Goal: Task Accomplishment & Management: Complete application form

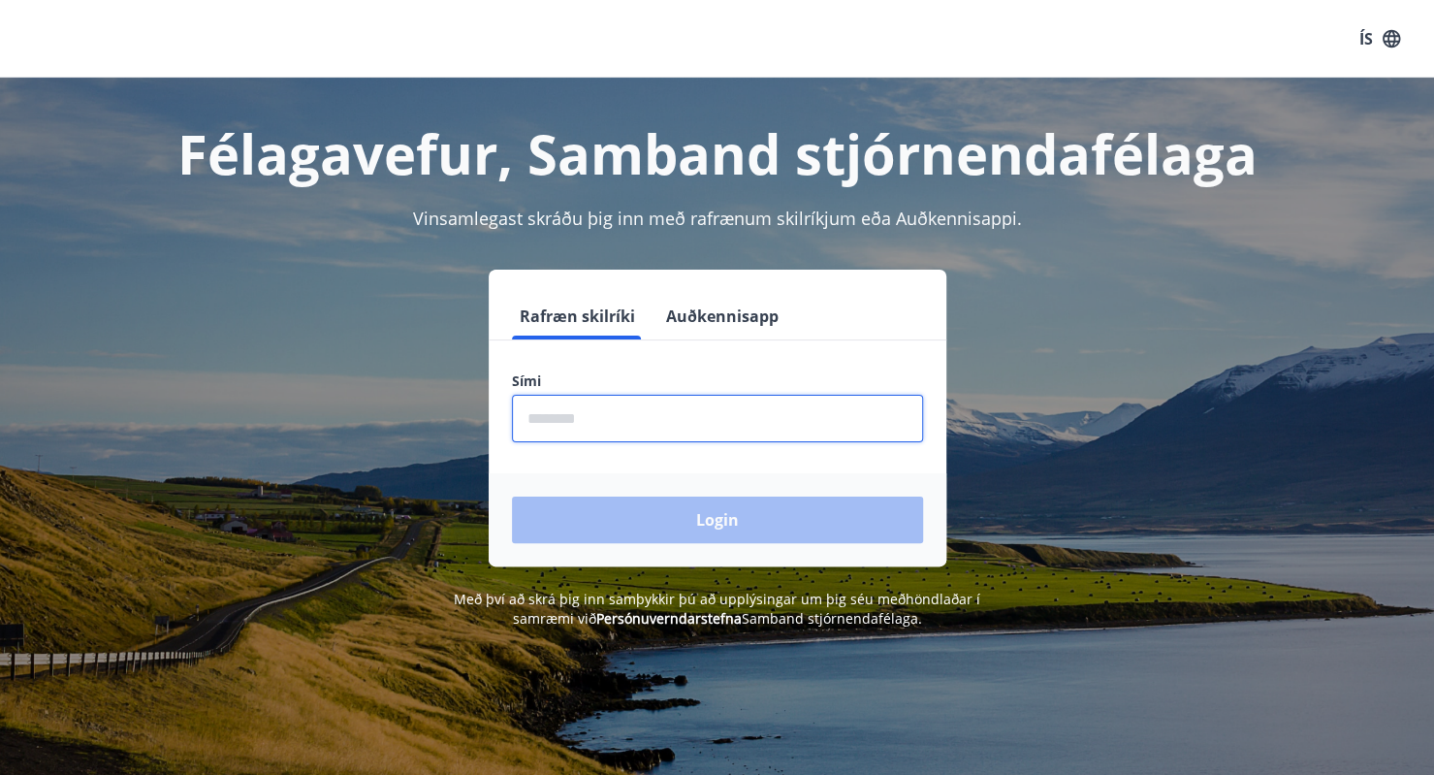
click at [650, 418] on input "phone" at bounding box center [717, 419] width 411 height 48
type input "********"
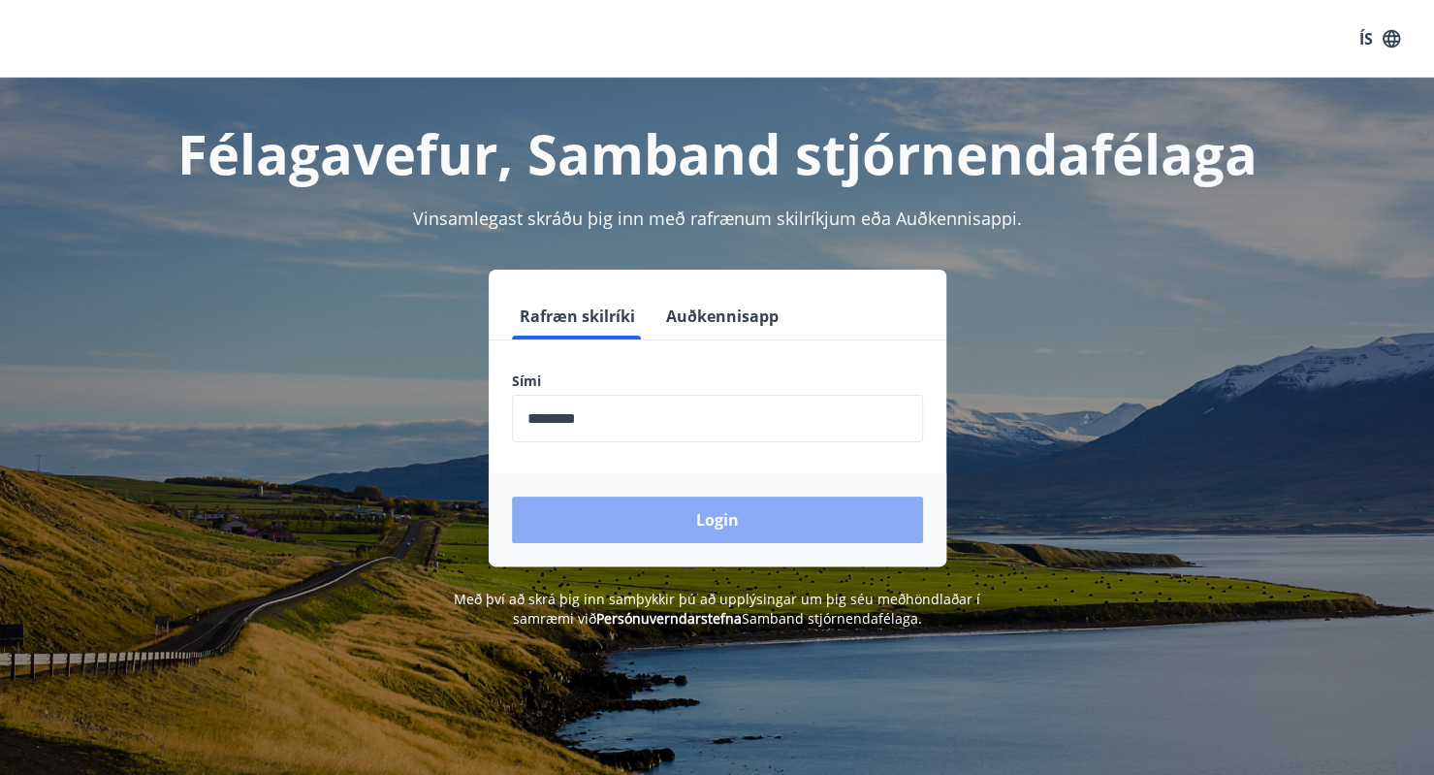
click at [731, 529] on button "Login" at bounding box center [717, 519] width 411 height 47
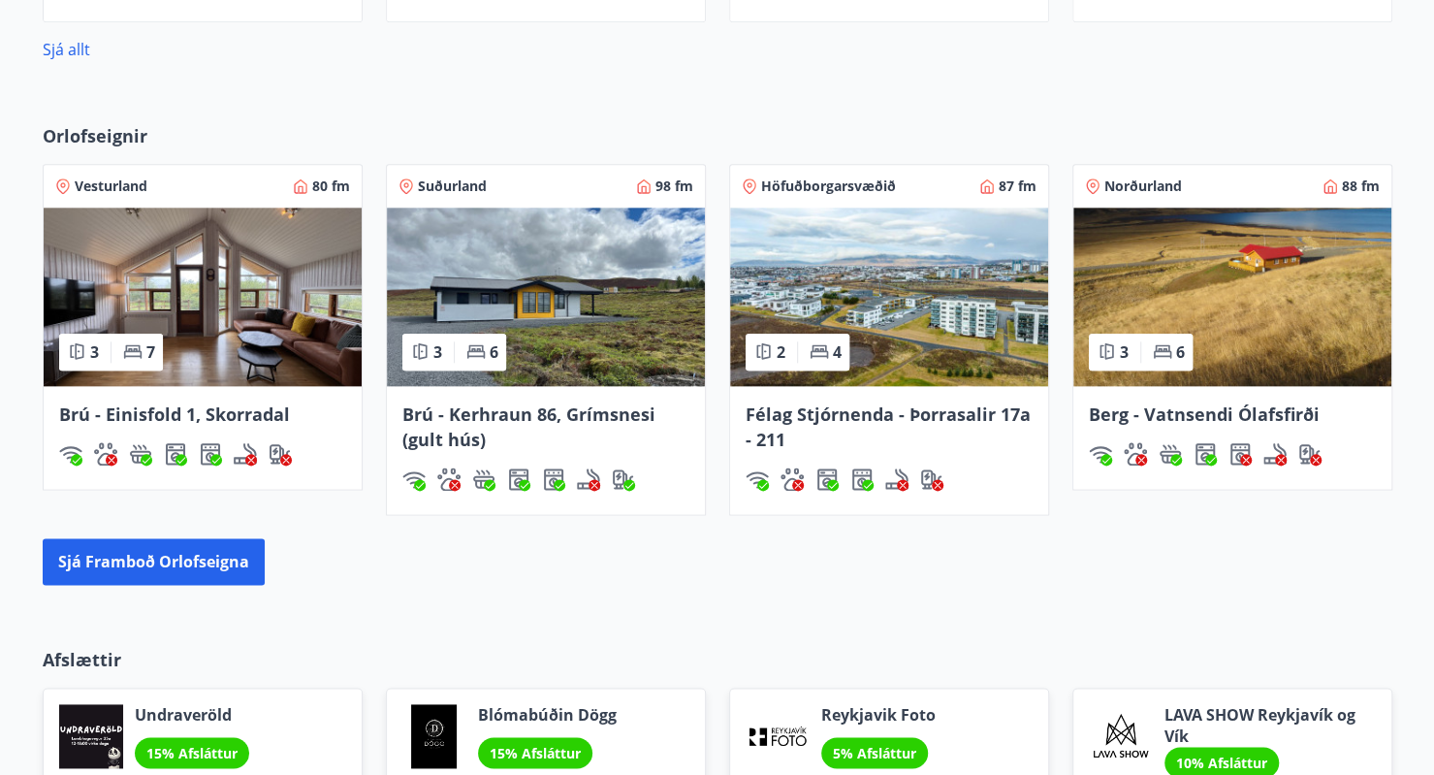
scroll to position [1142, 0]
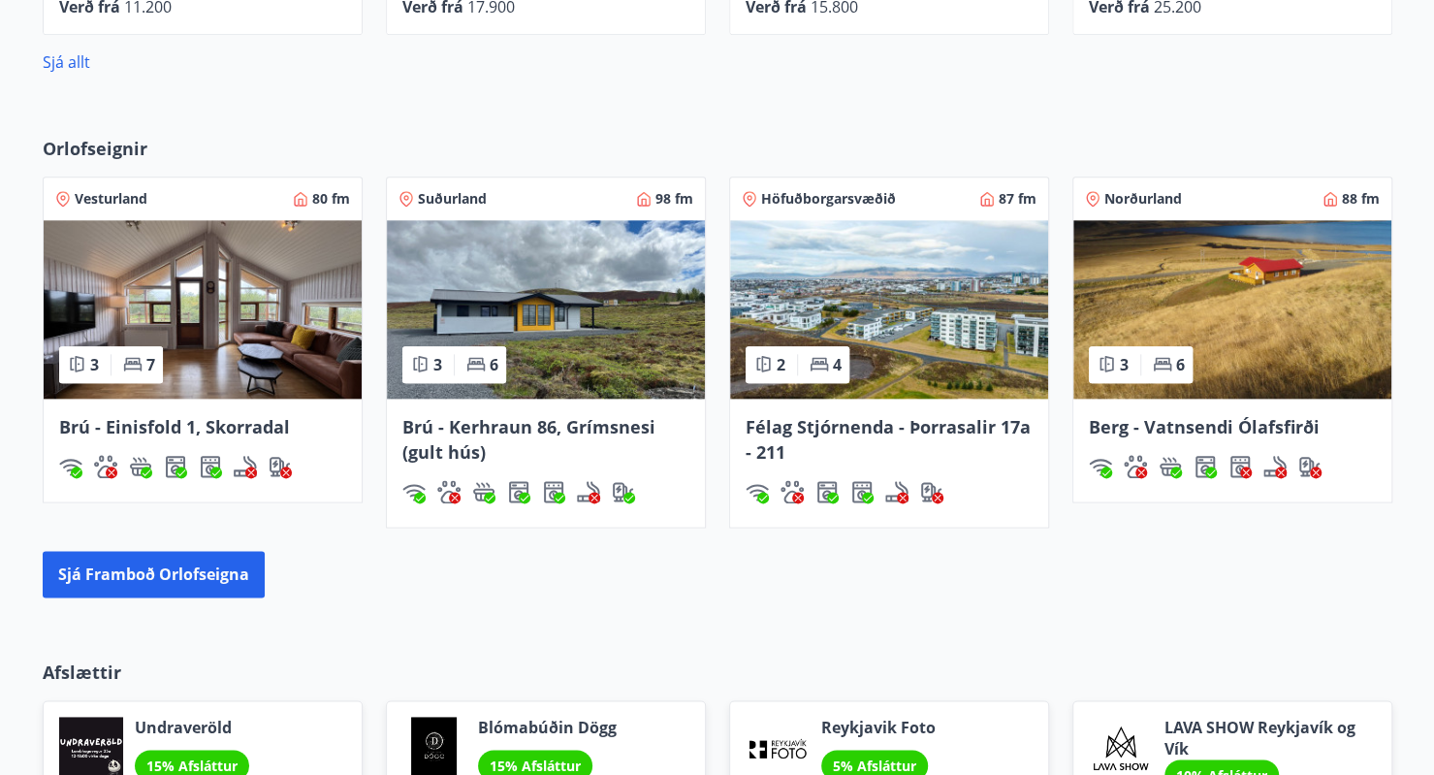
click at [583, 309] on img at bounding box center [546, 309] width 318 height 178
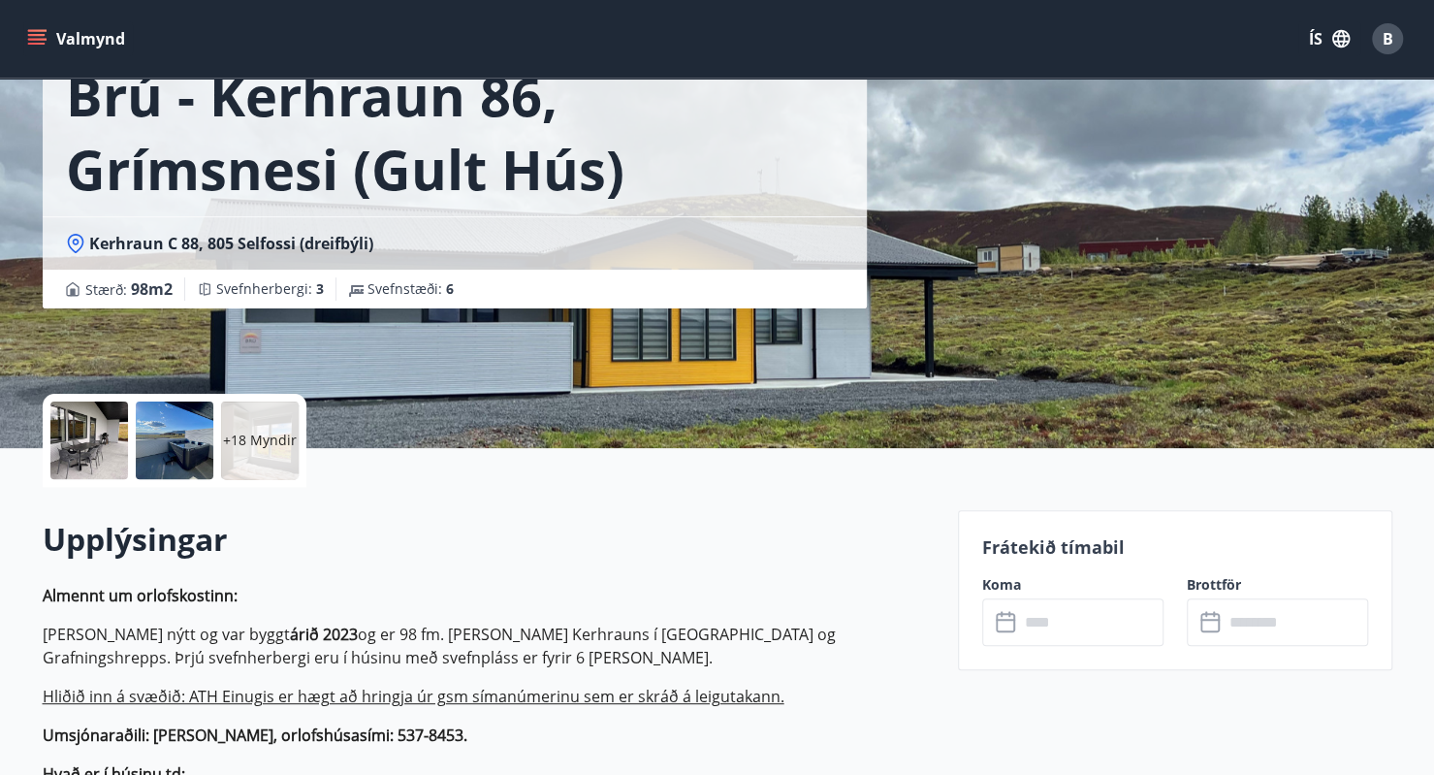
scroll to position [116, 0]
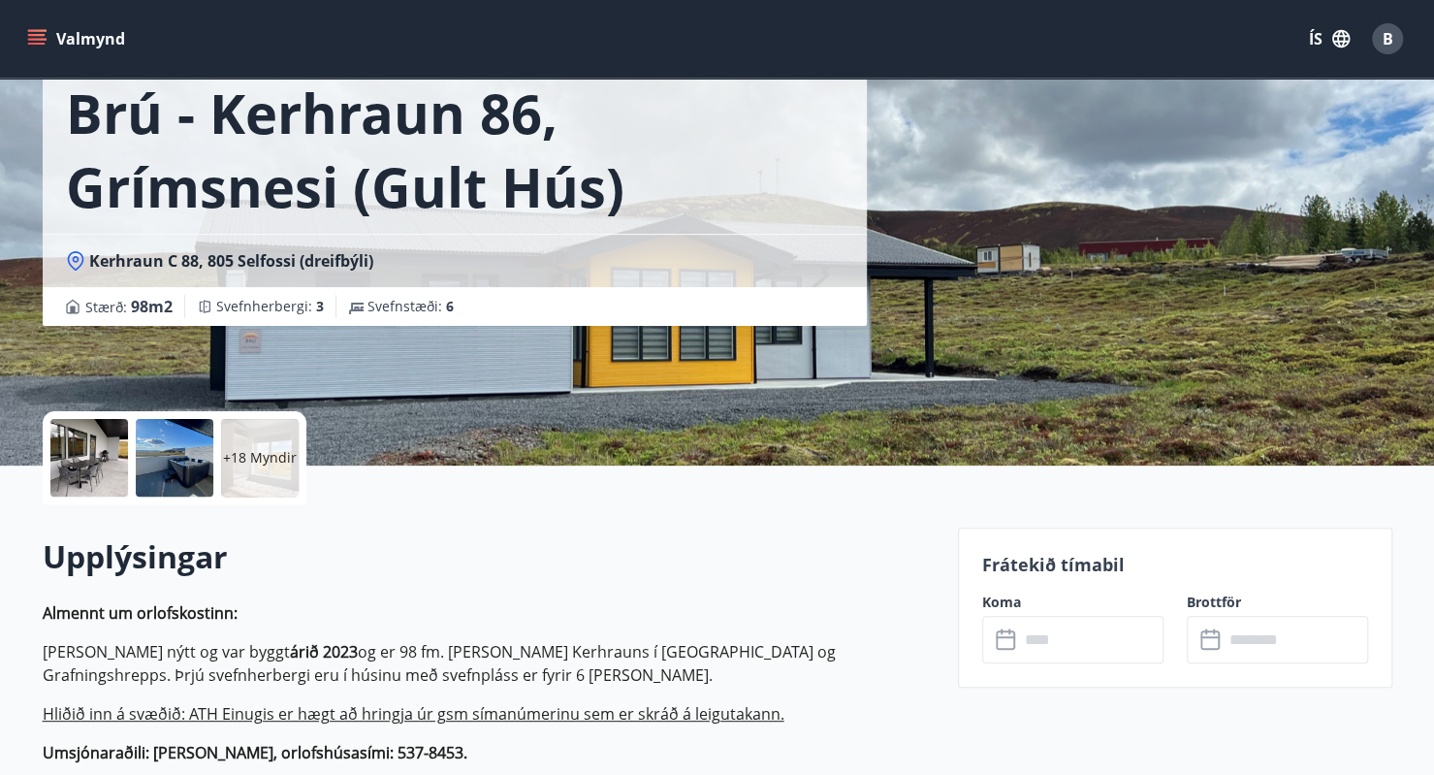
click at [1000, 645] on icon at bounding box center [1007, 639] width 23 height 23
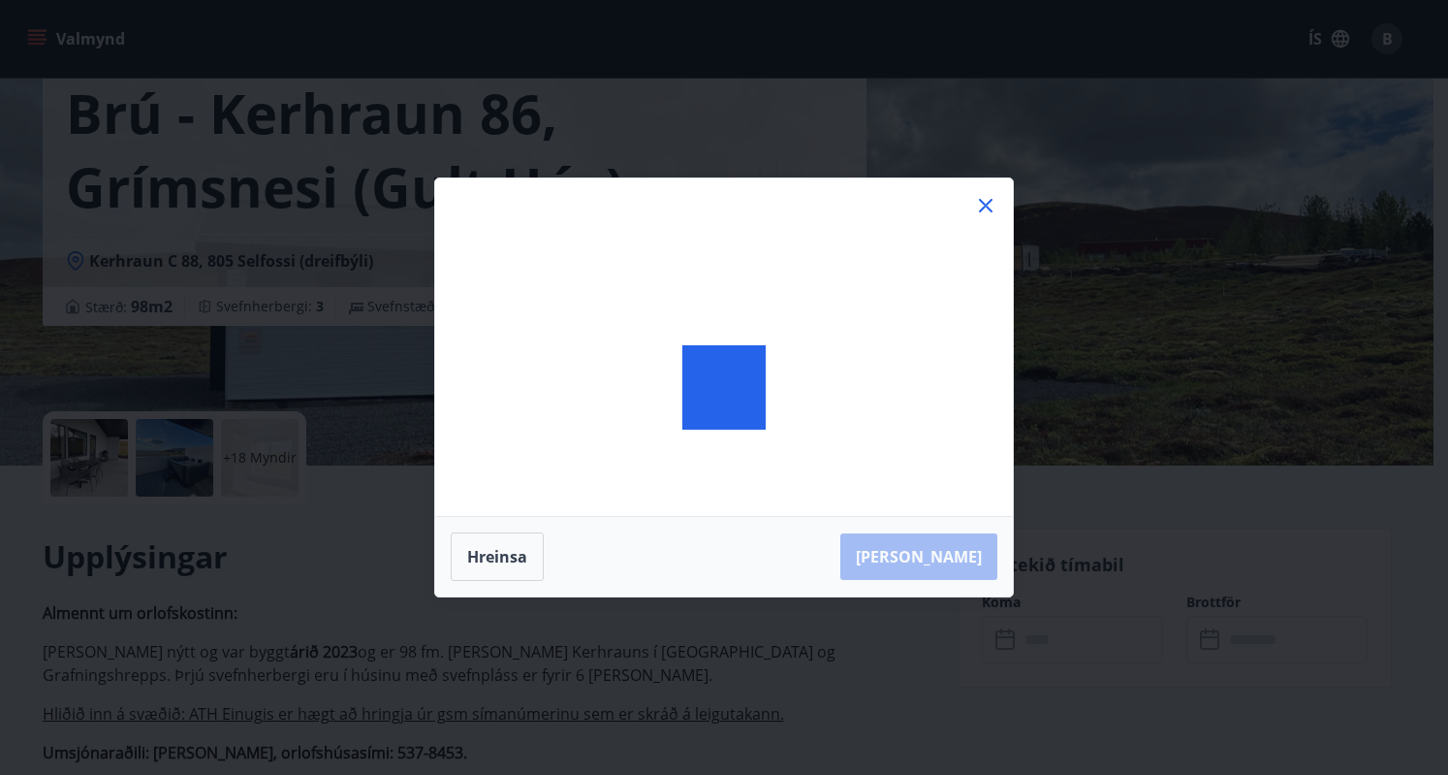
click at [1000, 645] on div "Hreinsa Taka Frá" at bounding box center [724, 387] width 1448 height 775
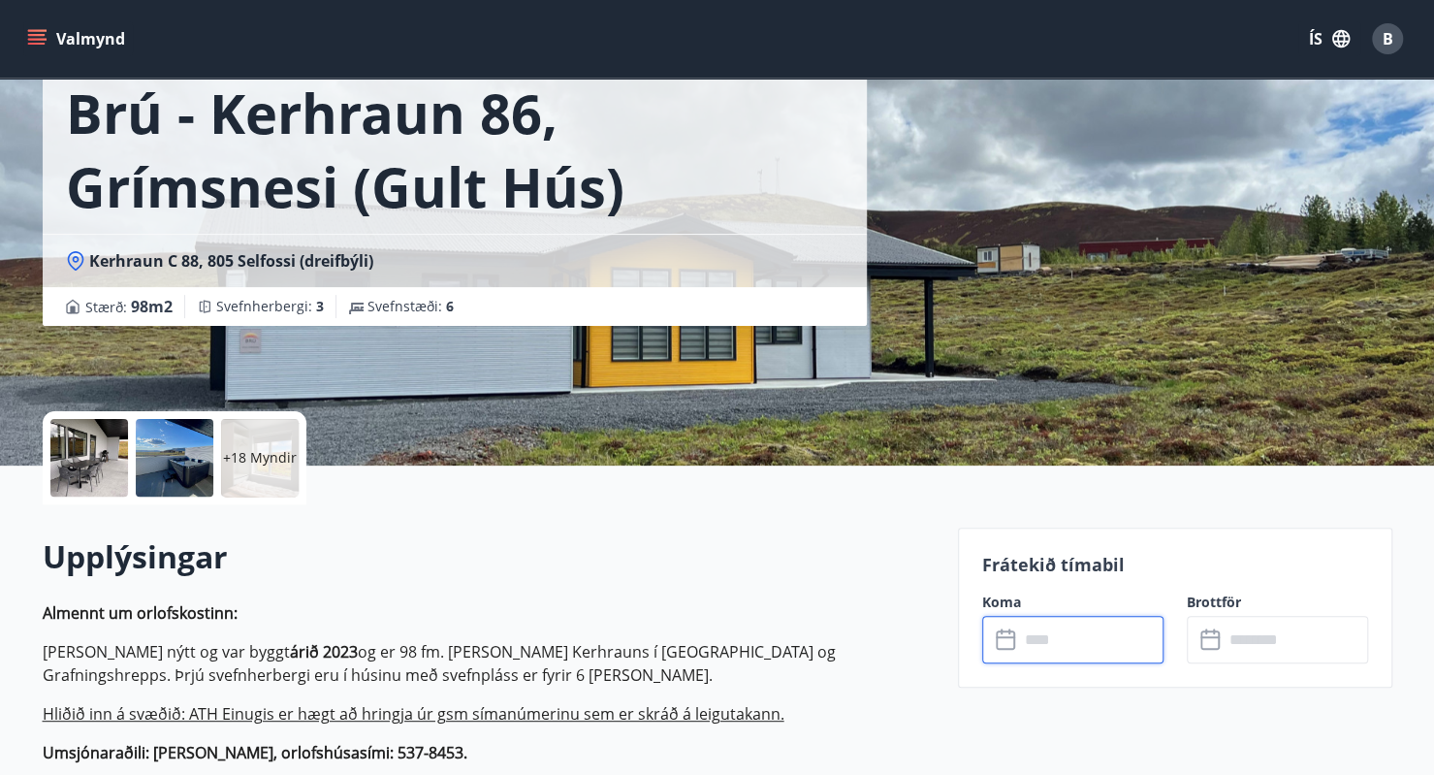
click at [1019, 635] on input "text" at bounding box center [1091, 640] width 144 height 48
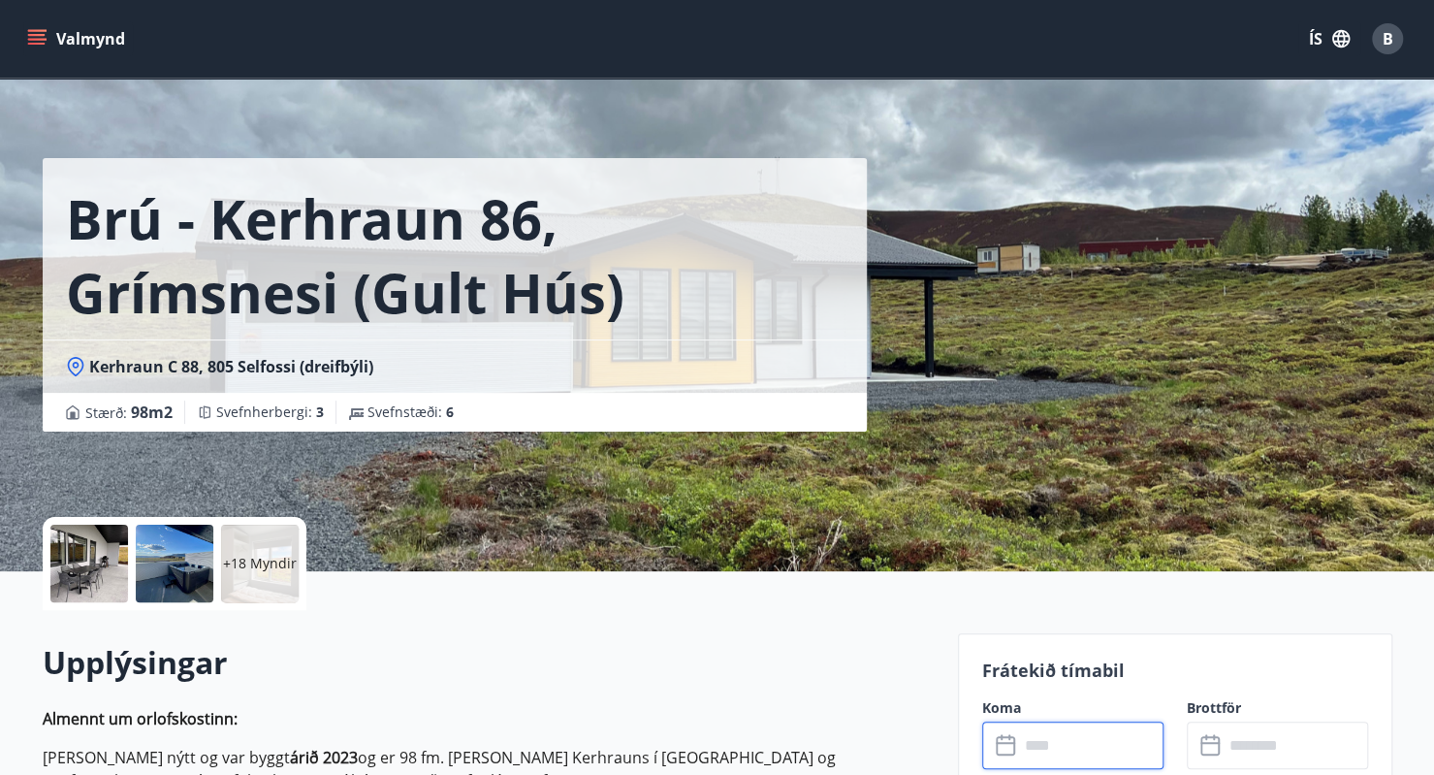
scroll to position [0, 0]
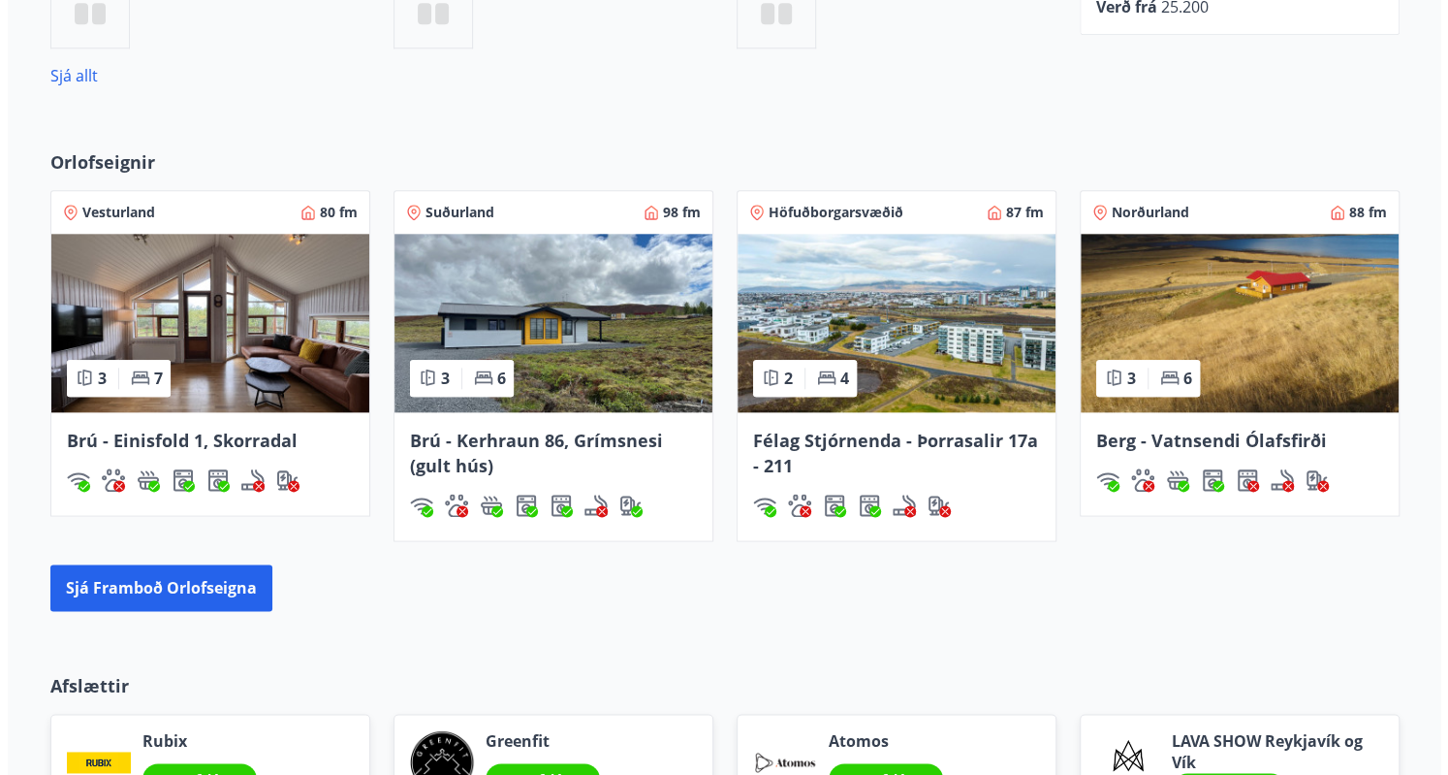
scroll to position [886, 0]
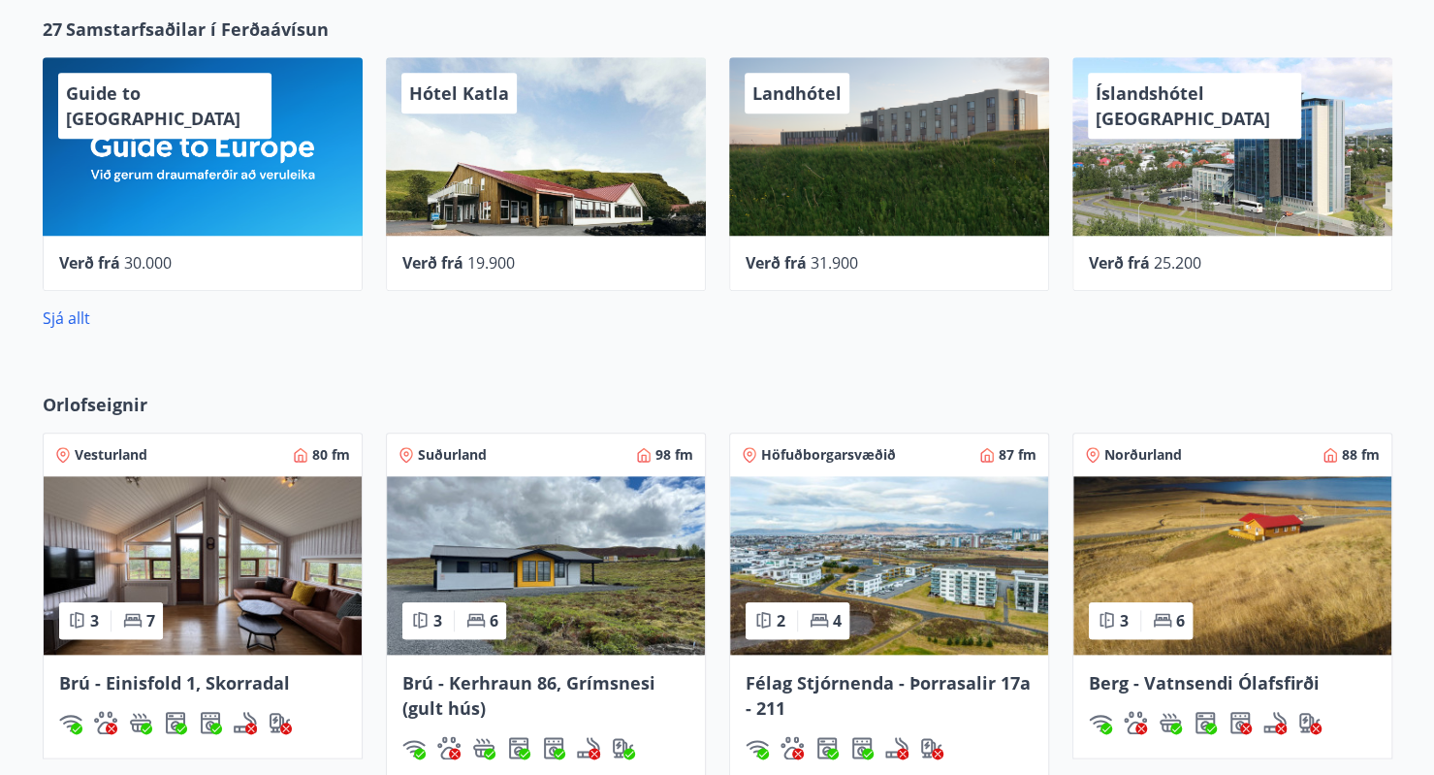
click at [1222, 137] on div "Íslandshótel [GEOGRAPHIC_DATA]" at bounding box center [1232, 146] width 320 height 178
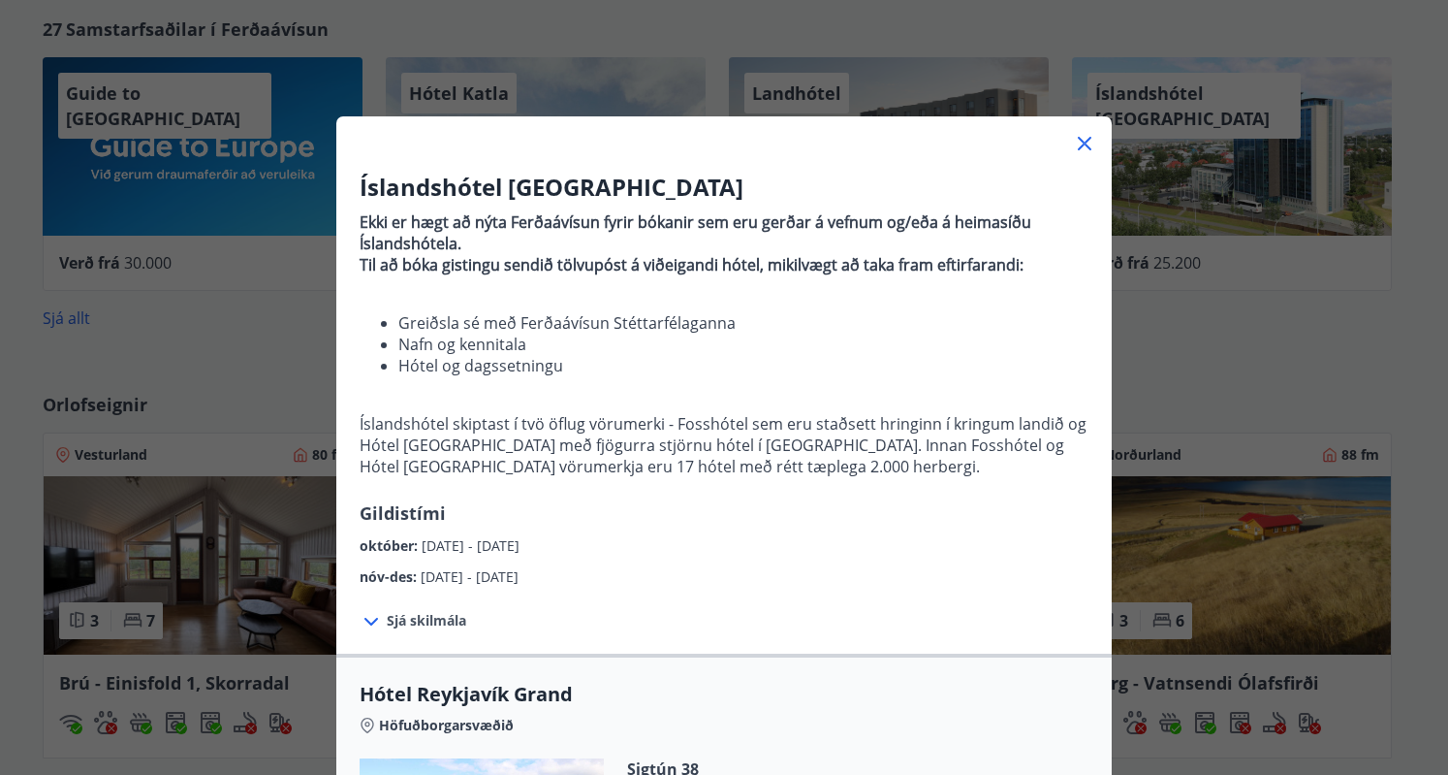
click at [416, 620] on span "Sjá skilmála" at bounding box center [426, 620] width 79 height 19
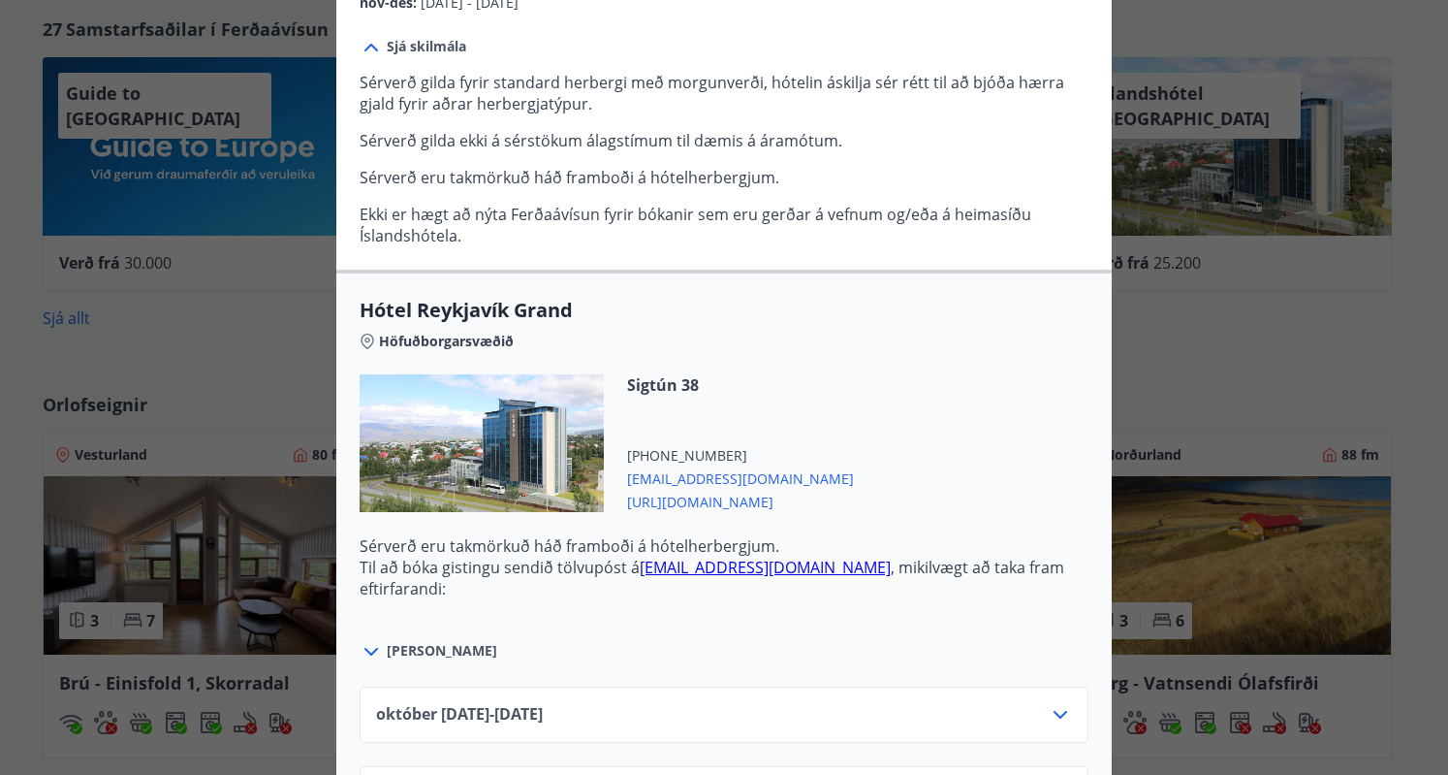
scroll to position [582, 0]
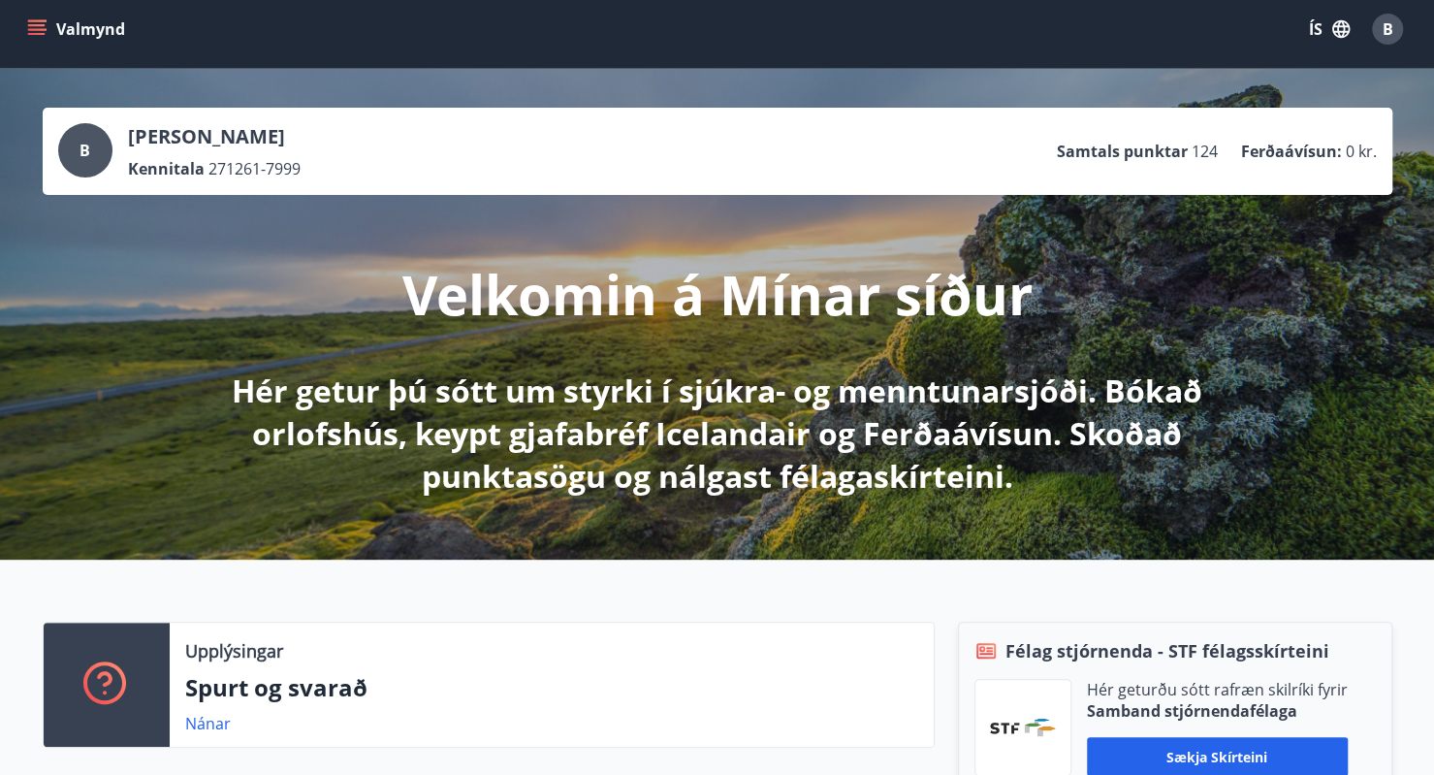
scroll to position [0, 0]
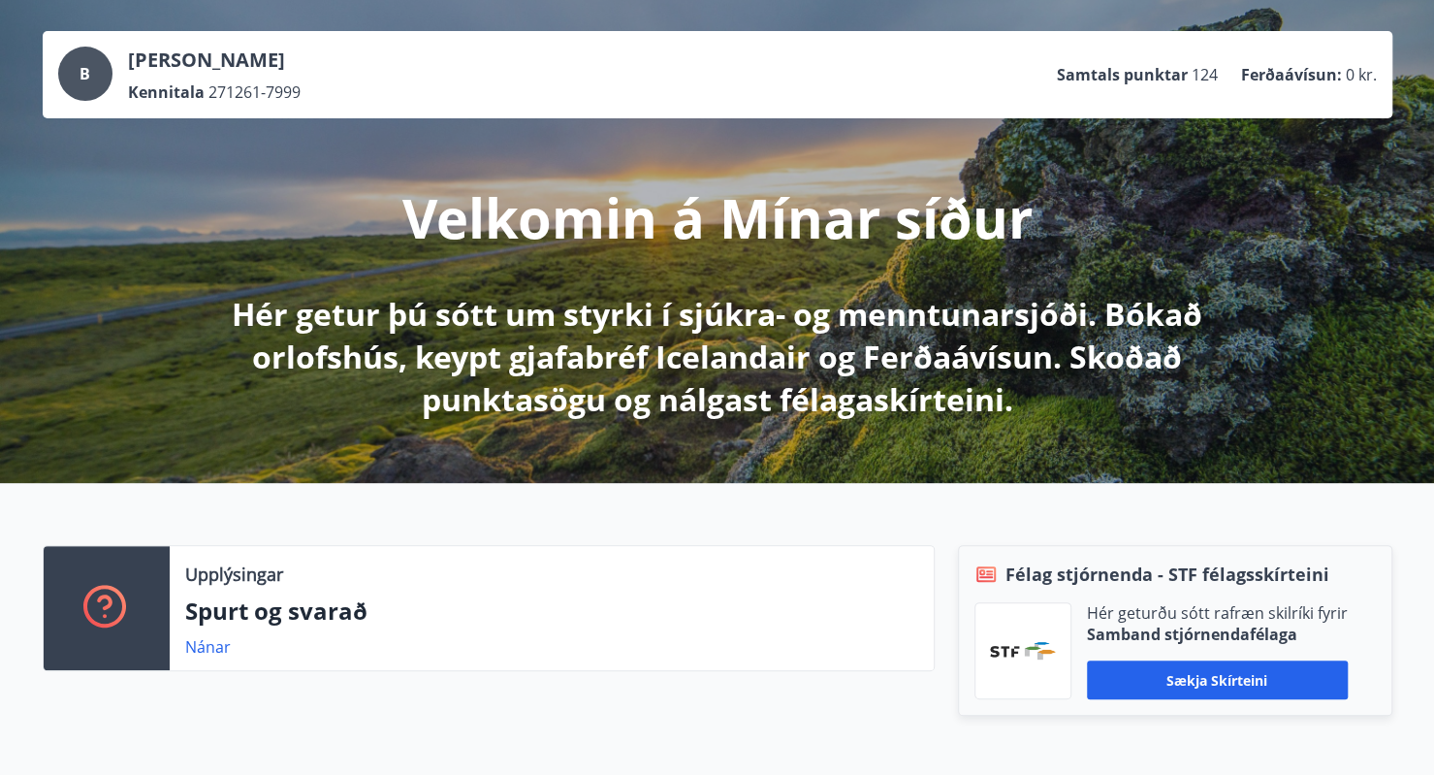
scroll to position [85, 0]
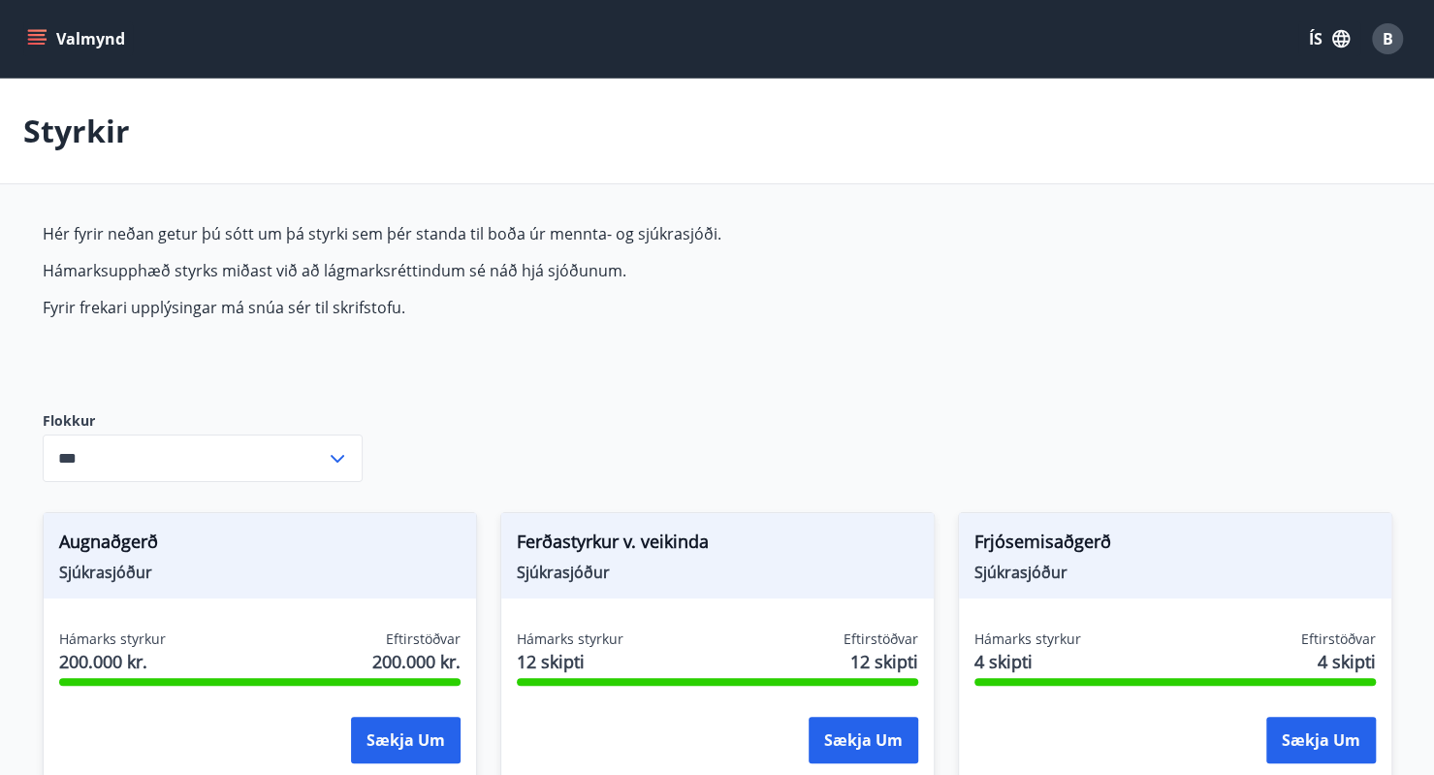
type input "***"
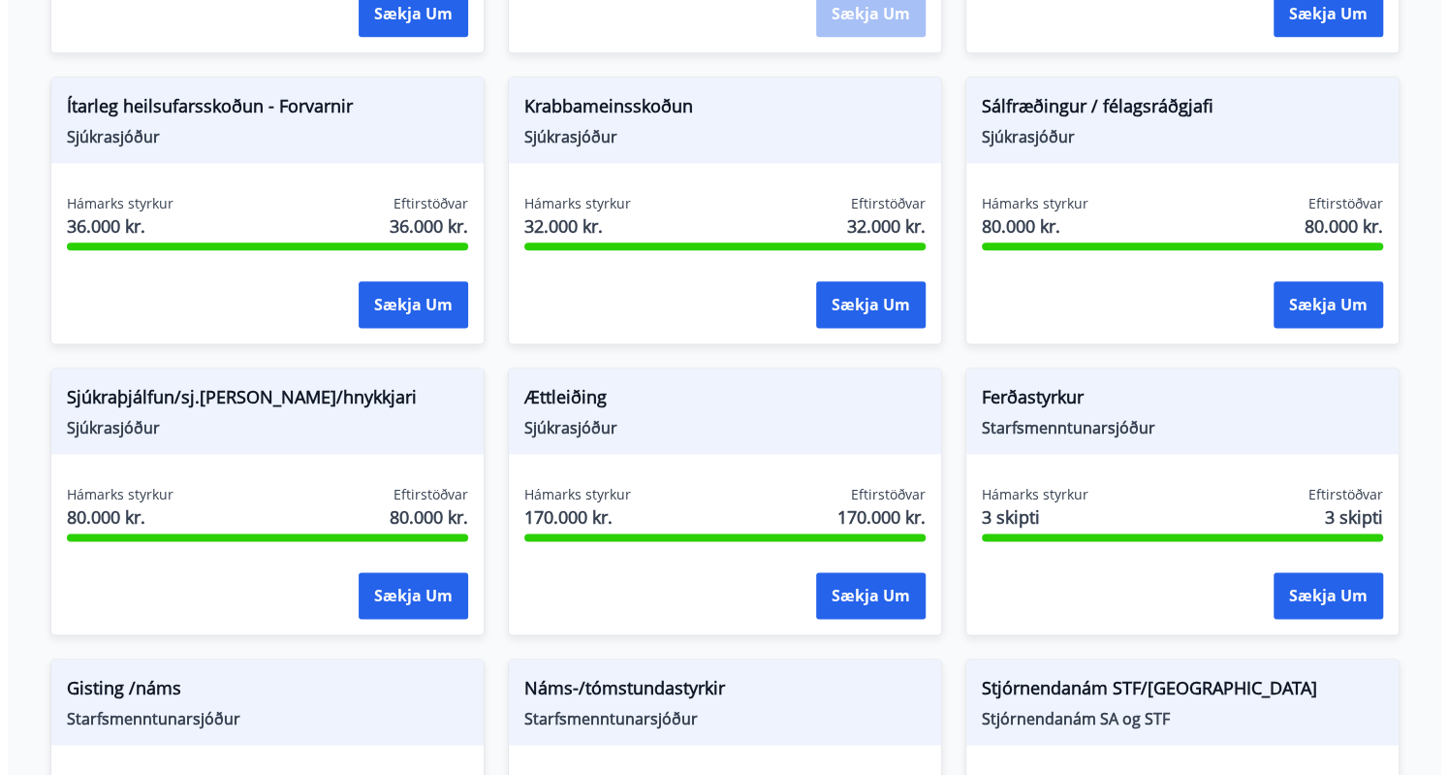
scroll to position [1290, 0]
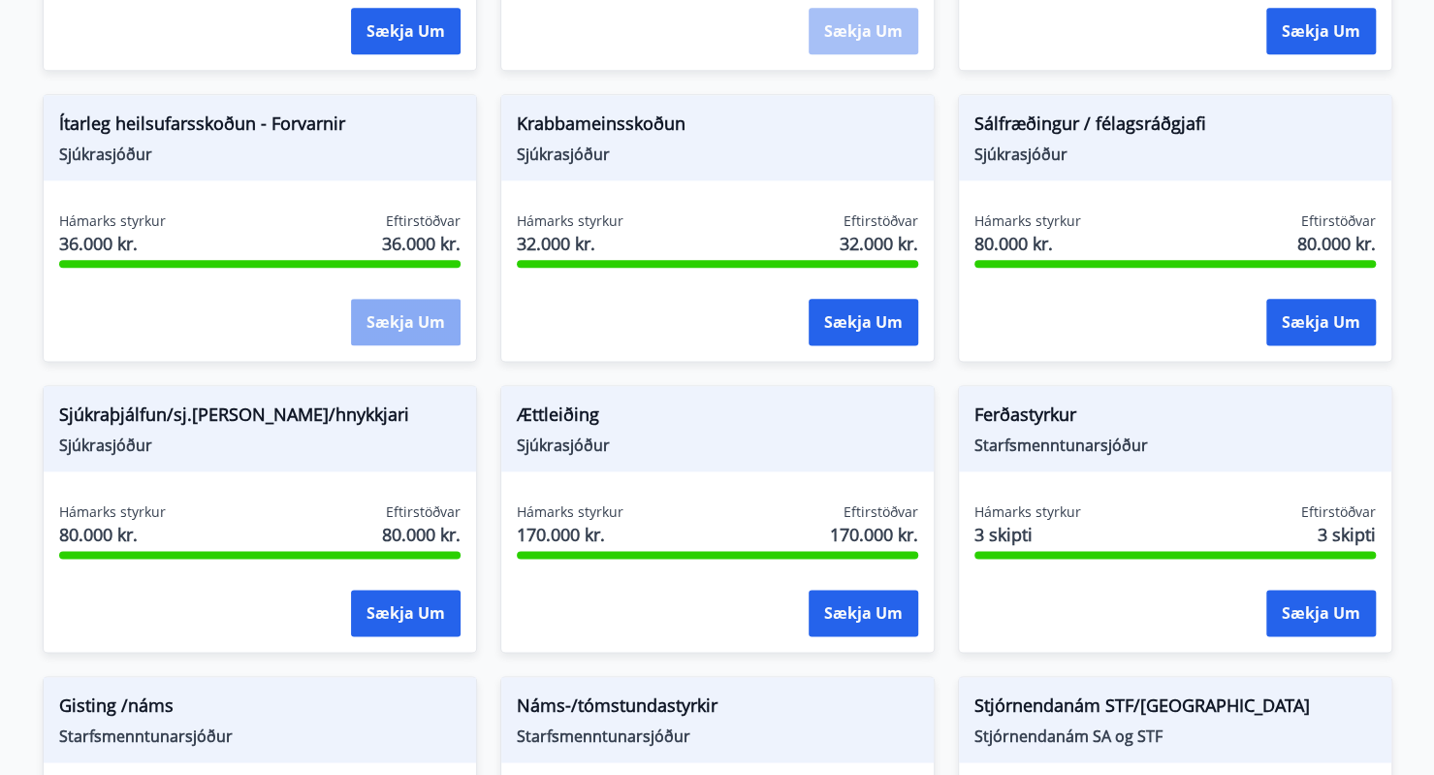
click at [415, 317] on button "Sækja um" at bounding box center [406, 322] width 110 height 47
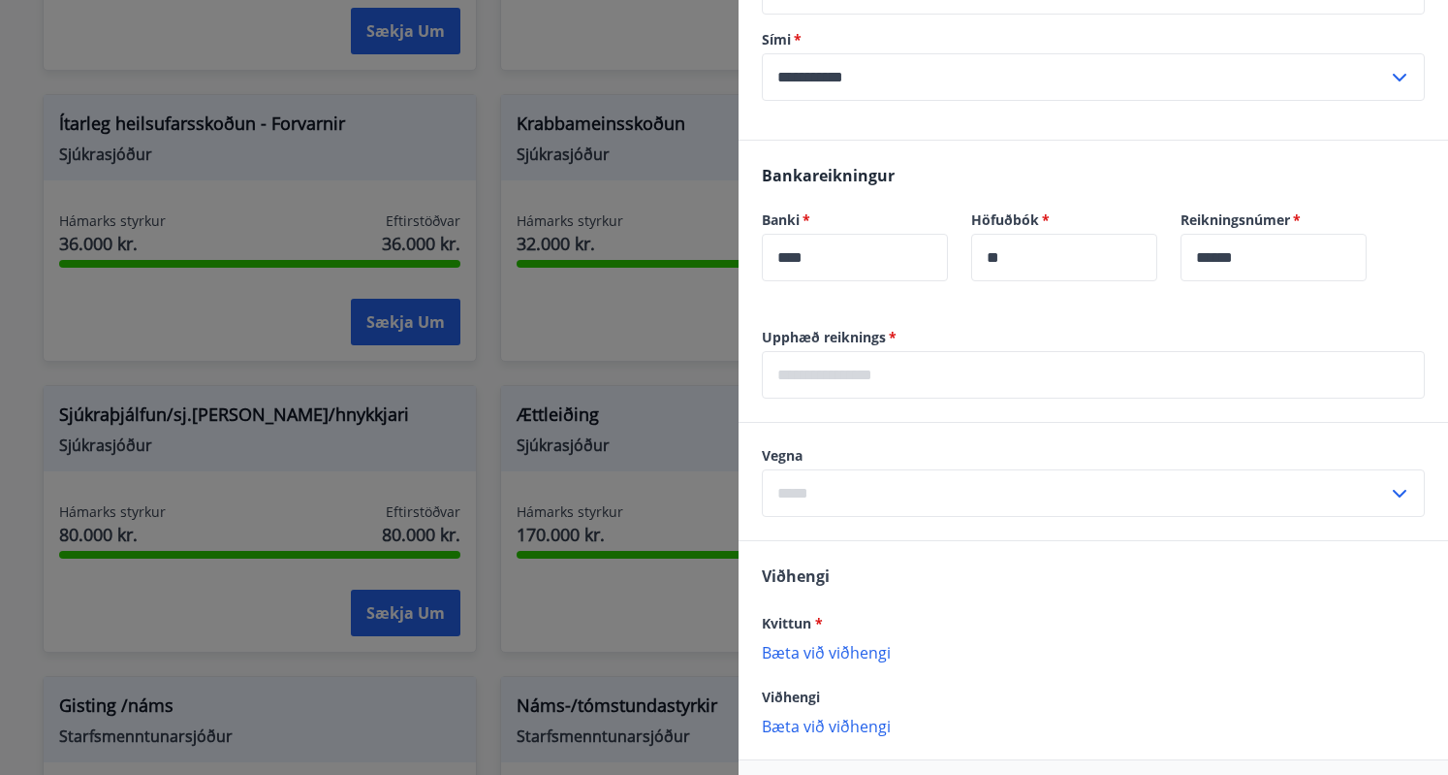
scroll to position [460, 0]
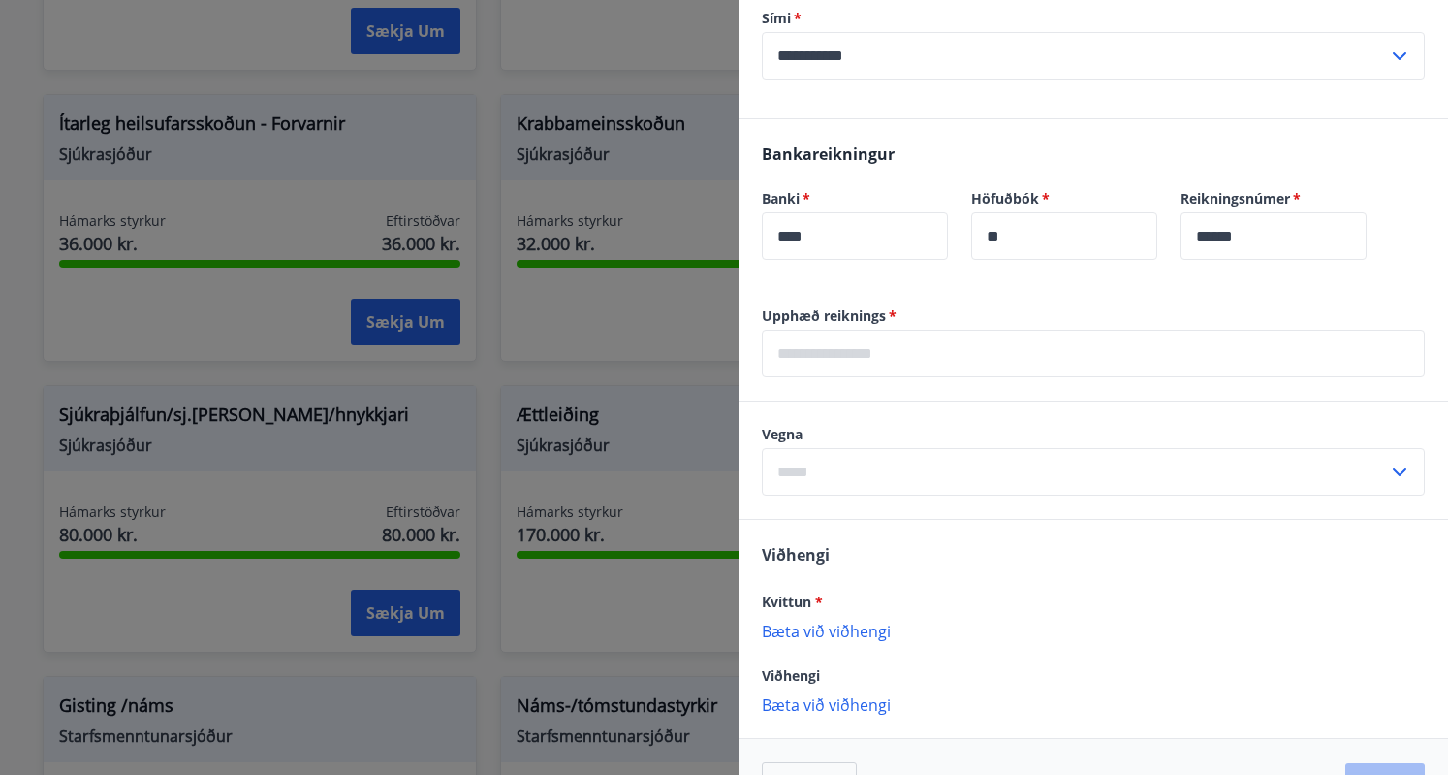
click at [812, 628] on p "Bæta við viðhengi" at bounding box center [1093, 629] width 663 height 19
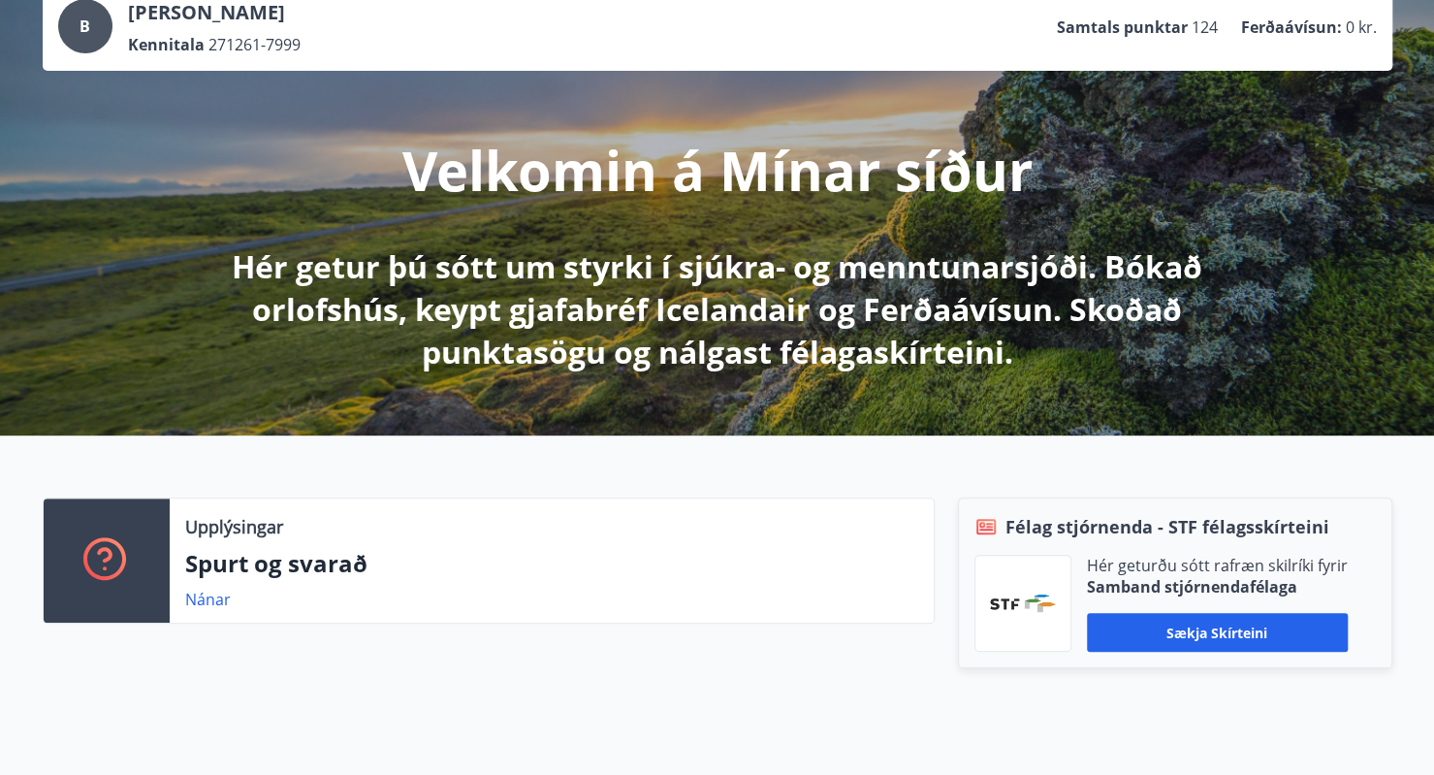
scroll to position [125, 0]
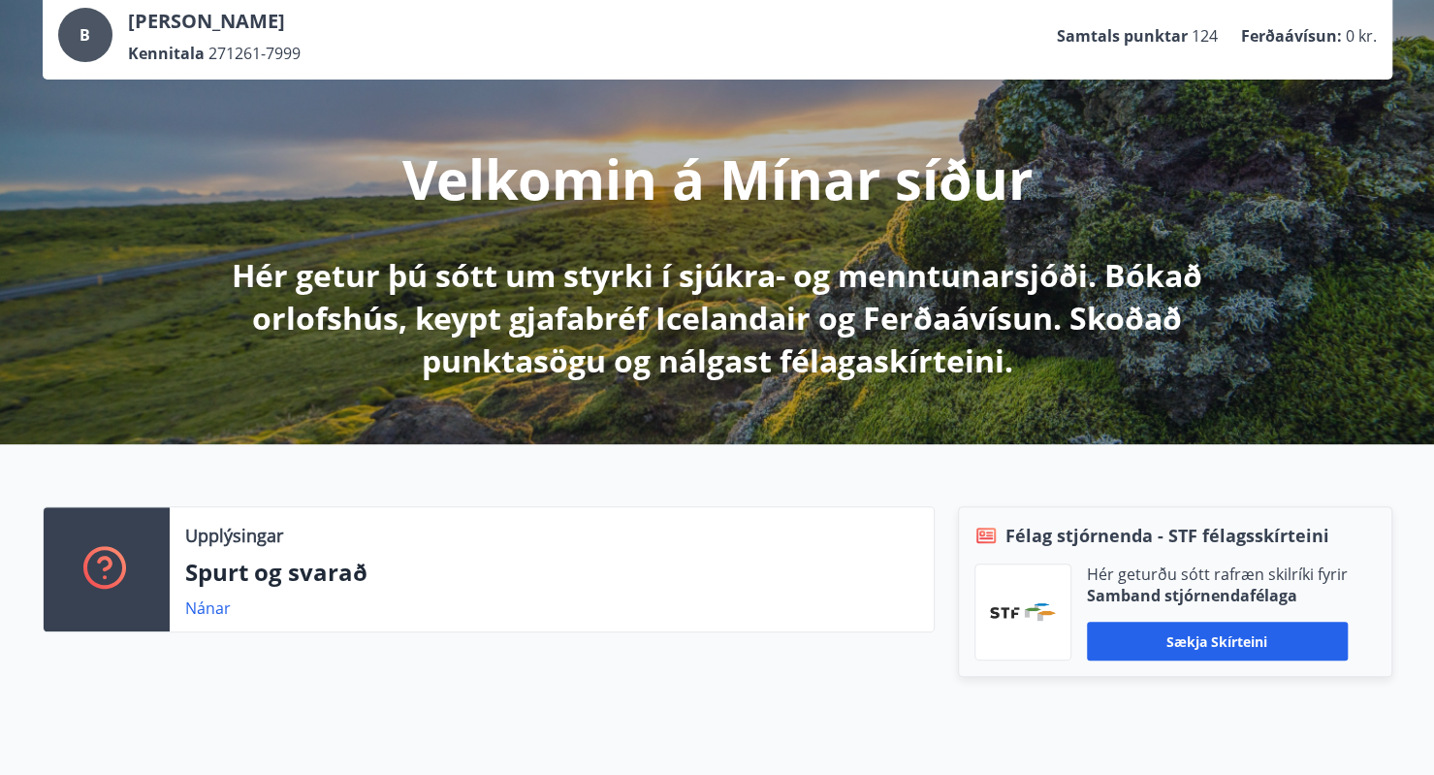
click at [733, 288] on p "Hér getur þú sótt um styrki í sjúkra- og menntunarsjóði. Bókað orlofshús, keypt…" at bounding box center [718, 318] width 1024 height 128
click at [814, 371] on p "Hér getur þú sótt um styrki í sjúkra- og menntunarsjóði. Bókað orlofshús, keypt…" at bounding box center [718, 318] width 1024 height 128
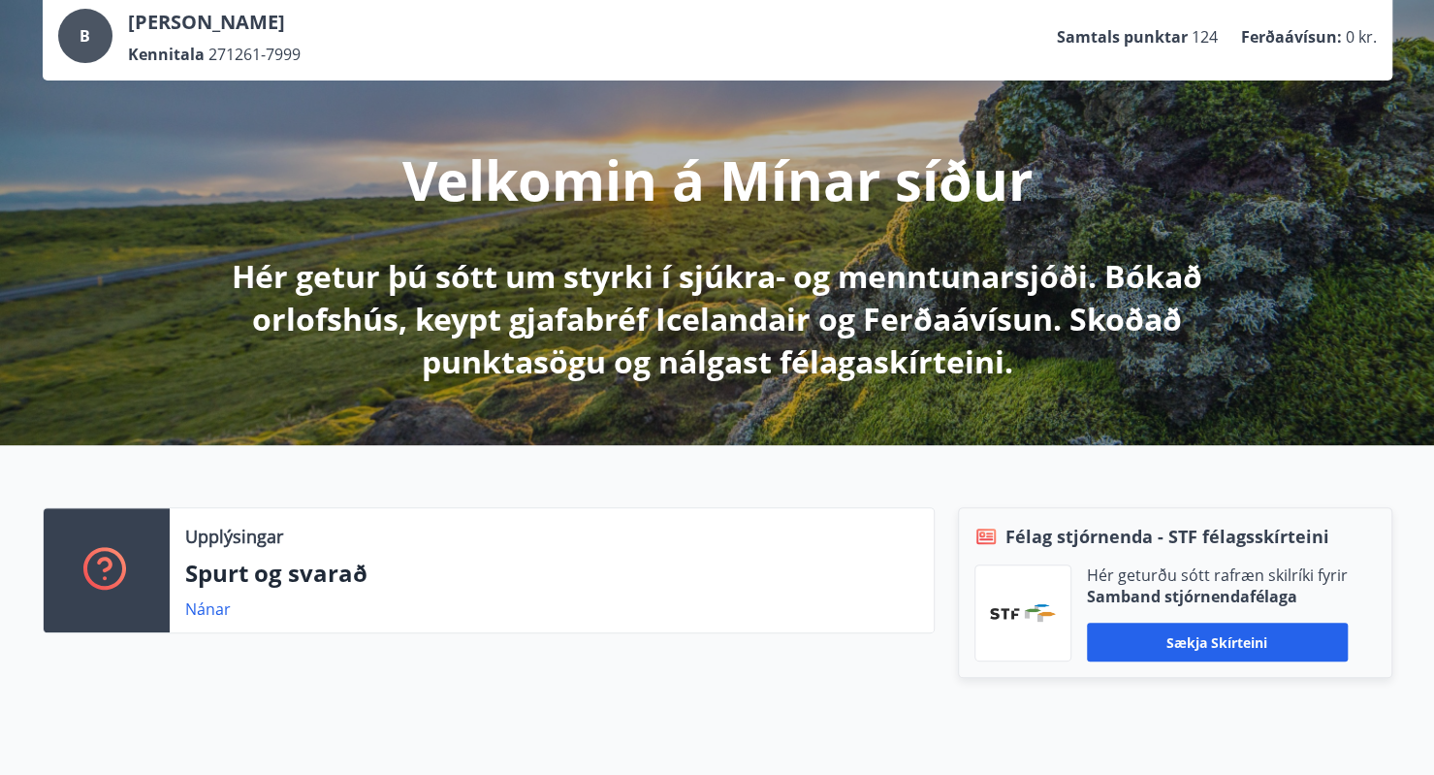
scroll to position [0, 0]
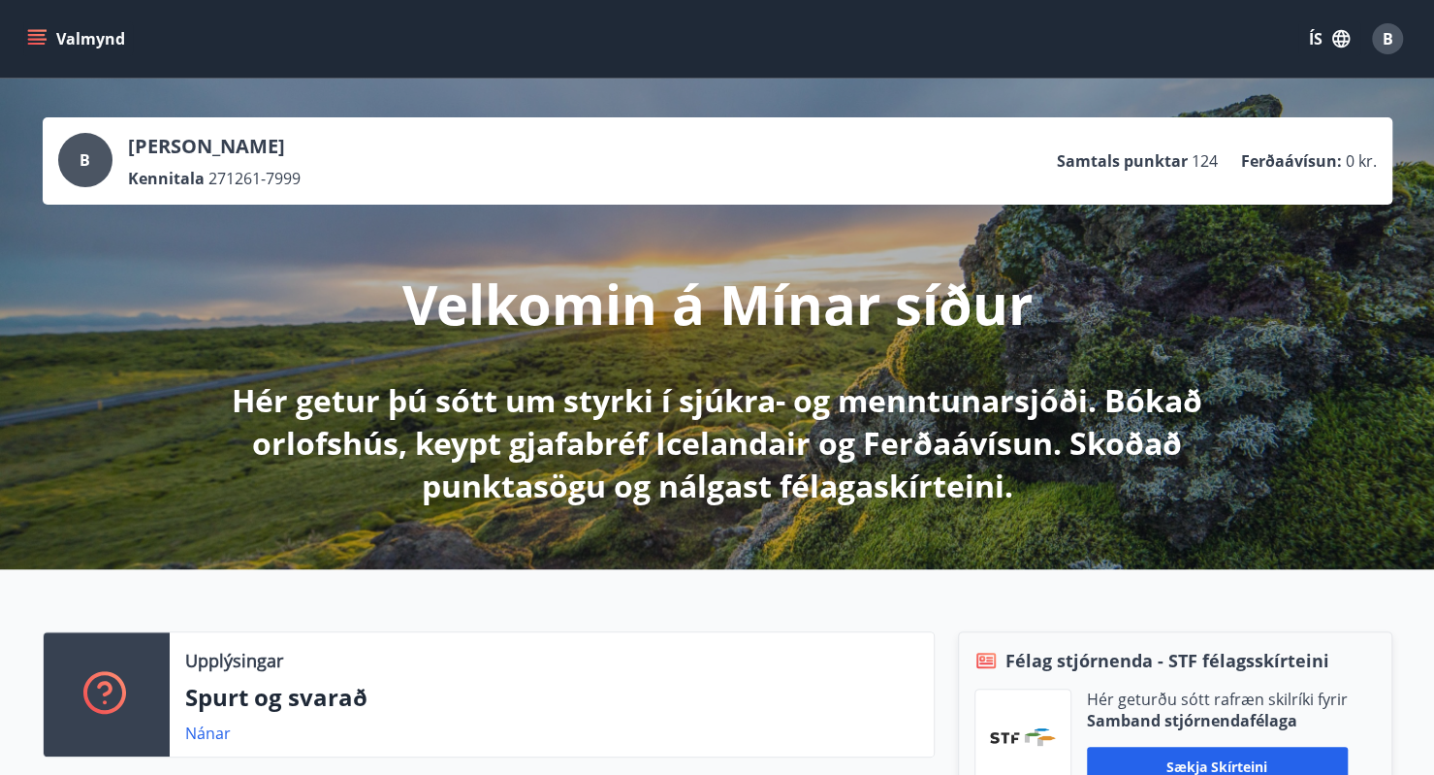
click at [43, 38] on icon "menu" at bounding box center [36, 38] width 19 height 19
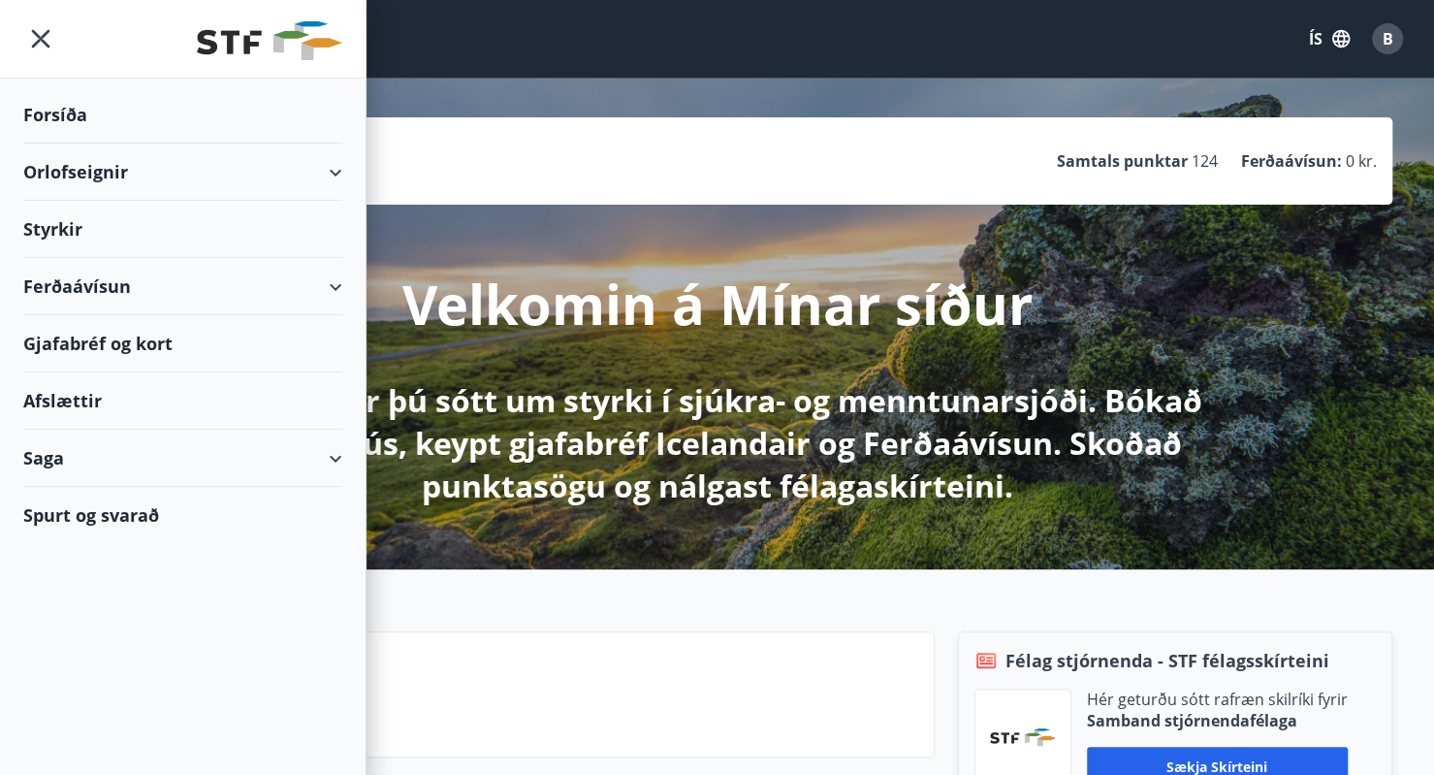
click at [68, 221] on div "Styrkir" at bounding box center [182, 229] width 319 height 57
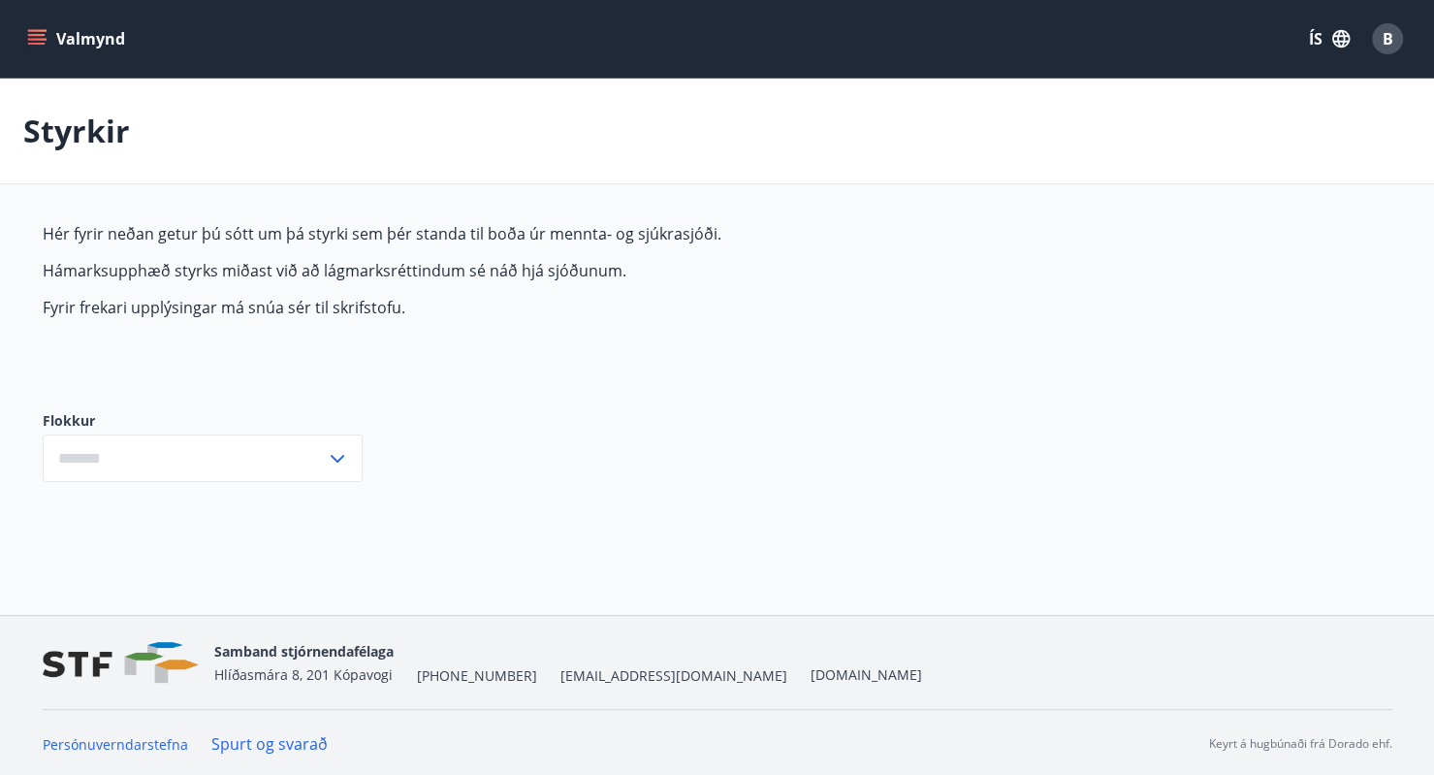
type input "***"
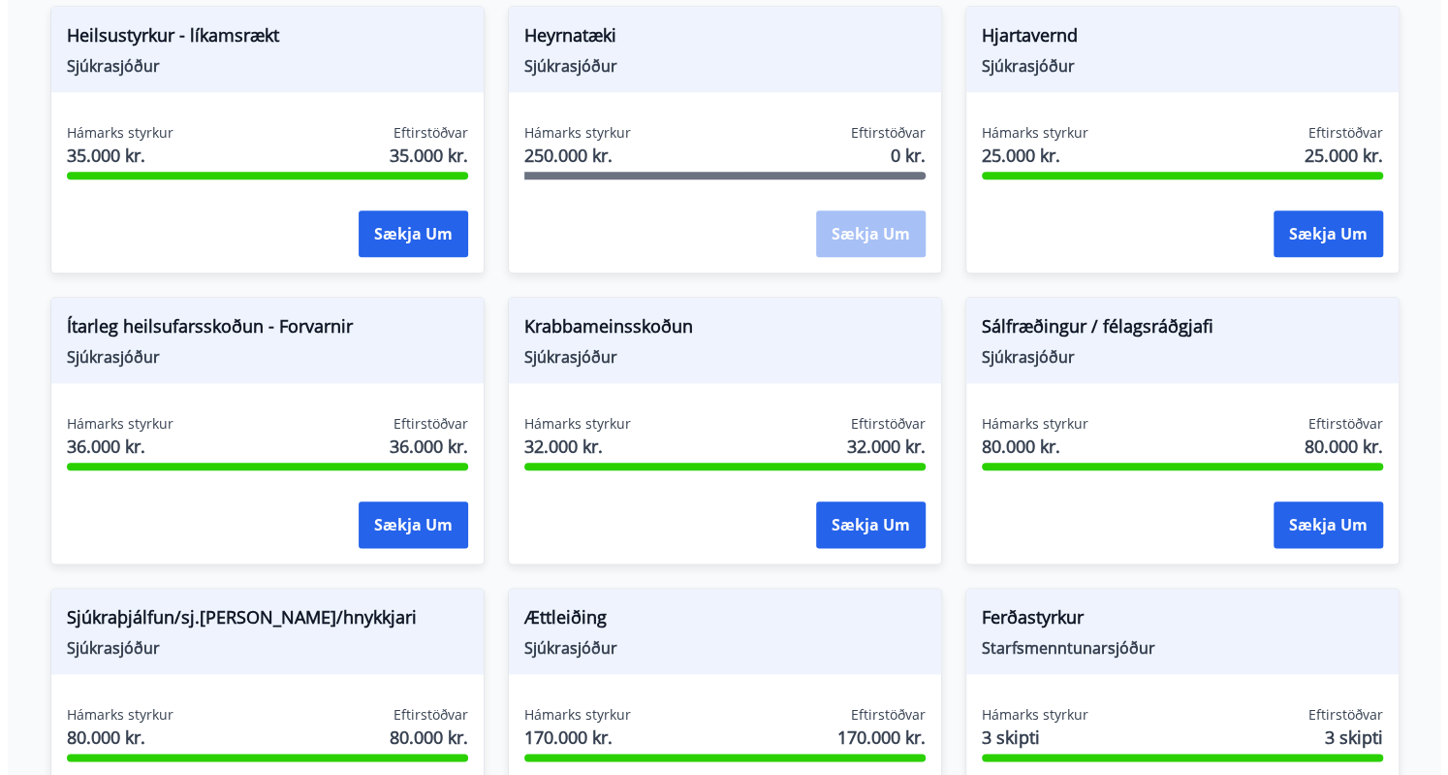
scroll to position [1148, 0]
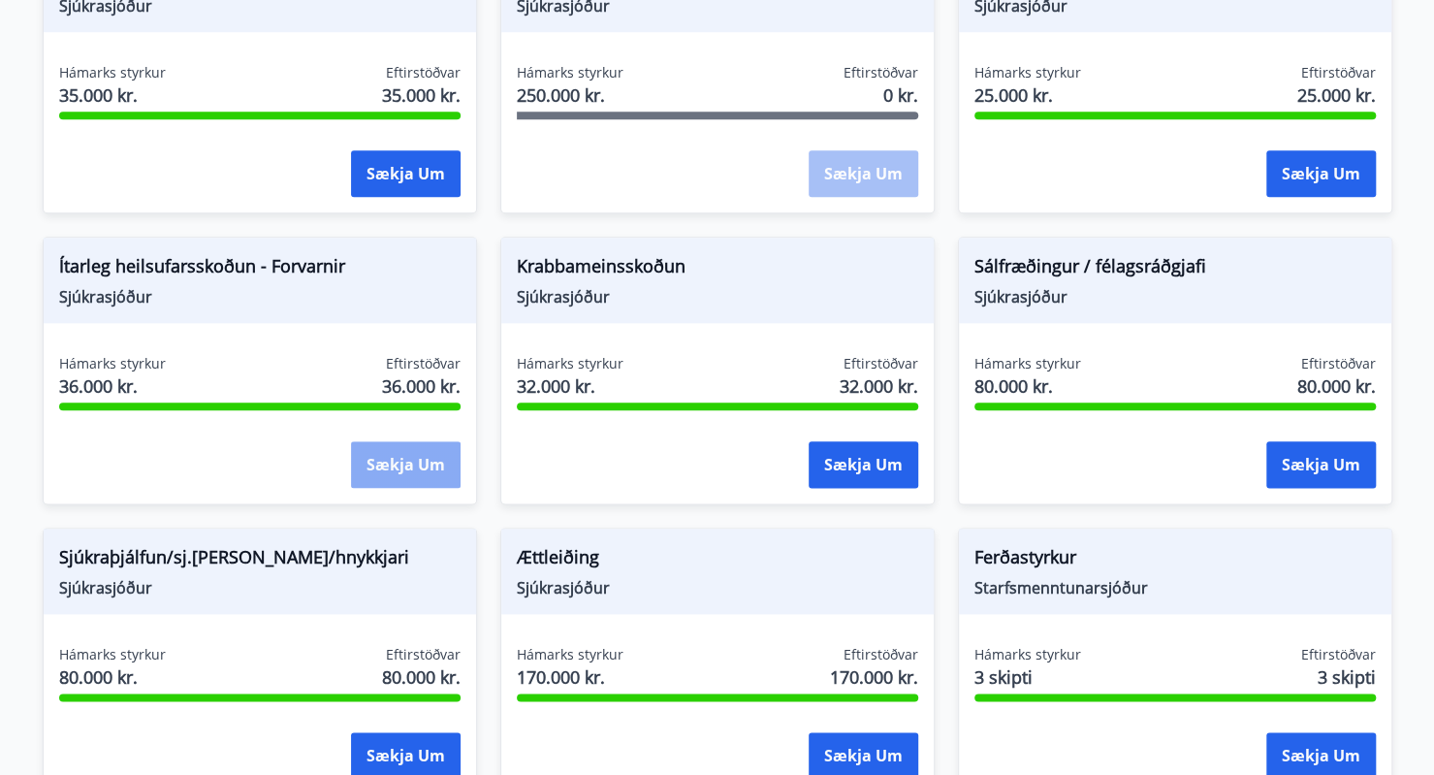
click at [438, 464] on button "Sækja um" at bounding box center [406, 464] width 110 height 47
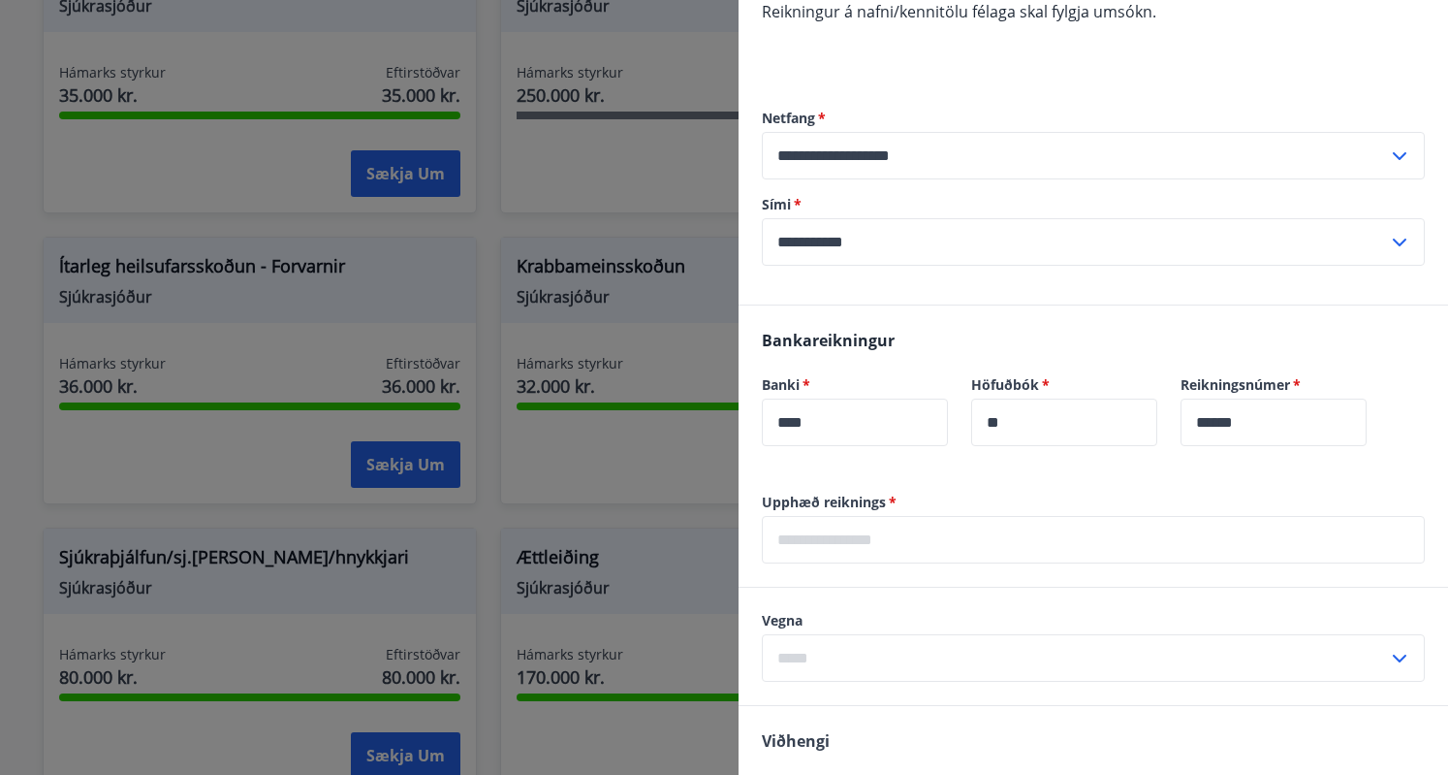
scroll to position [327, 0]
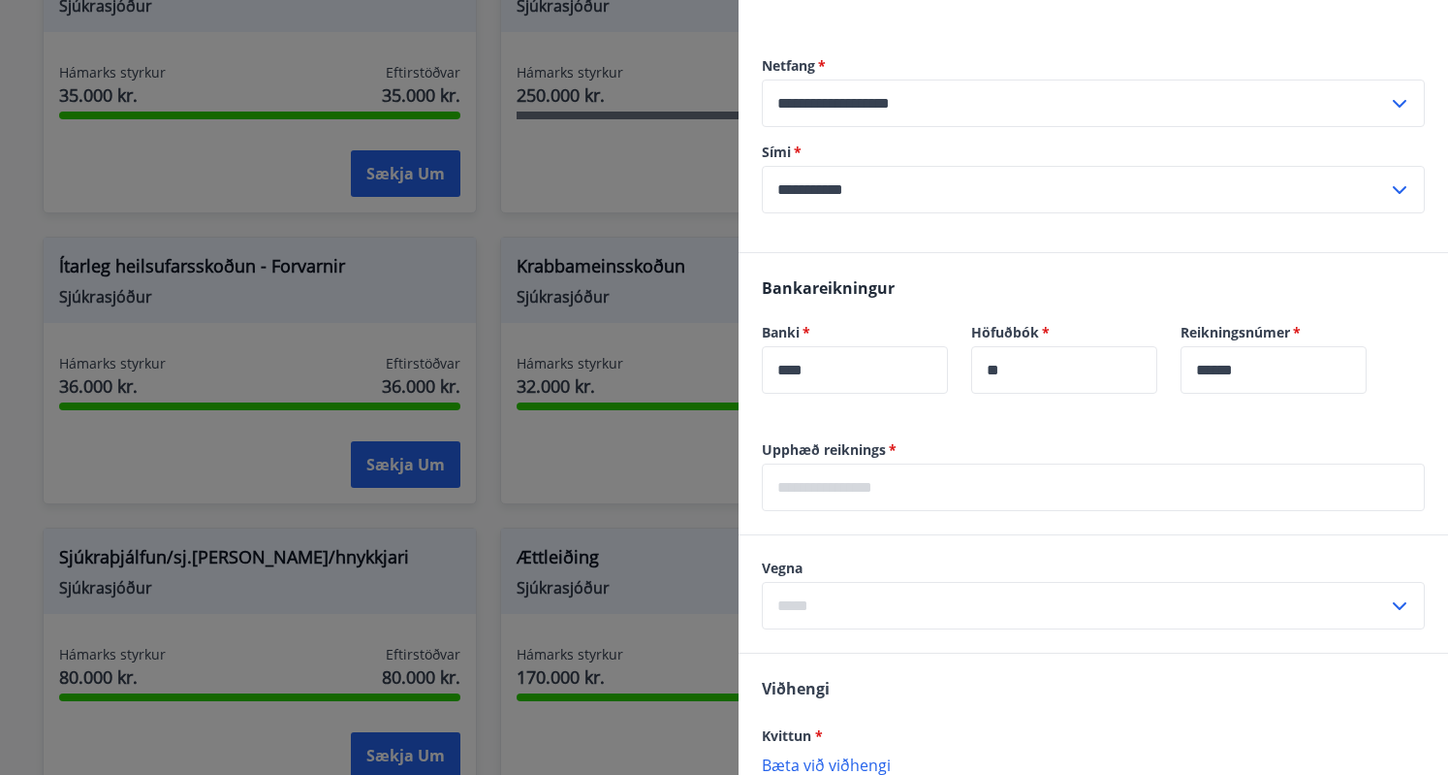
click at [824, 480] on input "text" at bounding box center [1093, 487] width 663 height 48
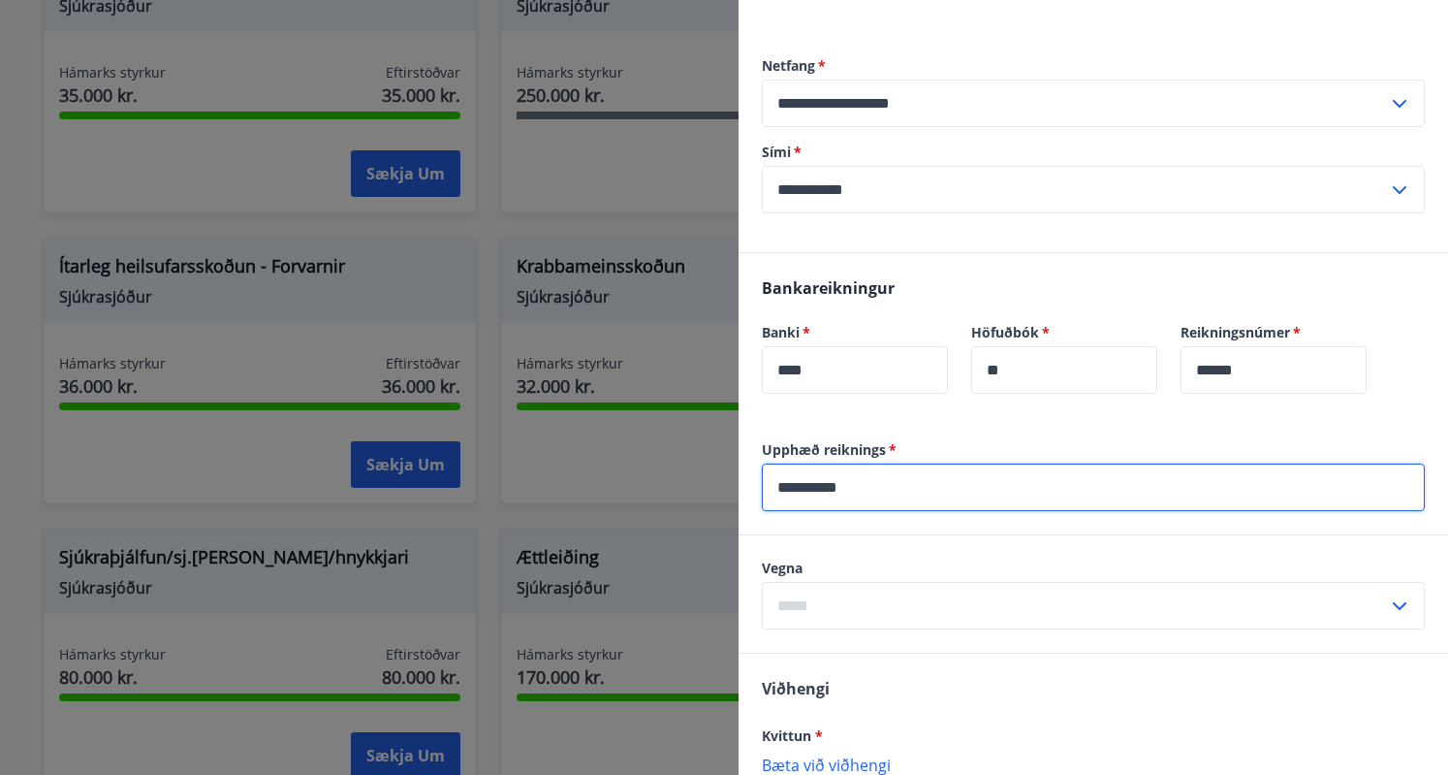
type input "**********"
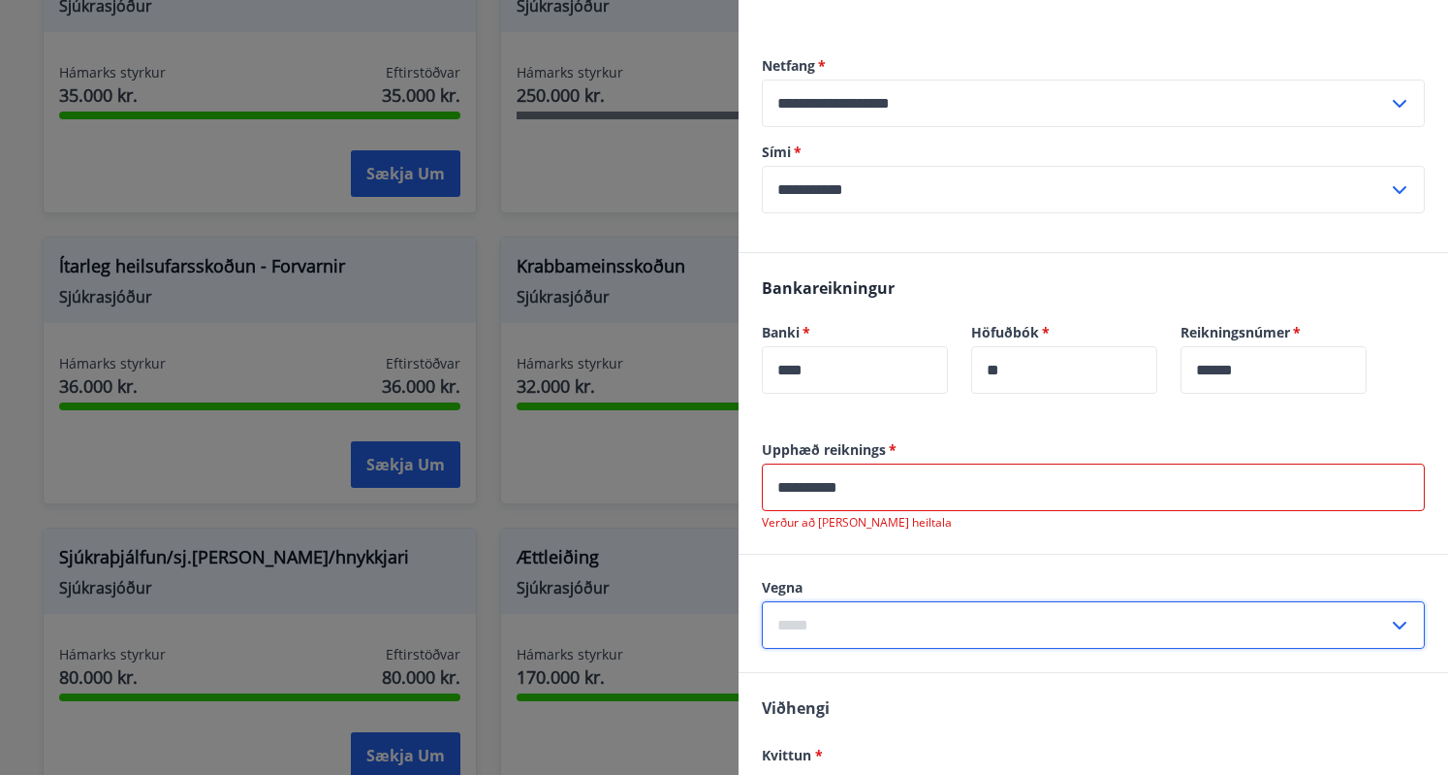
click at [800, 616] on input "text" at bounding box center [1075, 625] width 626 height 48
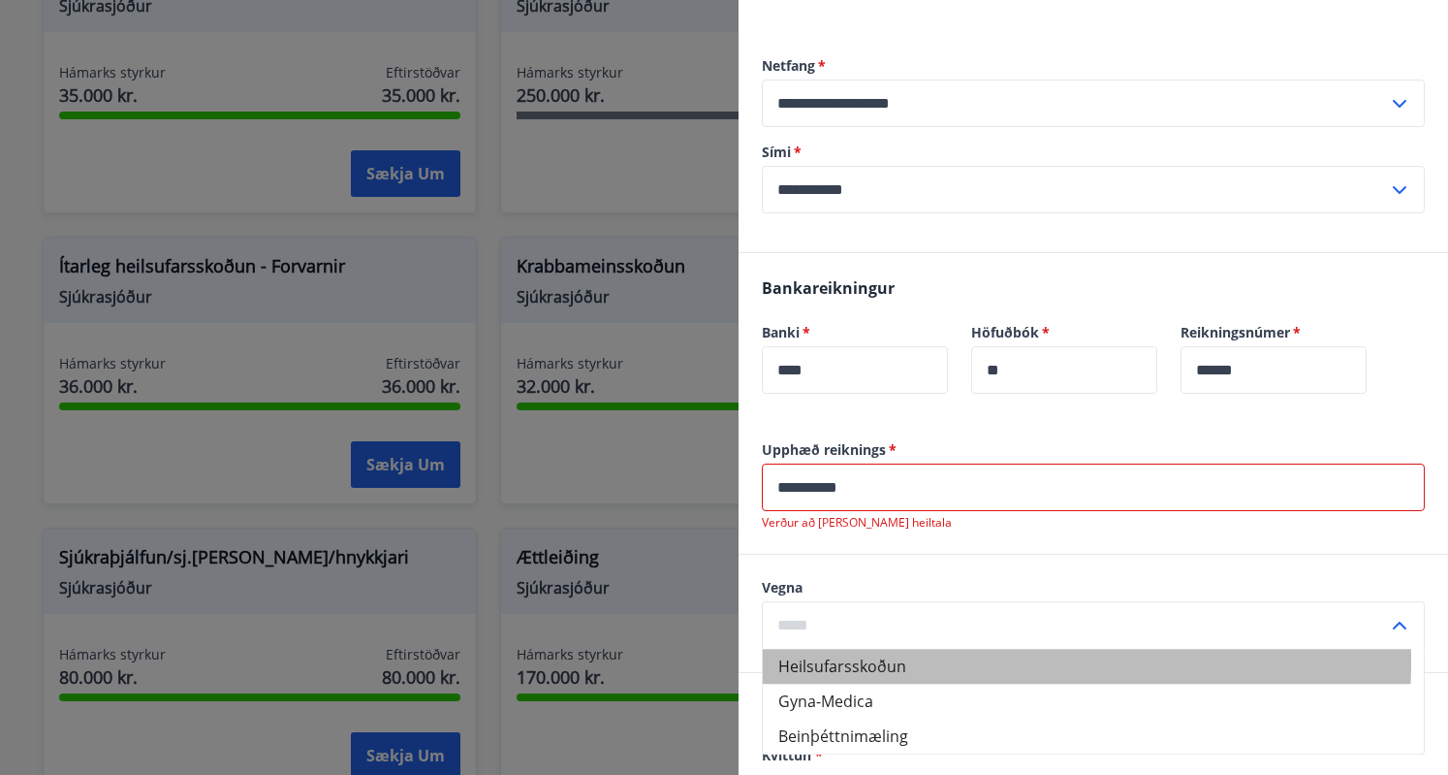
click at [860, 660] on li "Heilsufarsskoðun" at bounding box center [1093, 666] width 661 height 35
type input "**********"
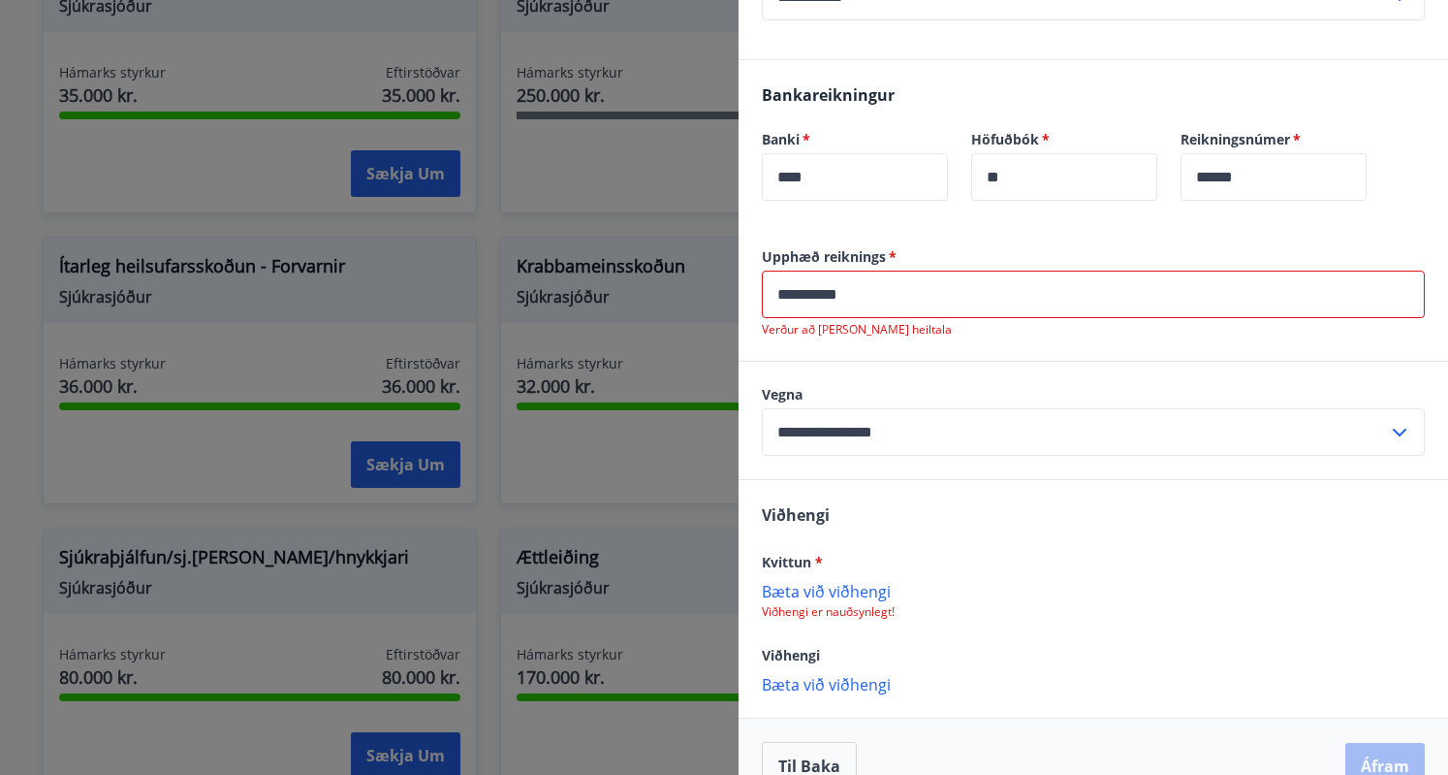
scroll to position [520, 0]
click at [854, 589] on p "Bæta við viðhengi" at bounding box center [1093, 590] width 663 height 19
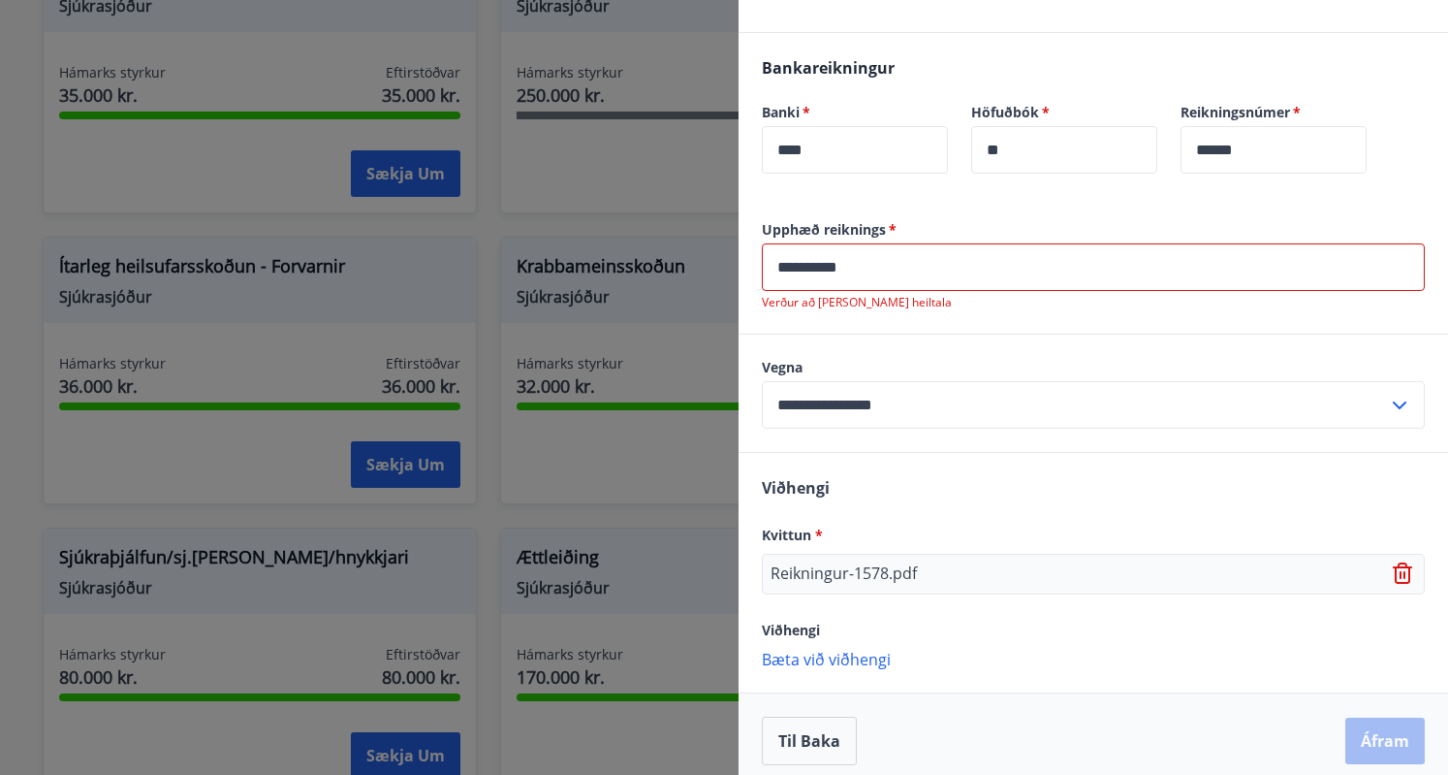
scroll to position [558, 0]
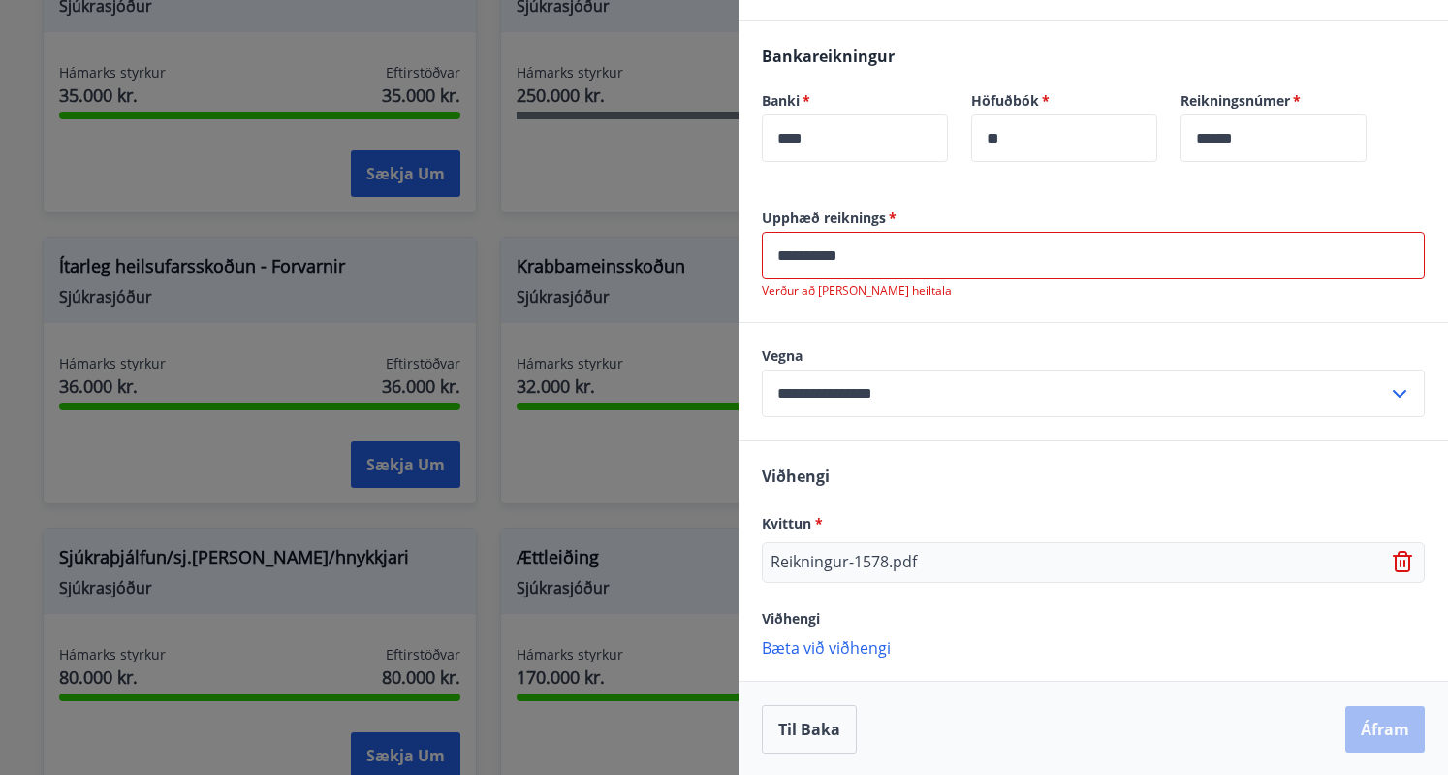
click at [871, 257] on input "**********" at bounding box center [1093, 256] width 663 height 48
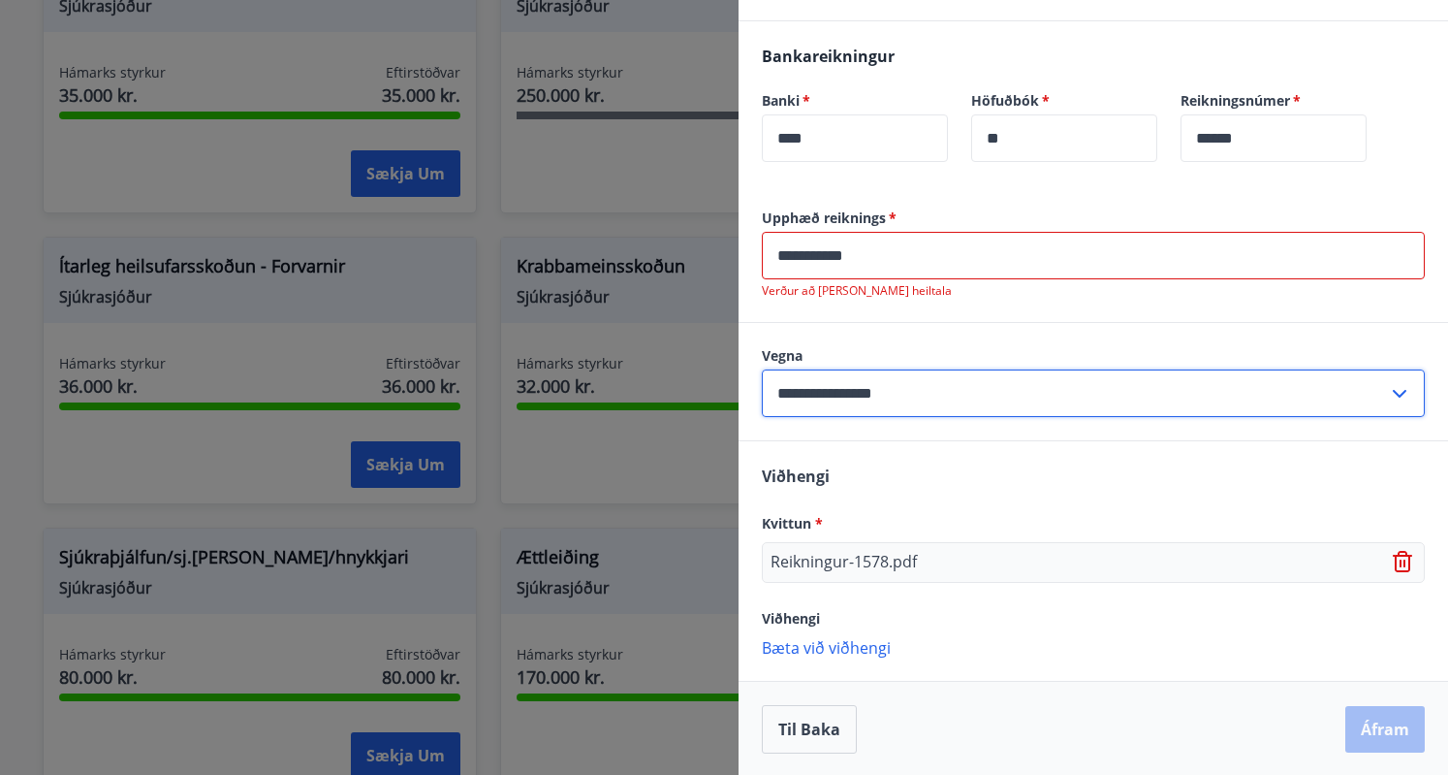
click at [995, 411] on input "**********" at bounding box center [1075, 393] width 626 height 48
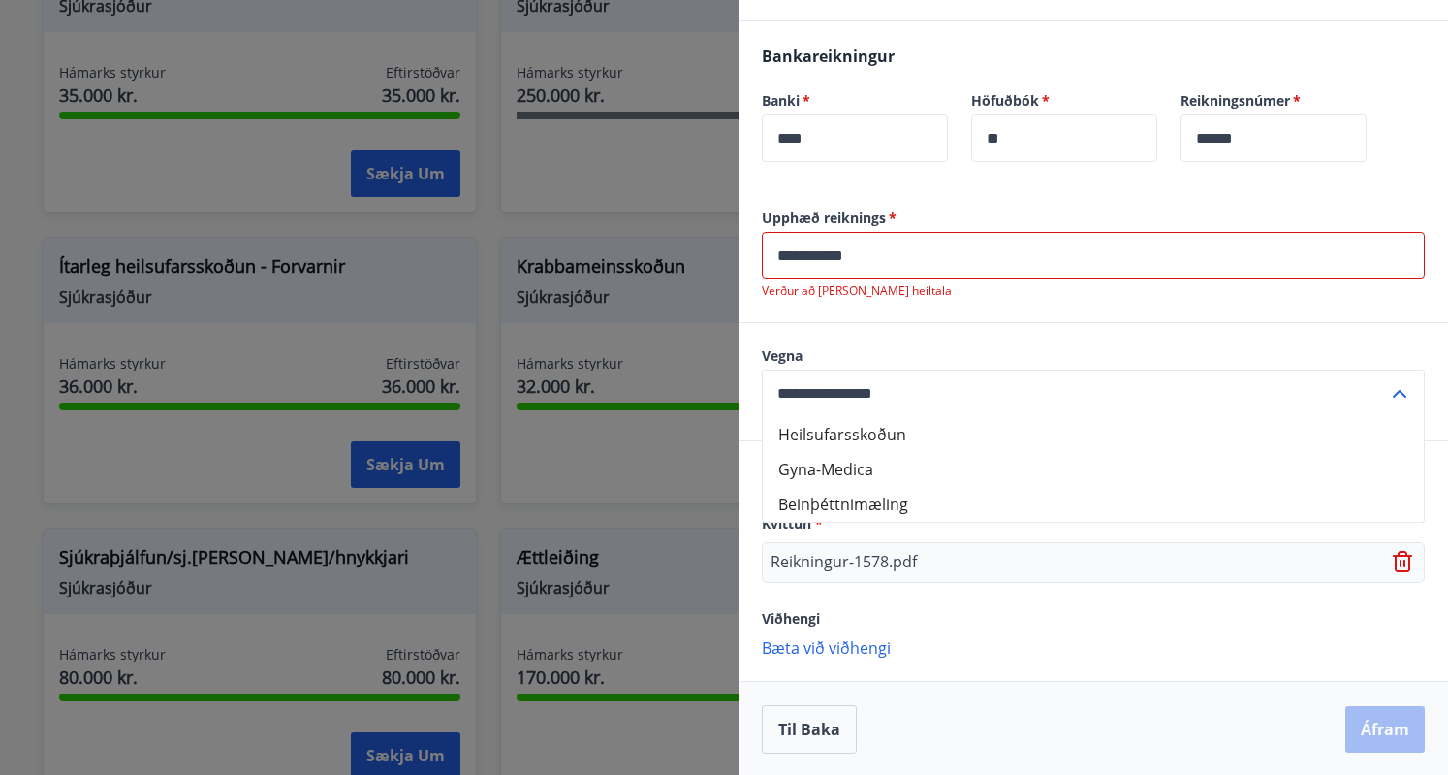
click at [896, 389] on input "**********" at bounding box center [1075, 393] width 626 height 48
drag, startPoint x: 777, startPoint y: 253, endPoint x: 905, endPoint y: 252, distance: 128.9
click at [905, 252] on input "**********" at bounding box center [1093, 256] width 663 height 48
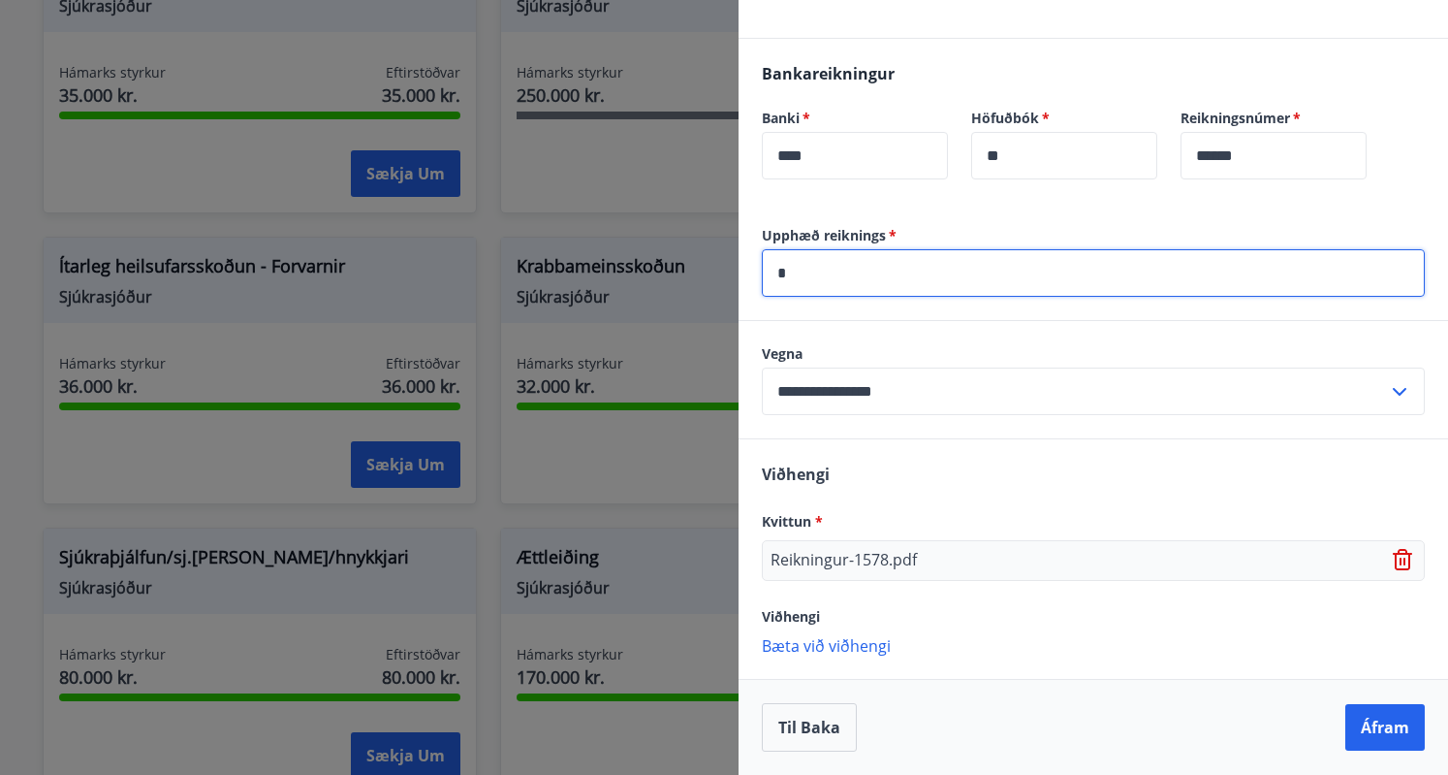
scroll to position [539, 0]
click at [1017, 520] on div "Kvittun *" at bounding box center [1093, 522] width 663 height 23
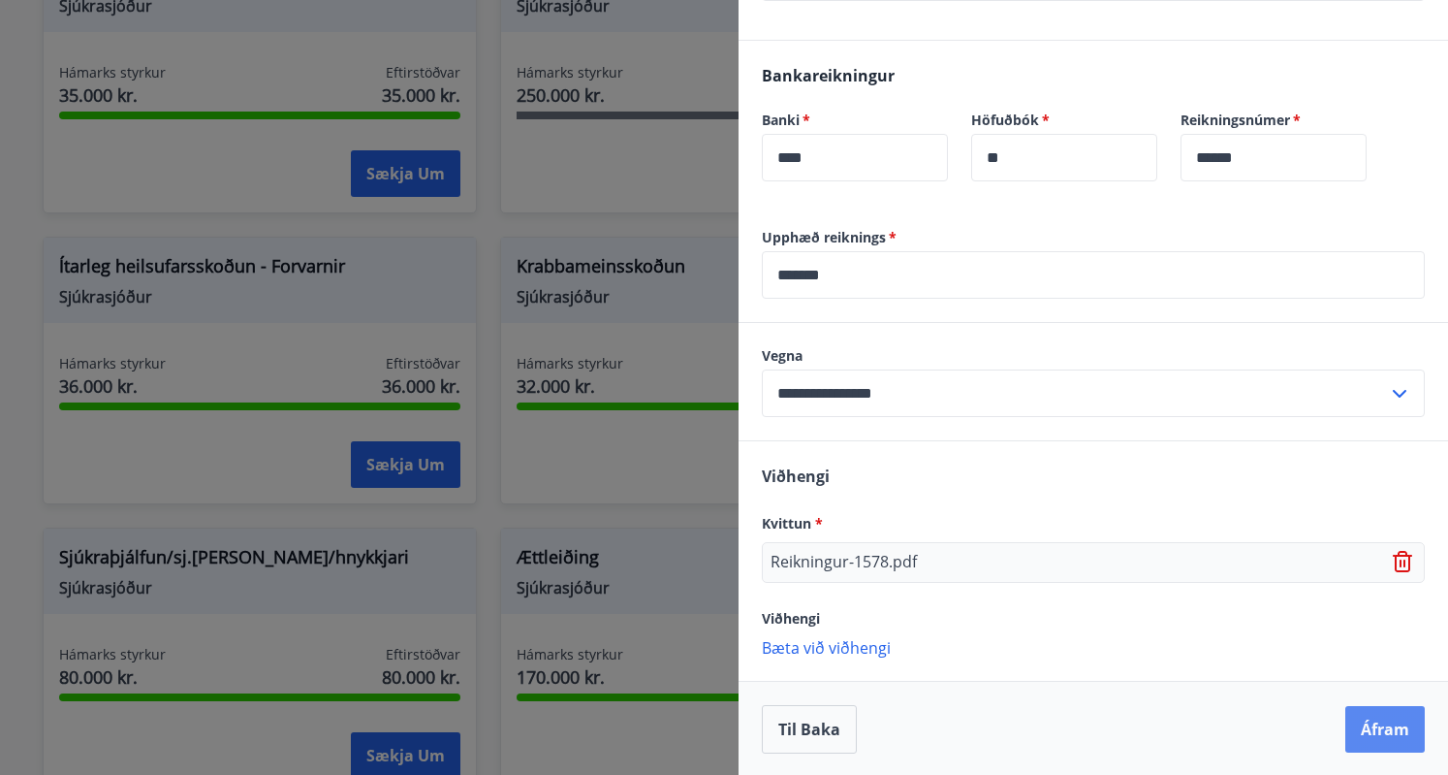
click at [1396, 739] on button "Áfram" at bounding box center [1385, 729] width 79 height 47
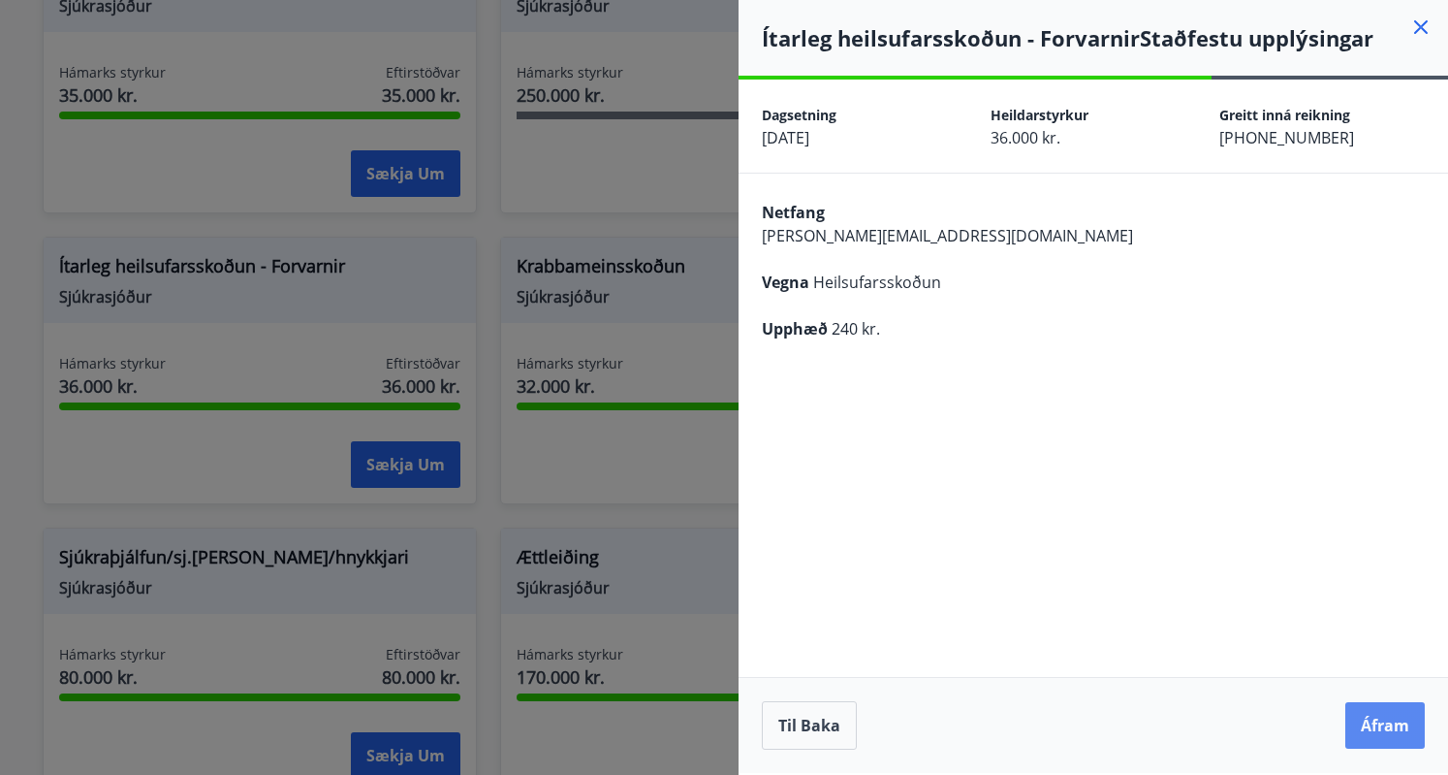
scroll to position [0, 0]
click at [832, 740] on button "Til baka" at bounding box center [809, 725] width 95 height 48
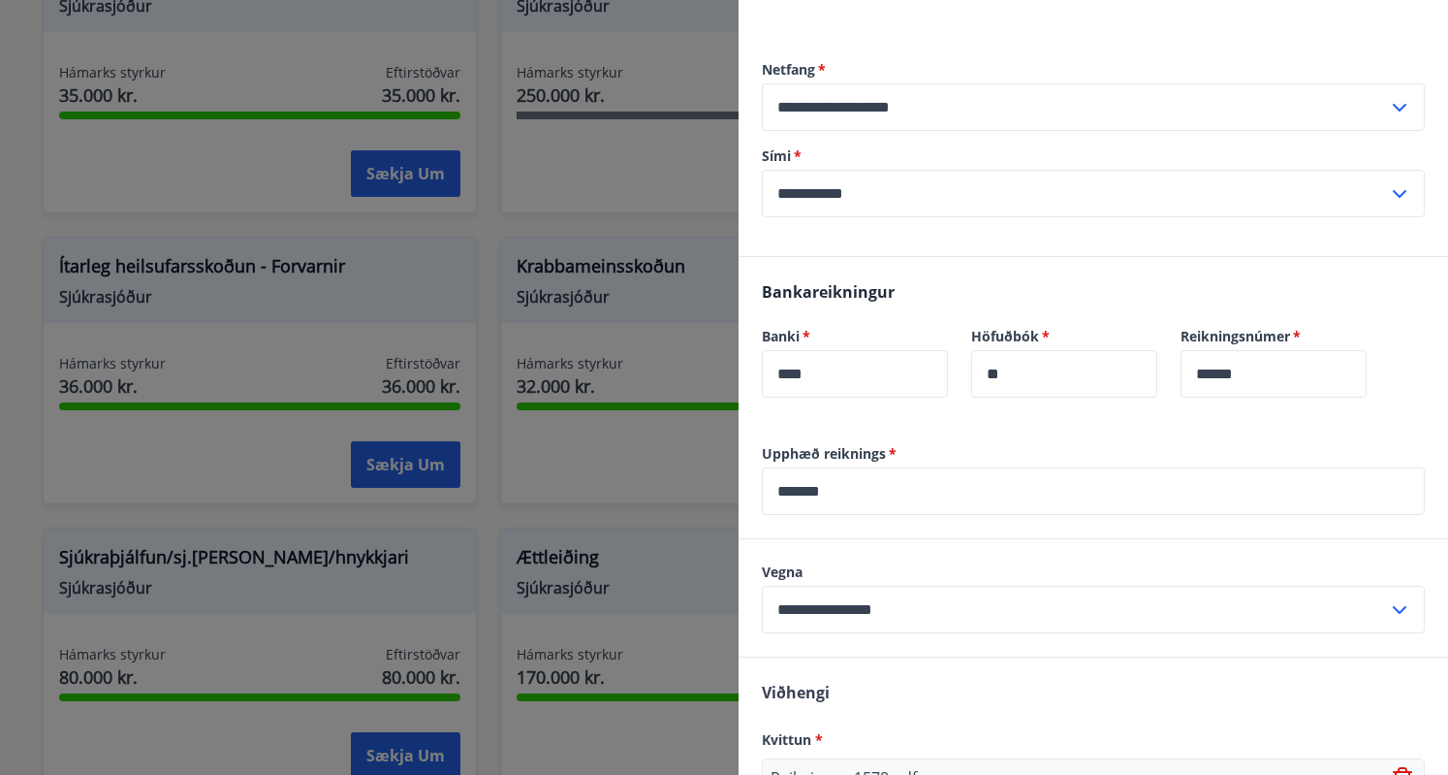
scroll to position [325, 0]
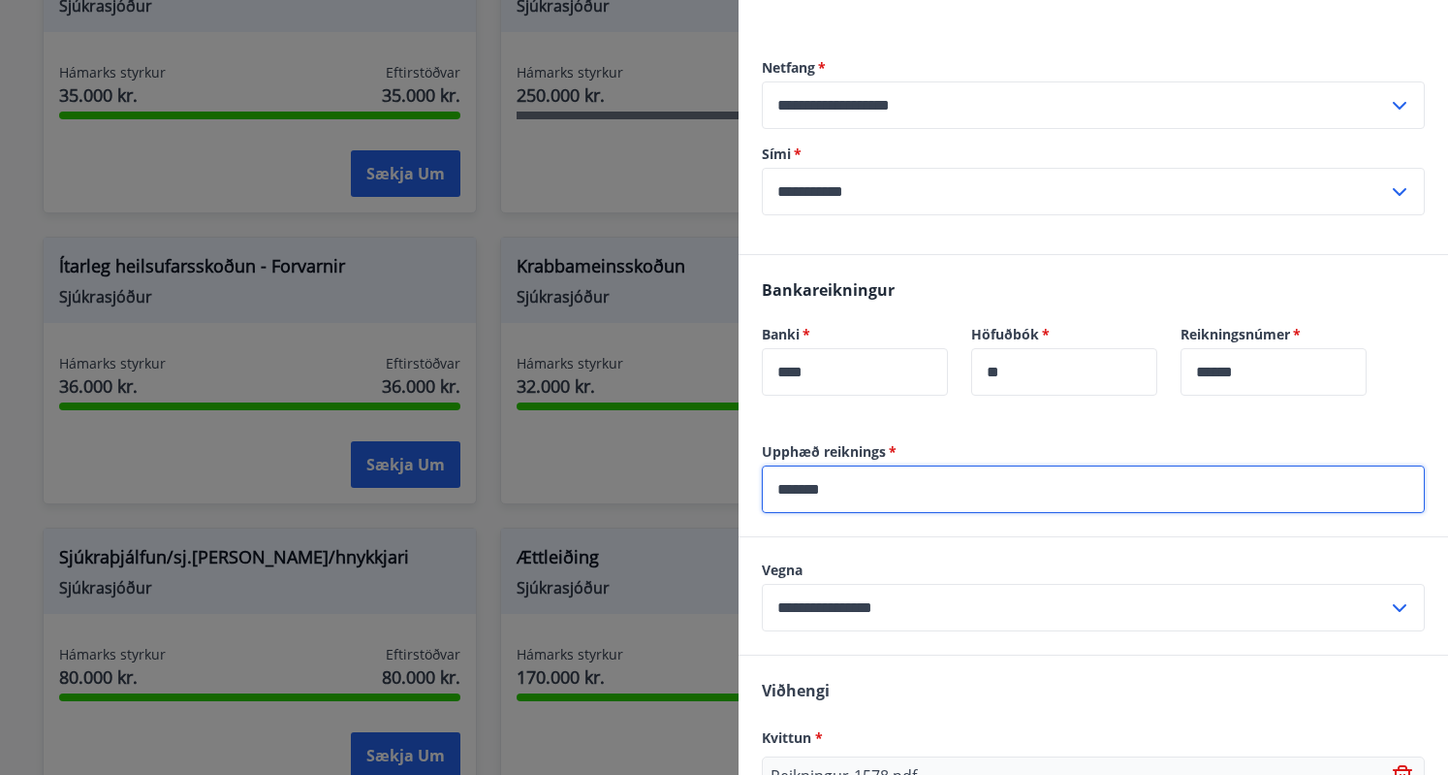
drag, startPoint x: 851, startPoint y: 485, endPoint x: 700, endPoint y: 476, distance: 151.5
click at [700, 476] on div "**********" at bounding box center [724, 387] width 1448 height 775
type input "*******"
click at [982, 524] on div "Upphæð reiknings   * ******* ​" at bounding box center [1094, 489] width 710 height 94
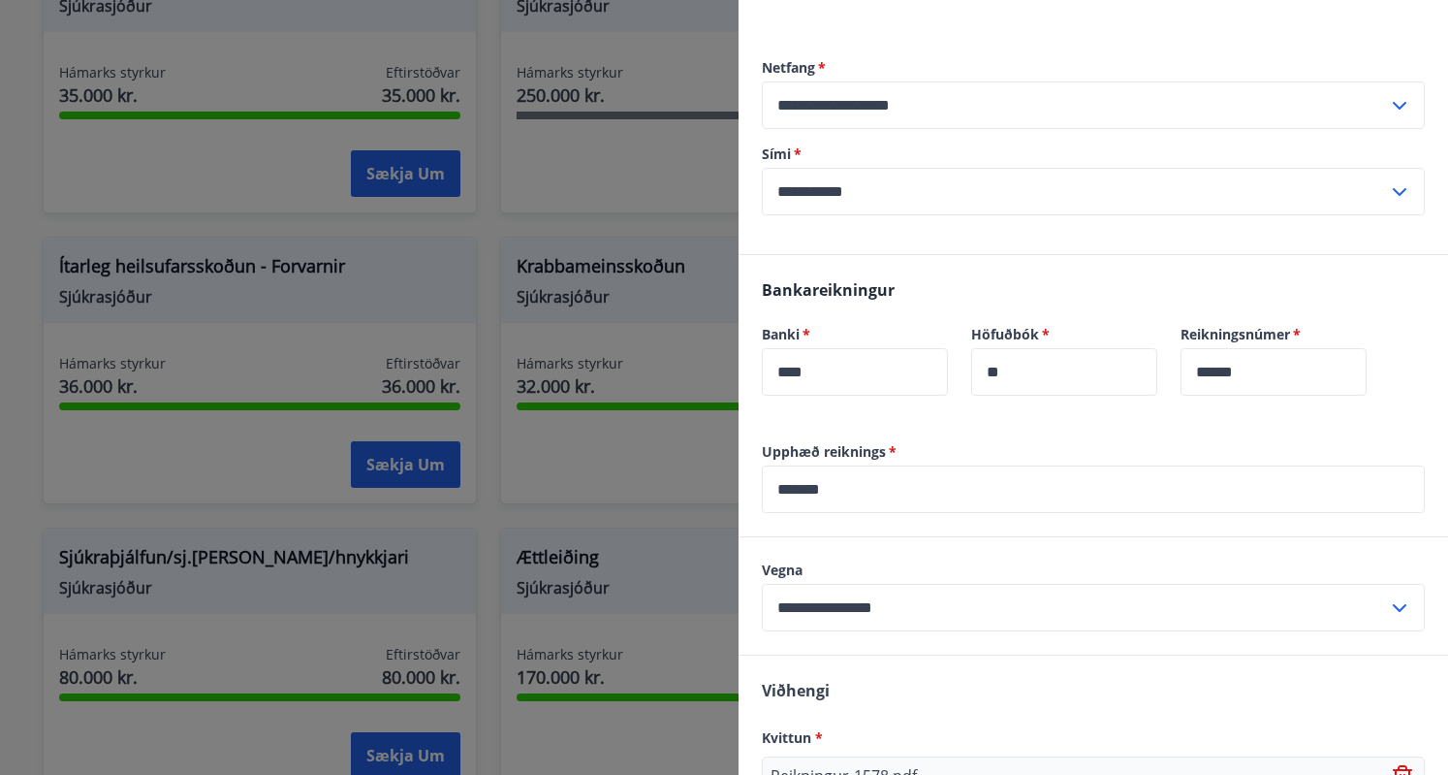
click at [905, 443] on label "Upphæð reiknings   *" at bounding box center [1093, 451] width 663 height 19
click at [853, 480] on input "*******" at bounding box center [1093, 489] width 663 height 48
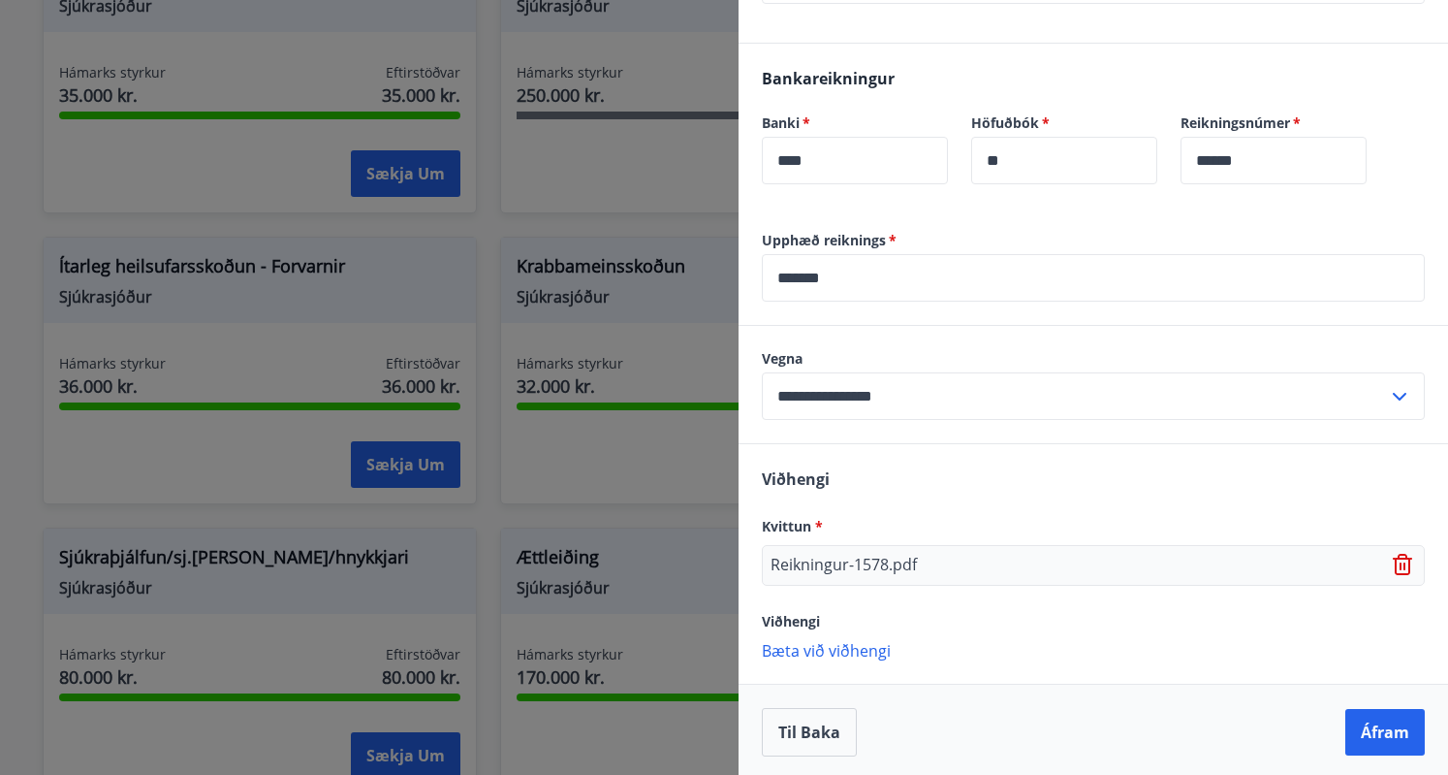
scroll to position [539, 0]
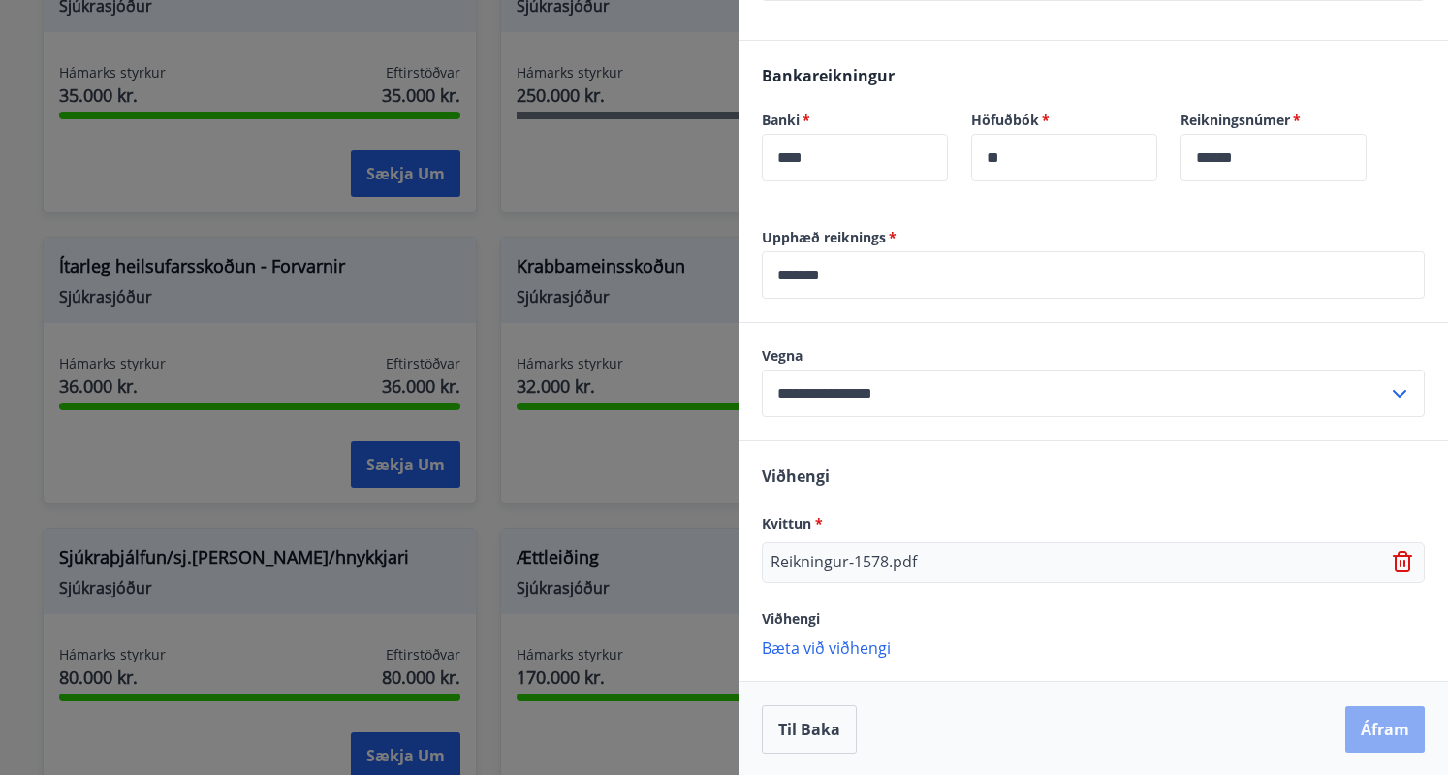
click at [1360, 729] on button "Áfram" at bounding box center [1385, 729] width 79 height 47
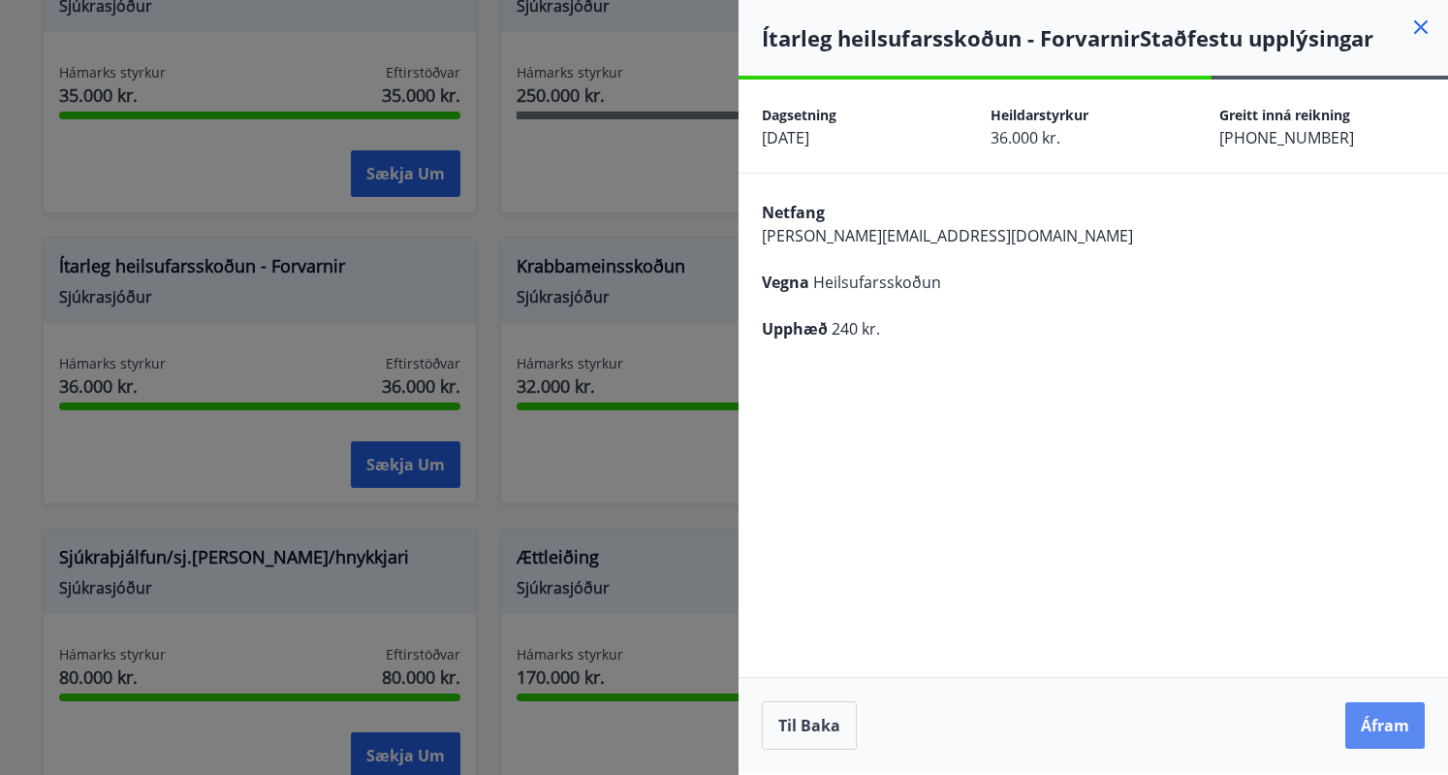
click at [1384, 728] on button "Áfram" at bounding box center [1385, 725] width 79 height 47
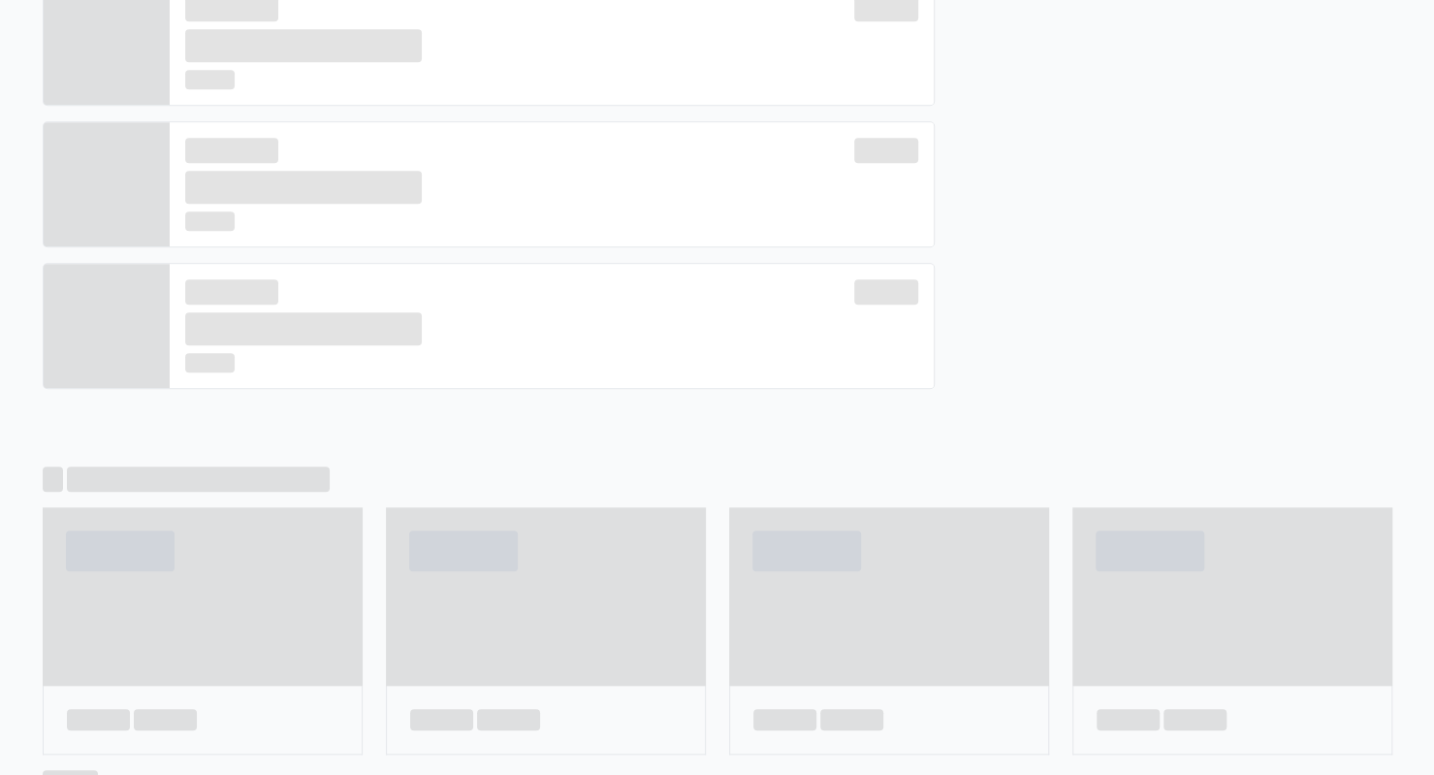
scroll to position [412, 0]
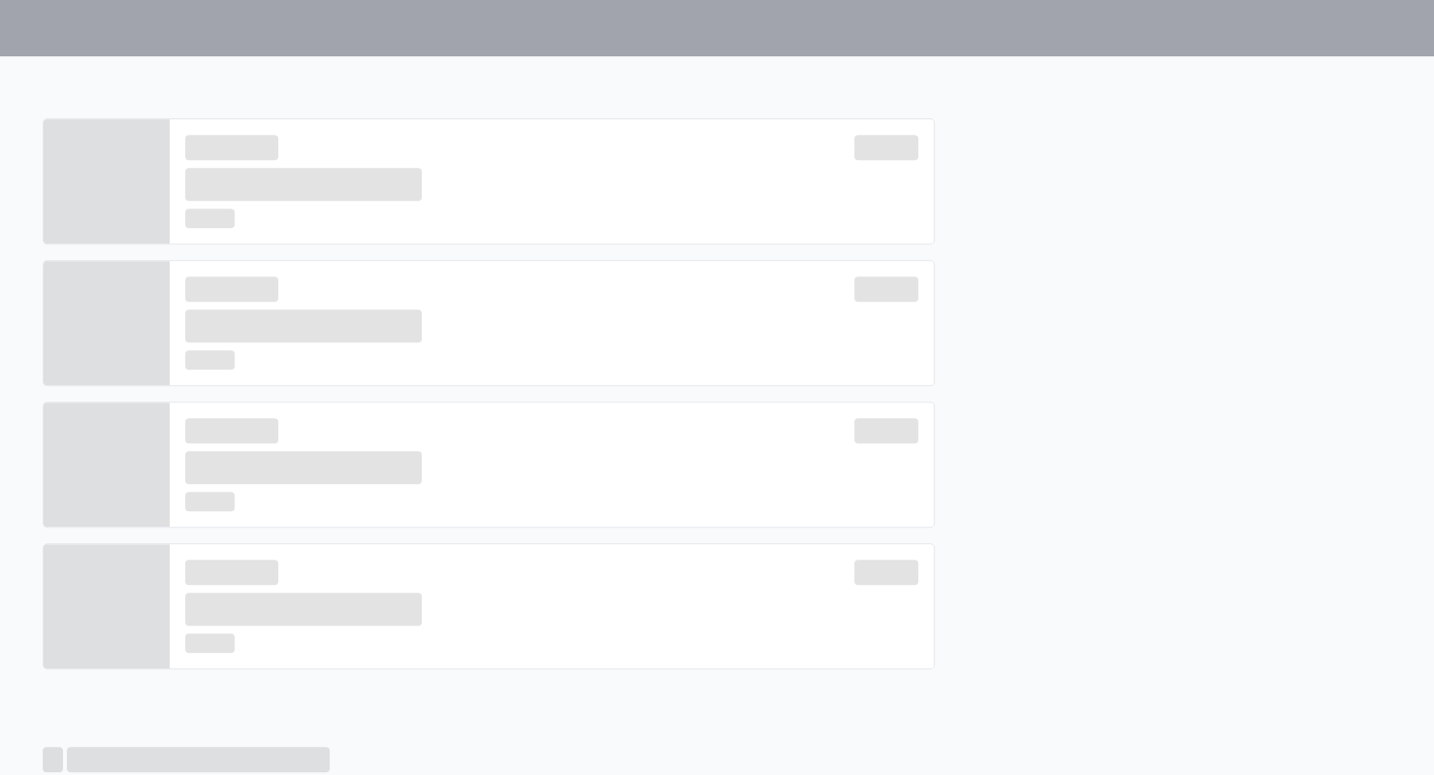
drag, startPoint x: 1424, startPoint y: 202, endPoint x: 1414, endPoint y: 168, distance: 35.3
click at [1417, 177] on div at bounding box center [717, 385] width 1434 height 659
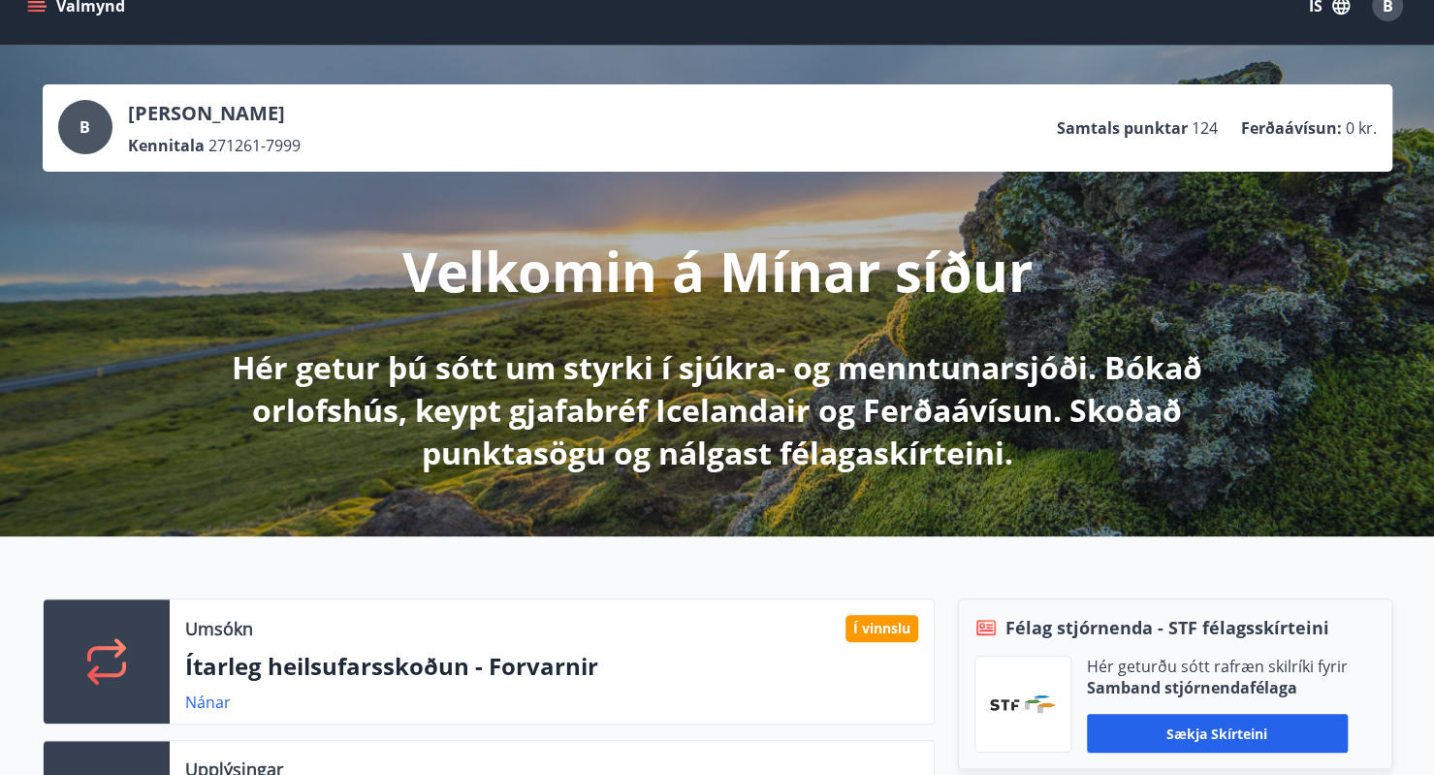
scroll to position [0, 0]
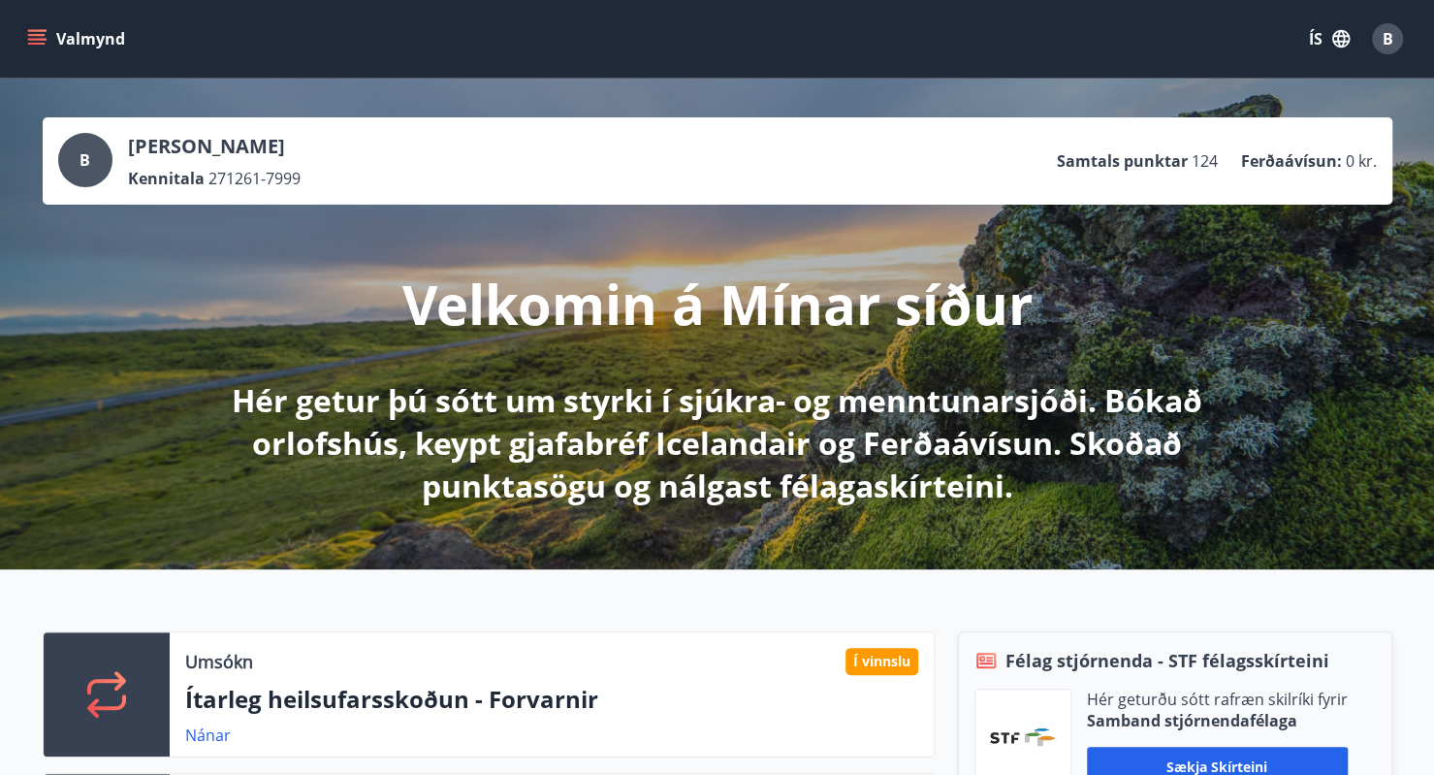
click at [33, 32] on icon "menu" at bounding box center [36, 38] width 19 height 19
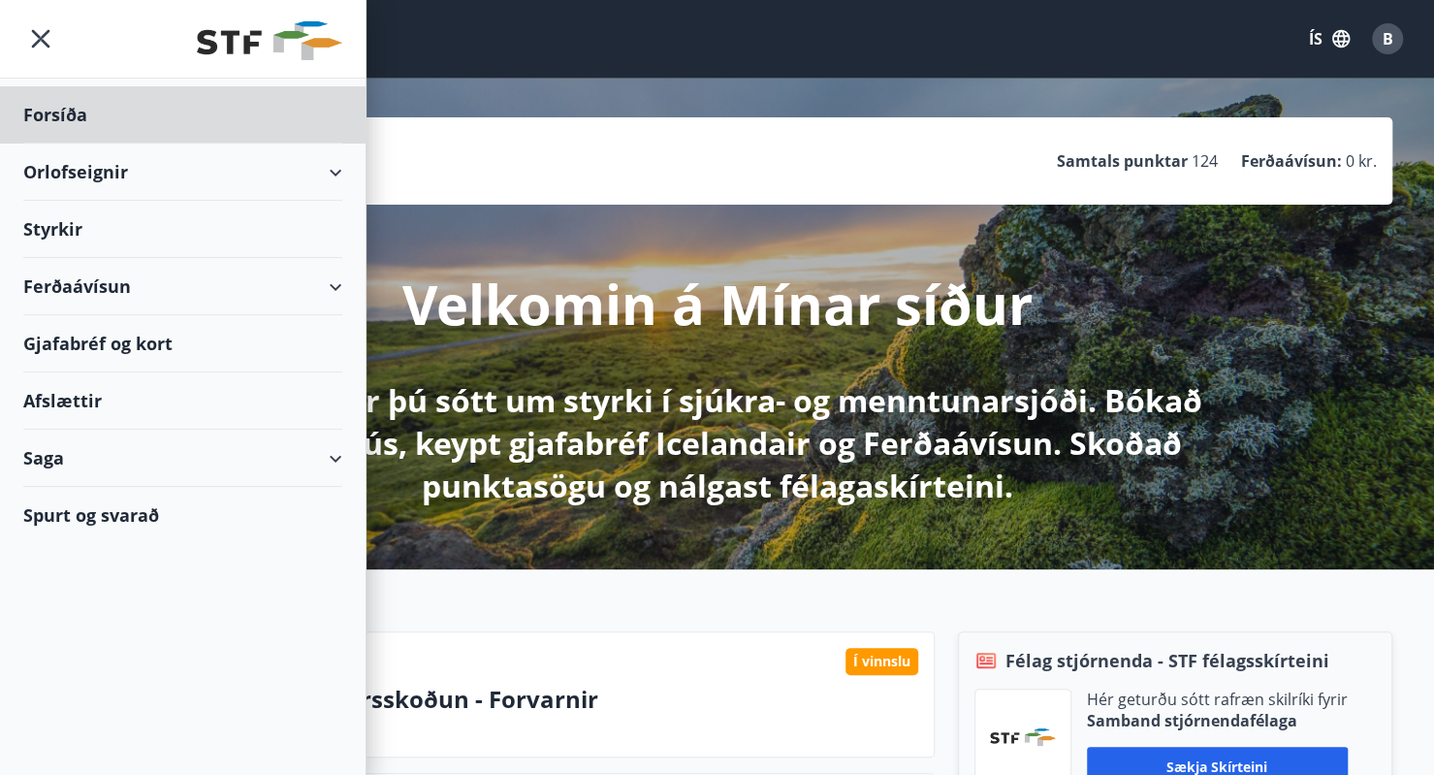
click at [56, 229] on div "Styrkir" at bounding box center [182, 229] width 319 height 57
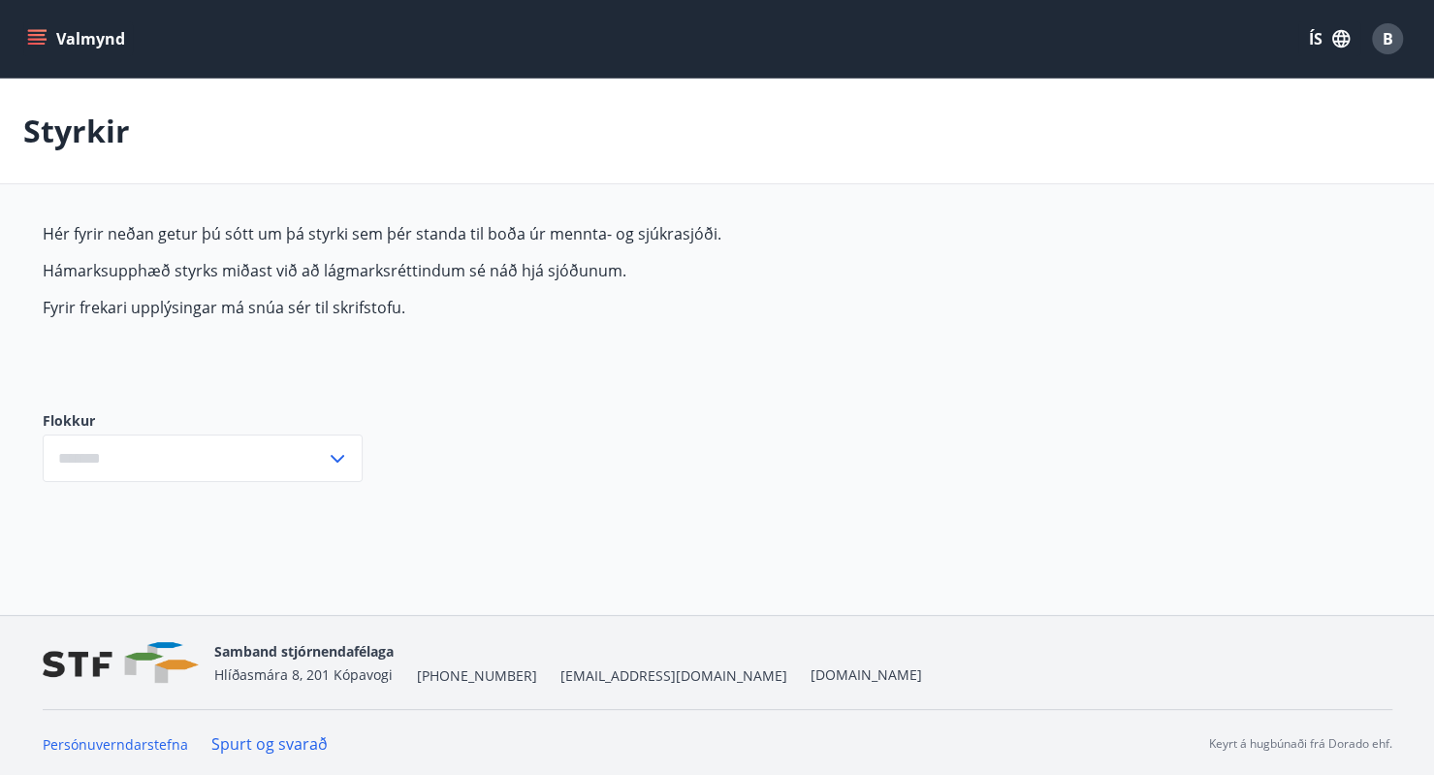
type input "***"
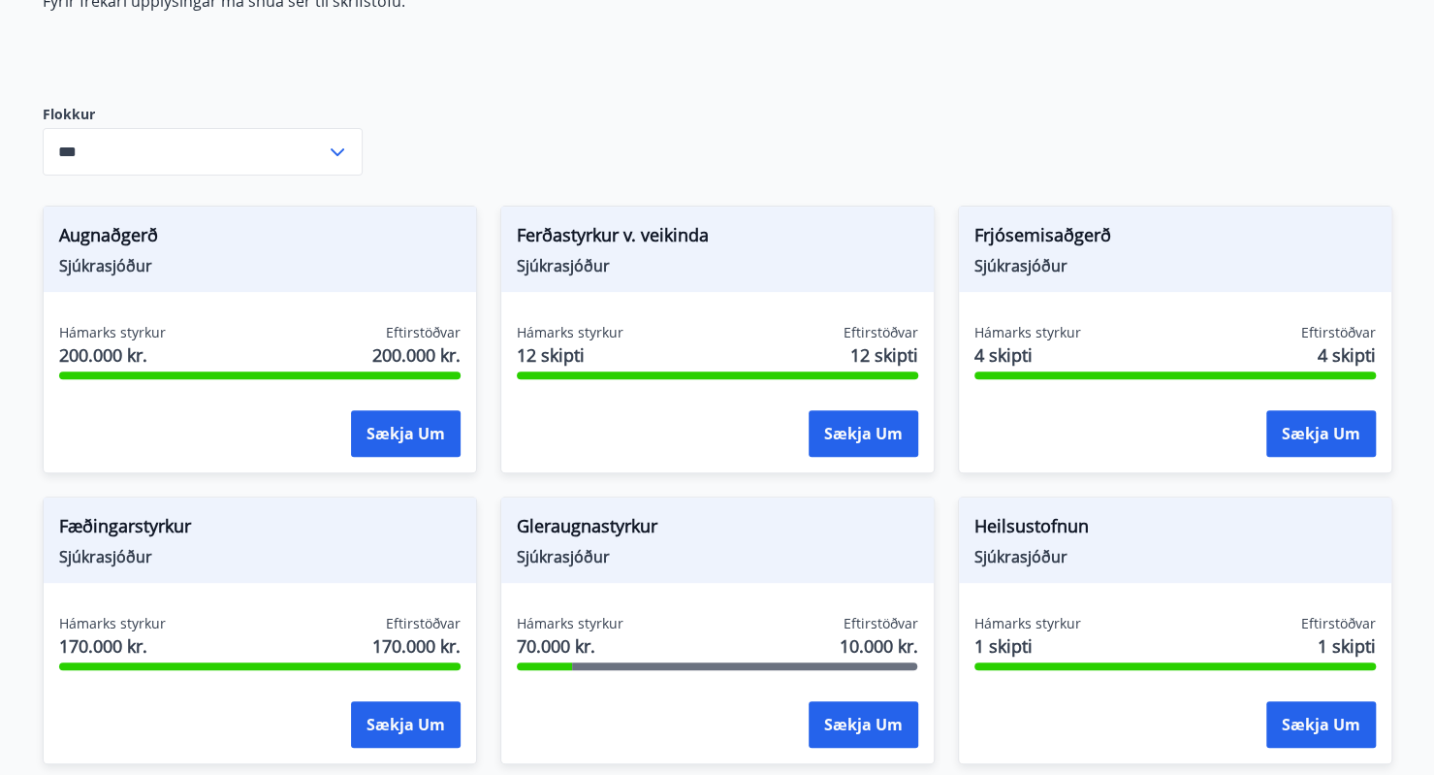
scroll to position [308, 0]
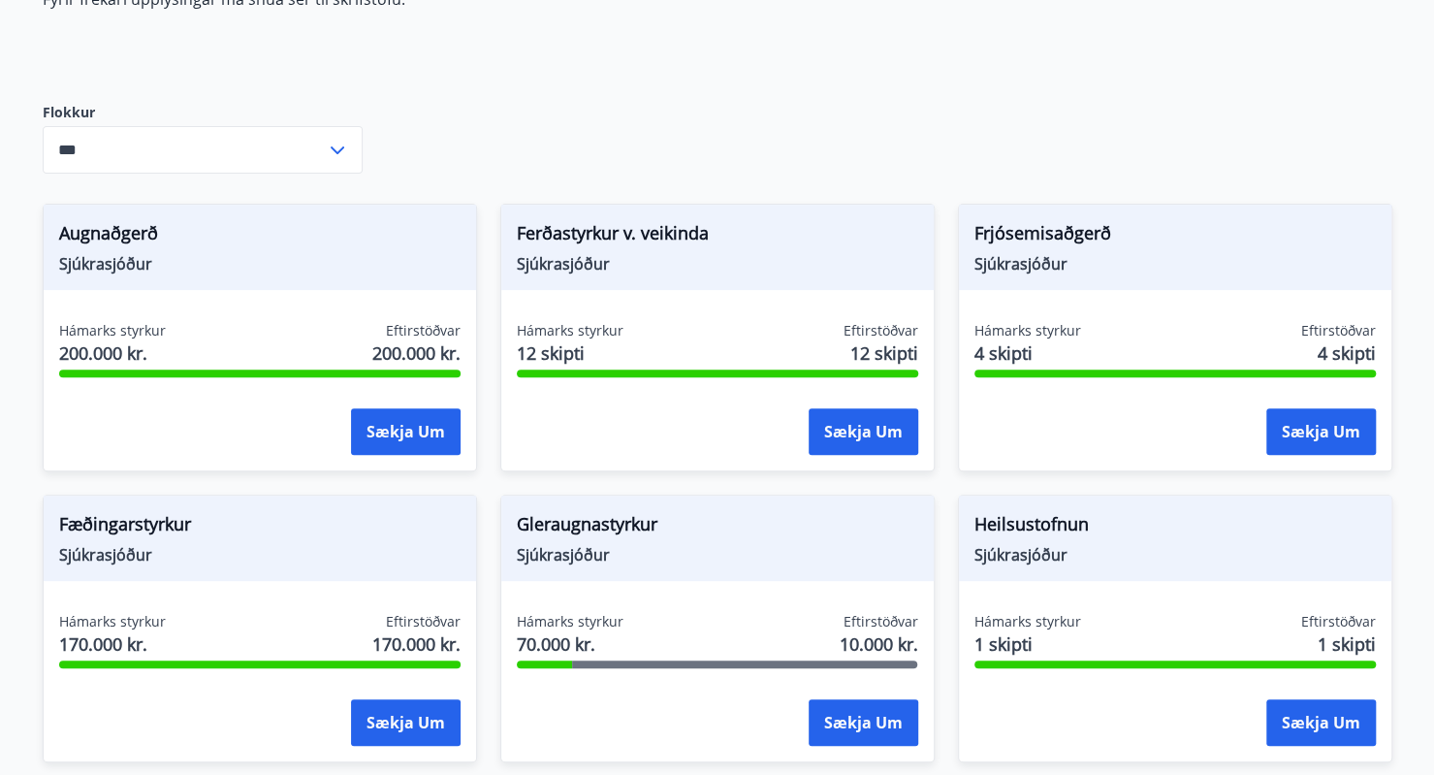
click at [1068, 532] on span "Heilsustofnun" at bounding box center [1174, 527] width 401 height 33
click at [1051, 531] on span "Heilsustofnun" at bounding box center [1174, 527] width 401 height 33
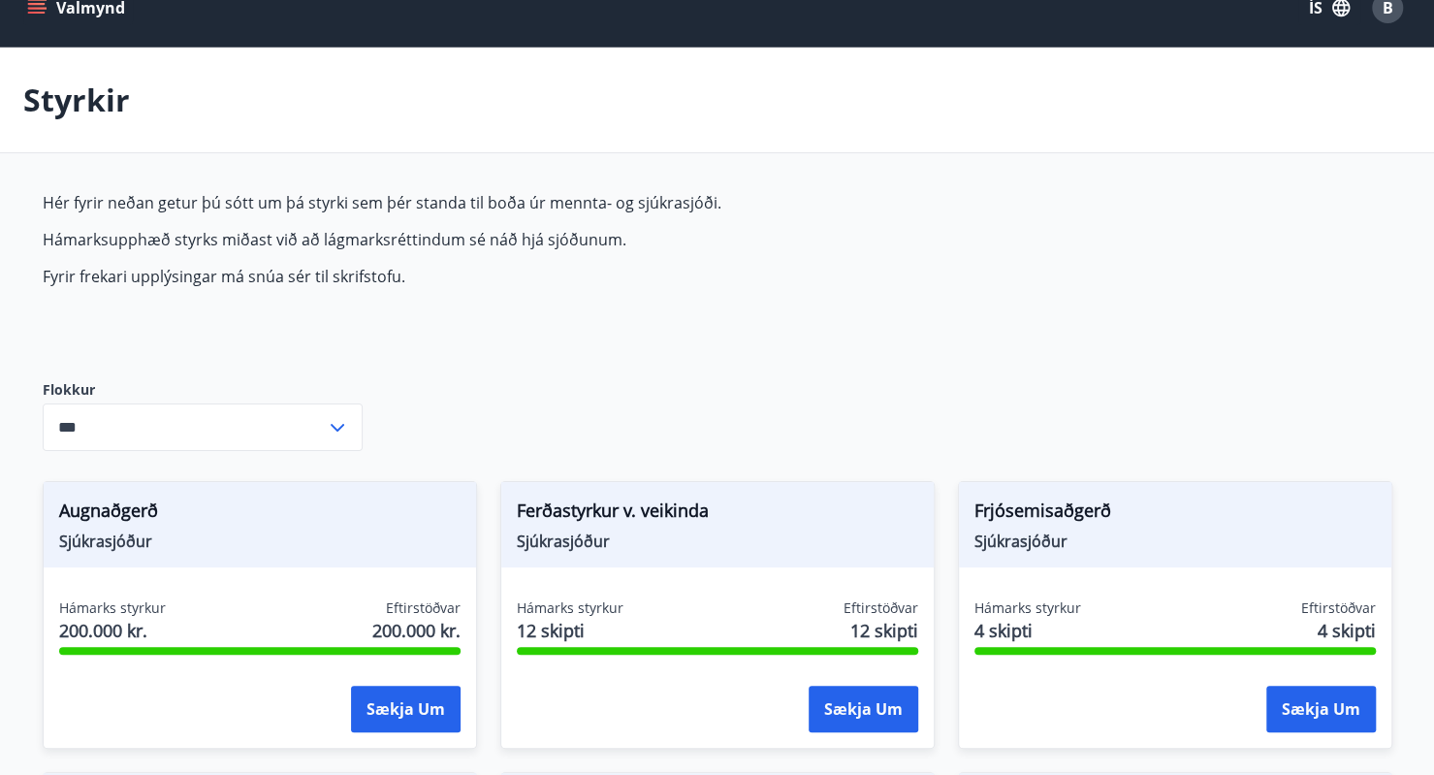
scroll to position [2, 0]
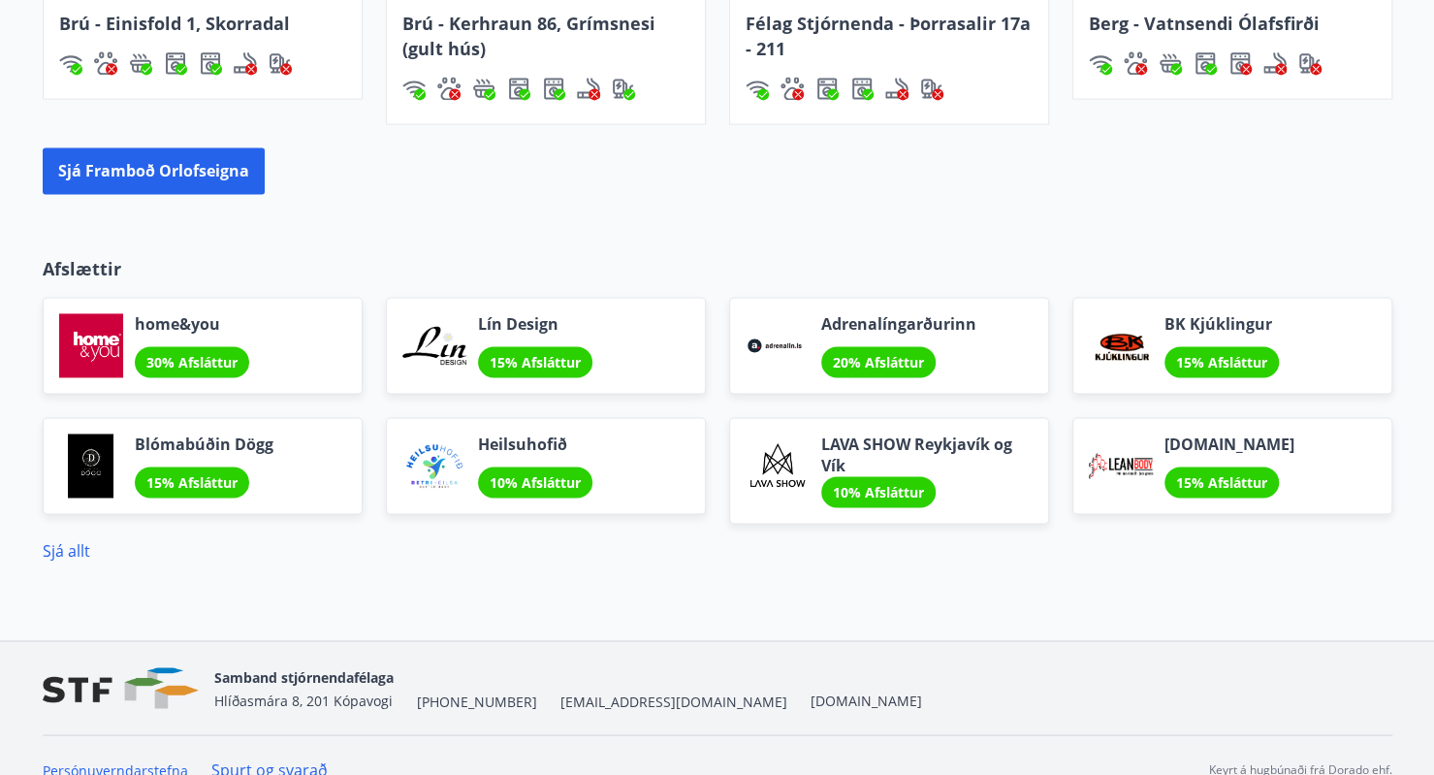
scroll to position [1569, 0]
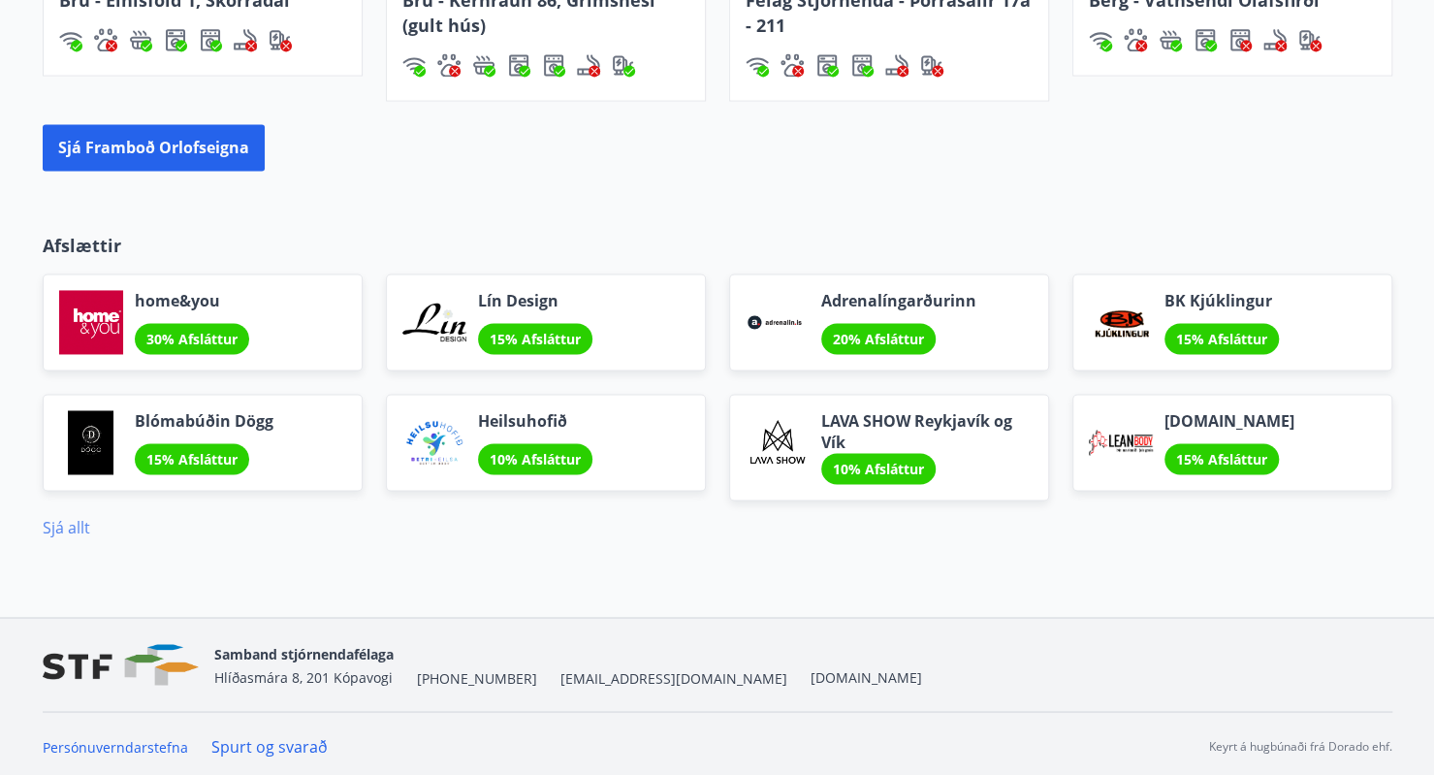
click at [68, 524] on link "Sjá allt" at bounding box center [67, 527] width 48 height 21
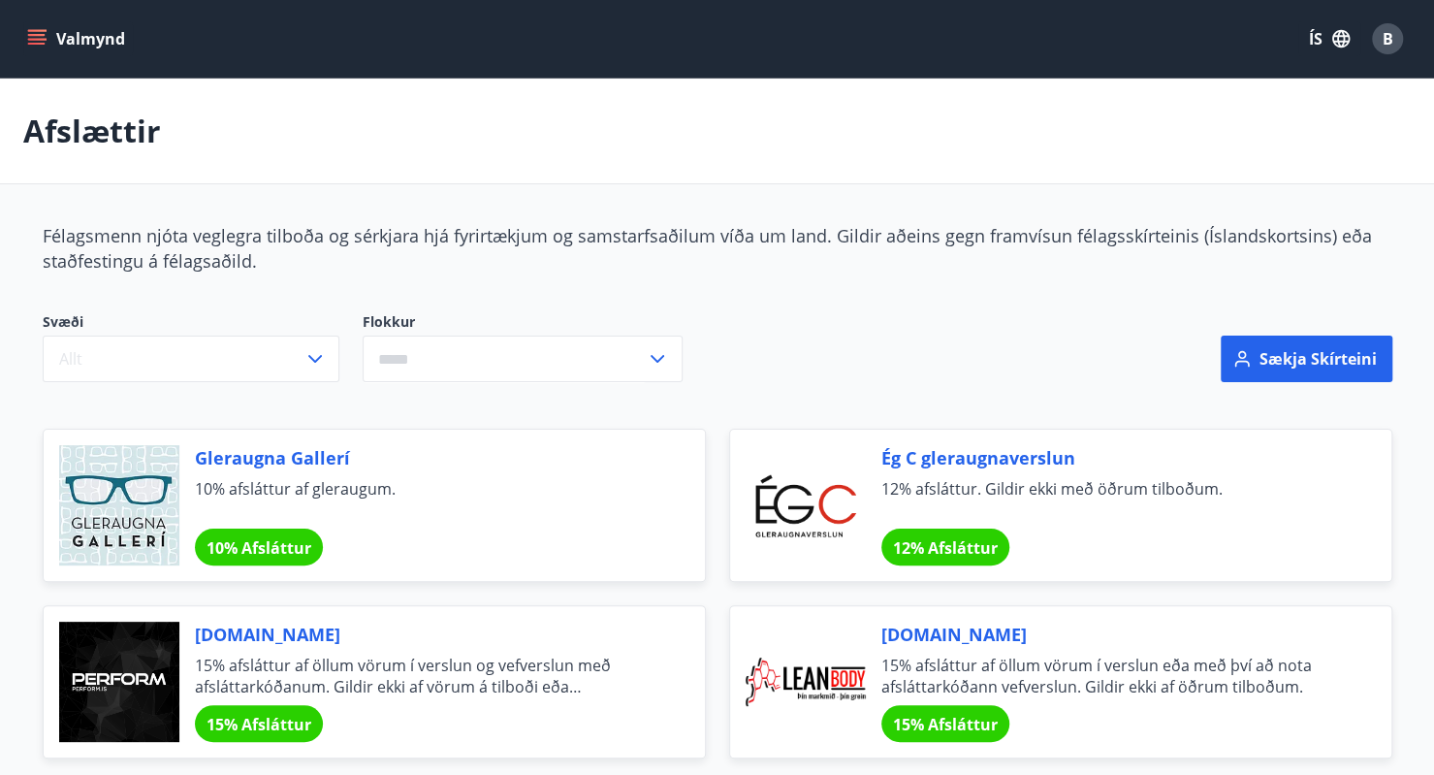
click at [40, 35] on icon "menu" at bounding box center [36, 35] width 17 height 2
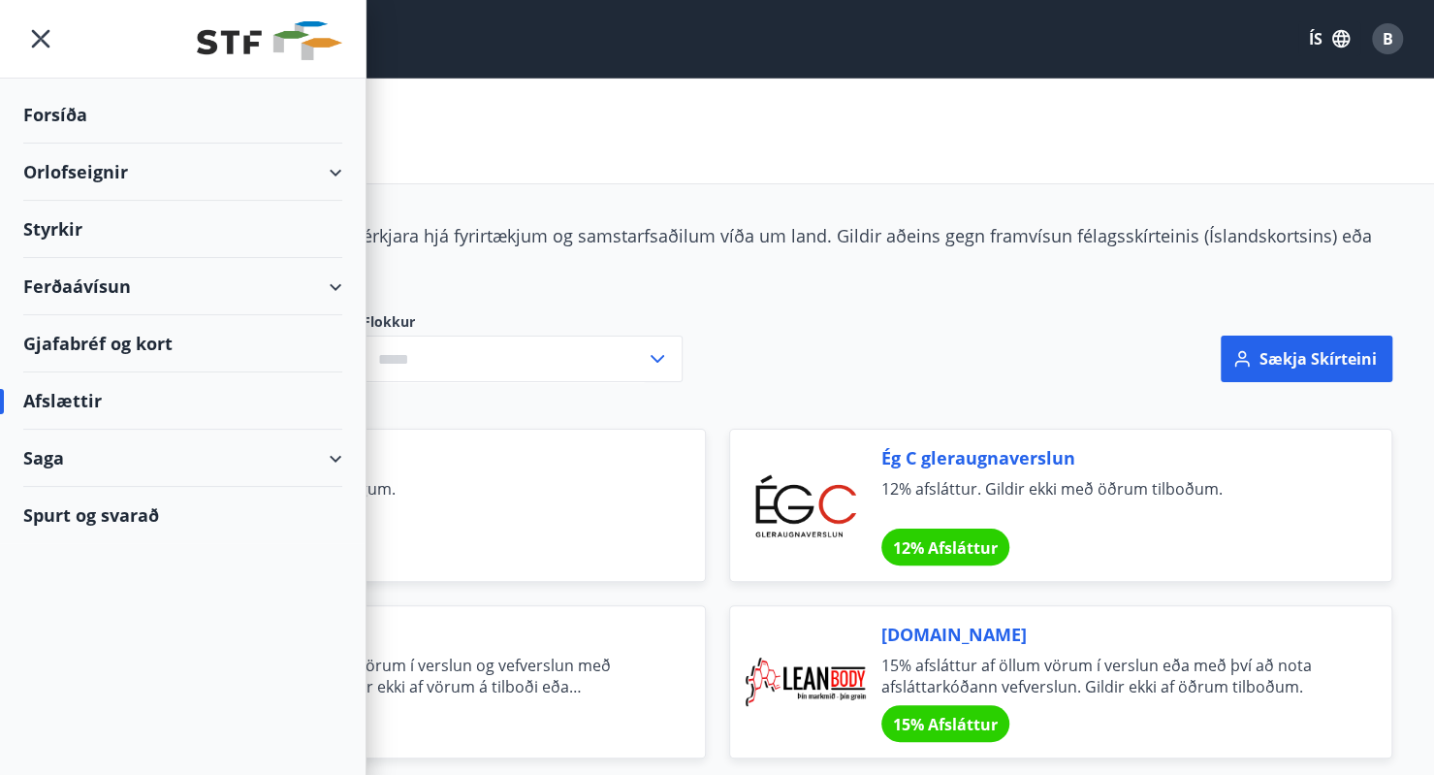
click at [69, 228] on div "Styrkir" at bounding box center [182, 229] width 319 height 57
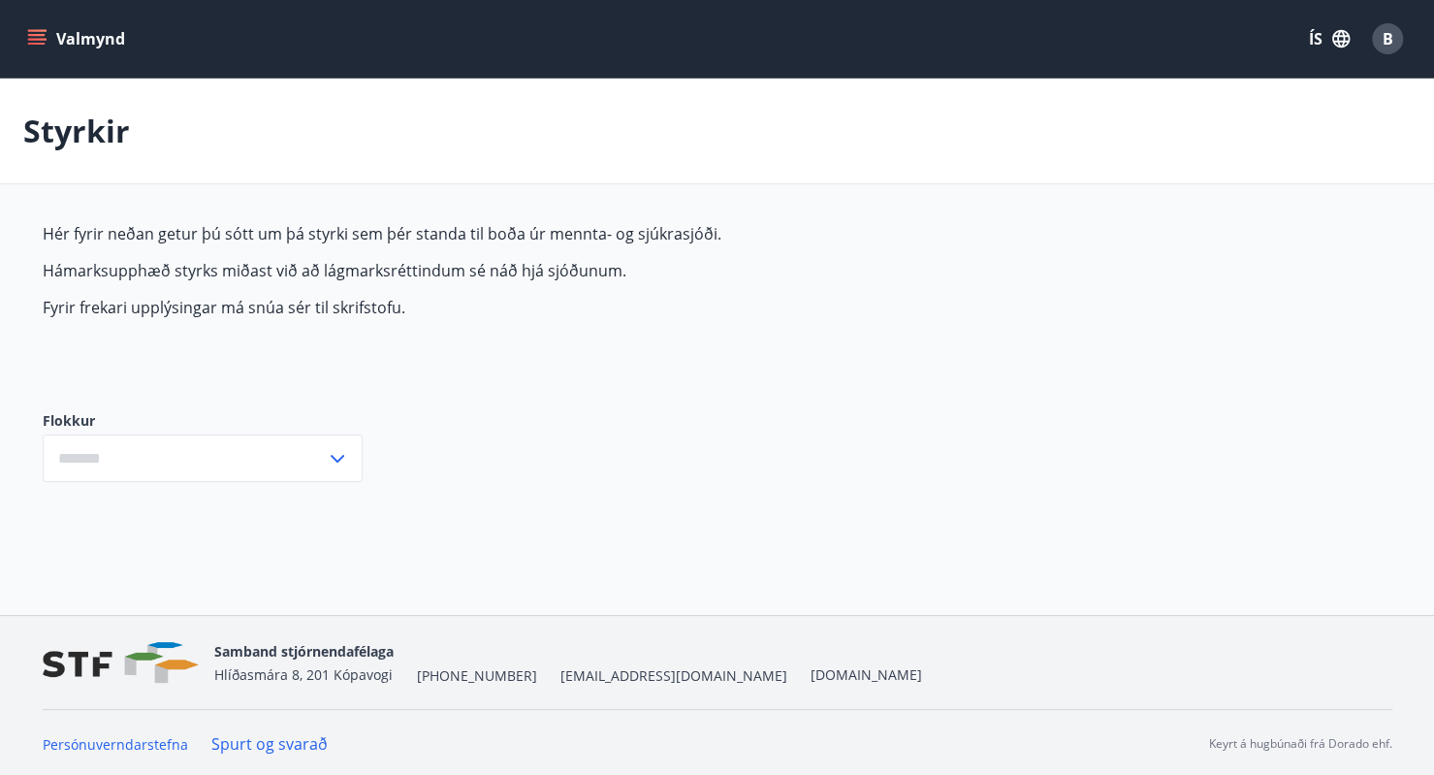
type input "***"
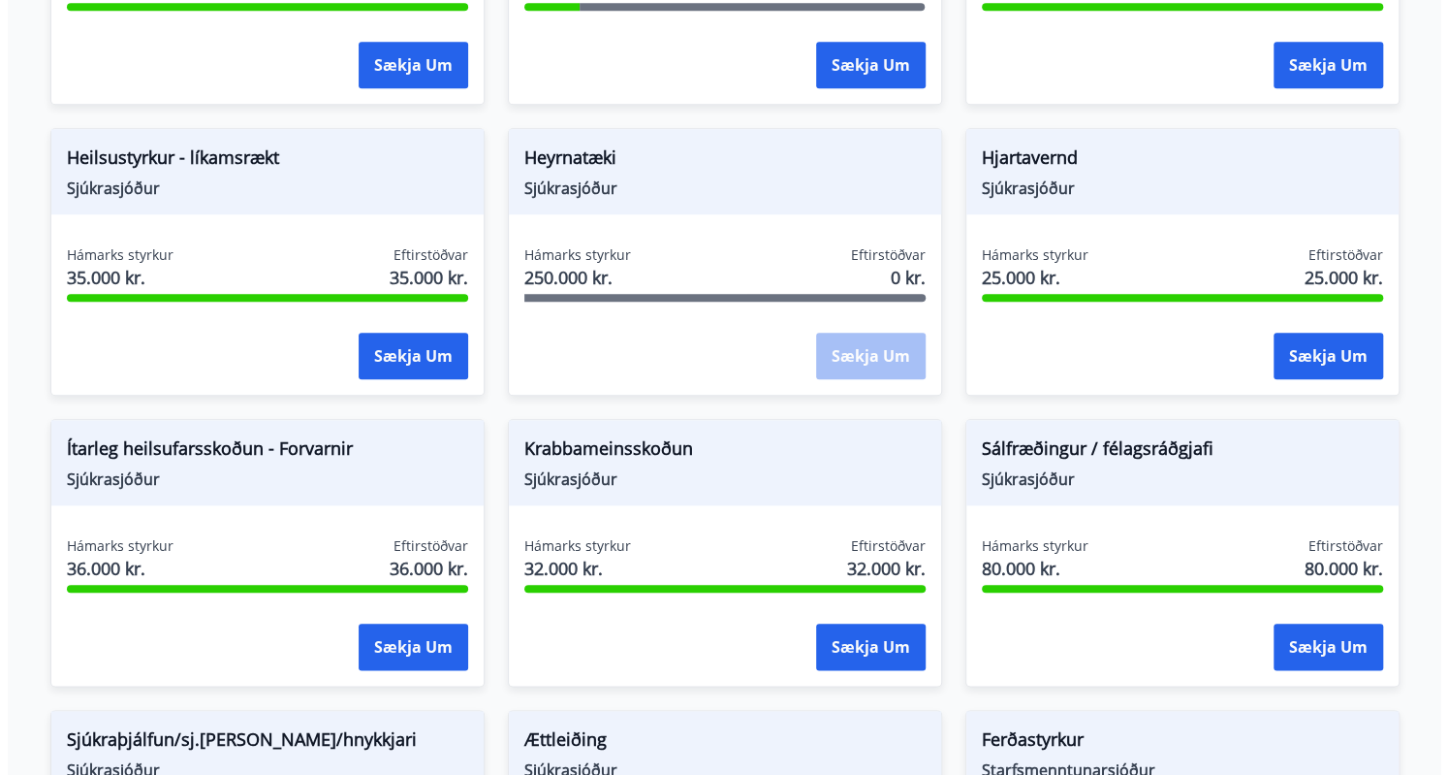
scroll to position [976, 0]
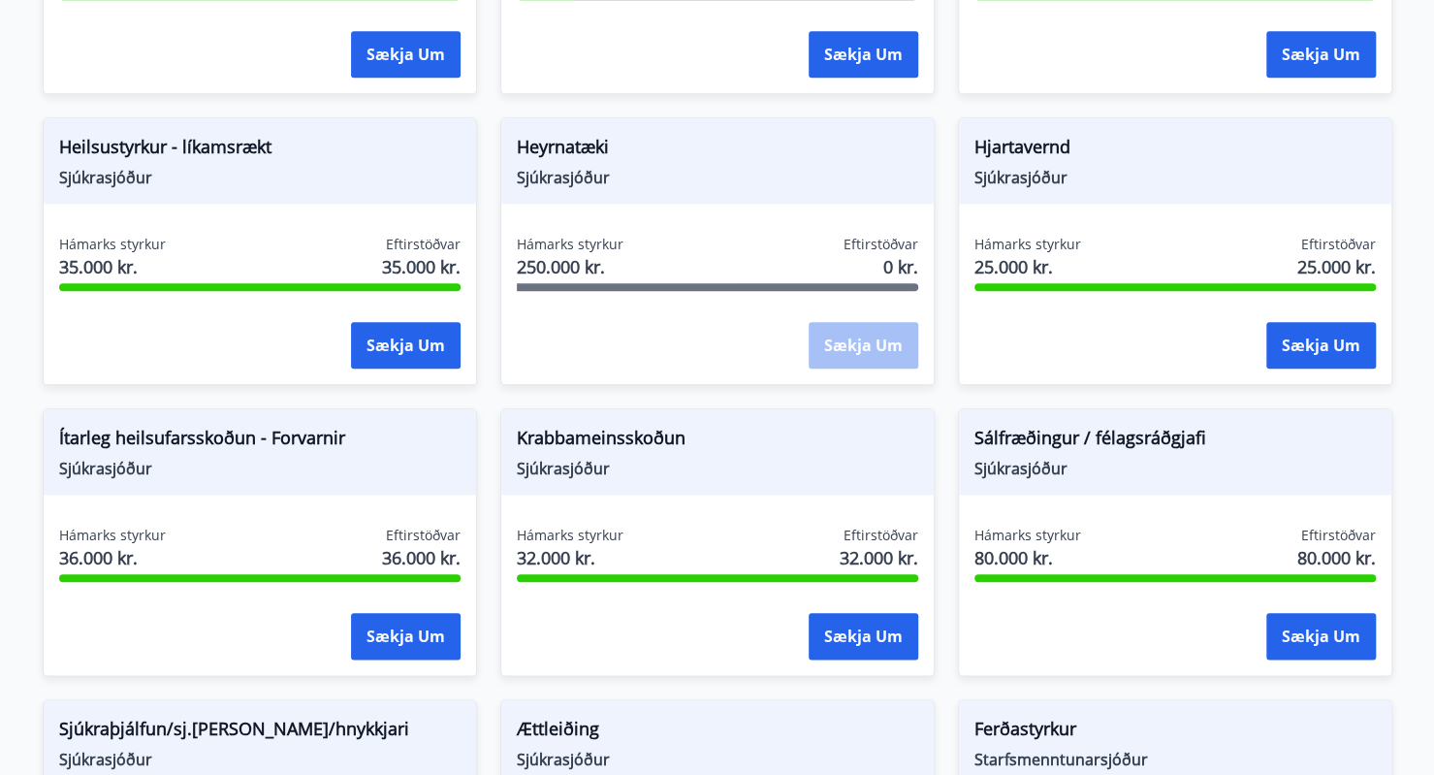
click at [252, 441] on span "Ítarleg heilsufarsskoðun - Forvarnir" at bounding box center [259, 441] width 401 height 33
click at [409, 637] on button "Sækja um" at bounding box center [406, 636] width 110 height 47
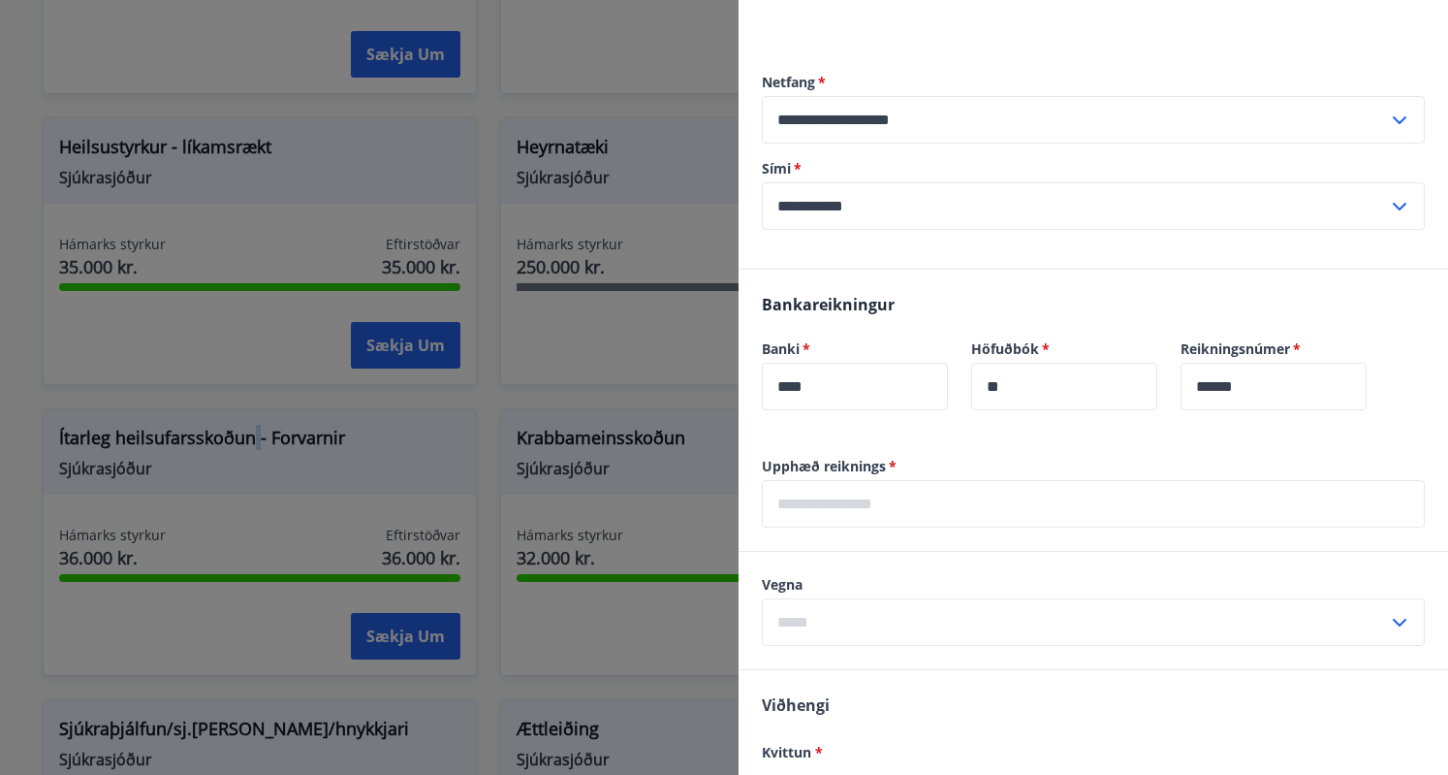
scroll to position [314, 0]
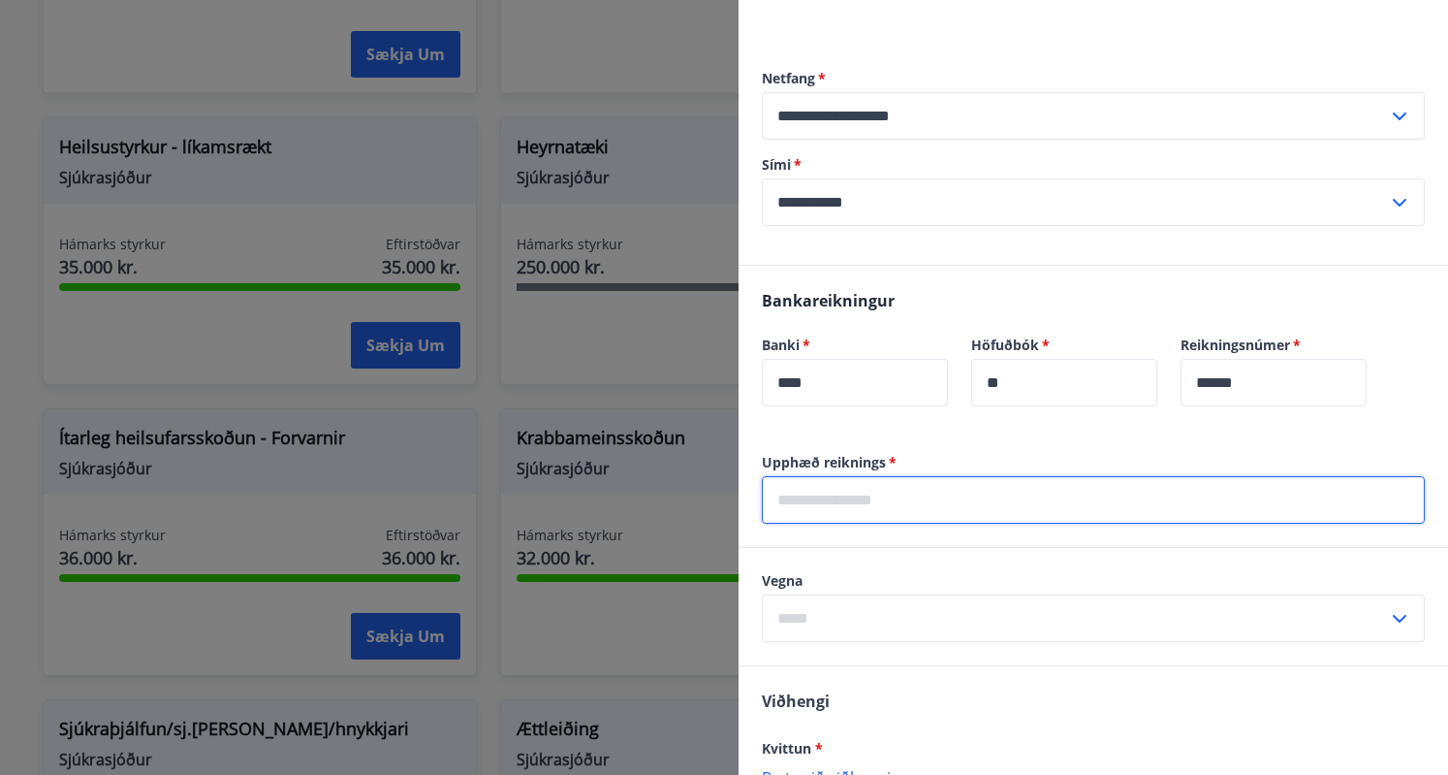
click at [886, 505] on input "text" at bounding box center [1093, 500] width 663 height 48
type input "*******"
click at [822, 619] on input "text" at bounding box center [1075, 618] width 626 height 48
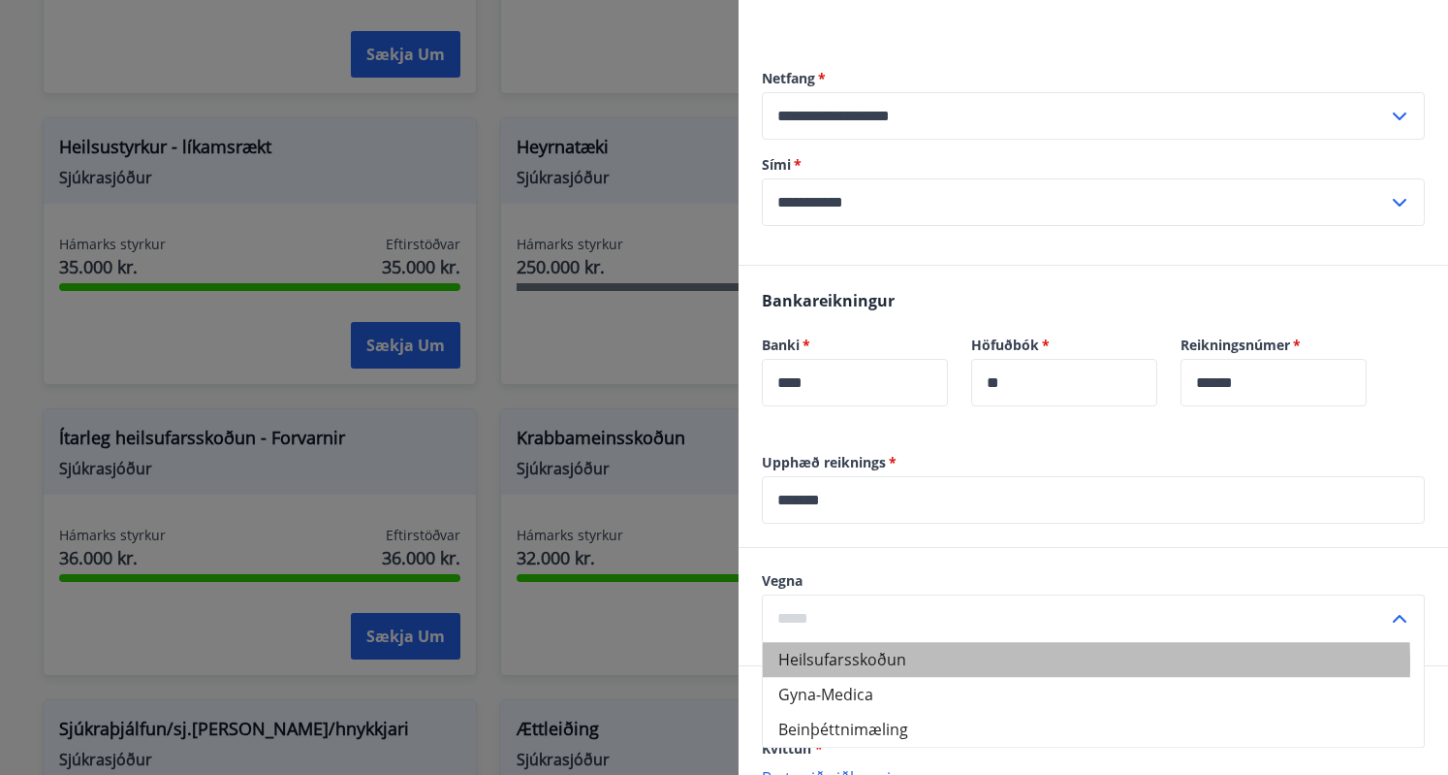
click at [872, 662] on li "Heilsufarsskoðun" at bounding box center [1093, 659] width 661 height 35
type input "**********"
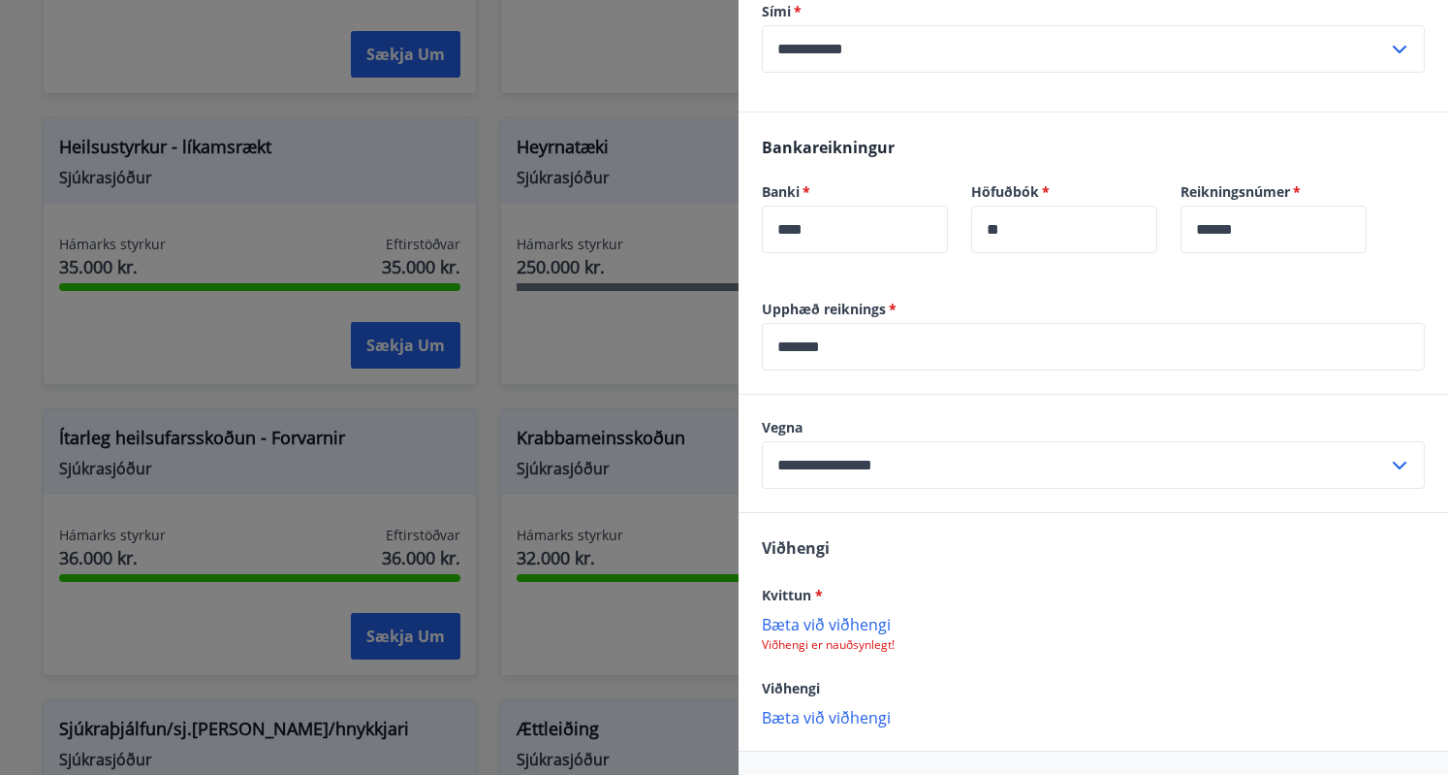
scroll to position [471, 0]
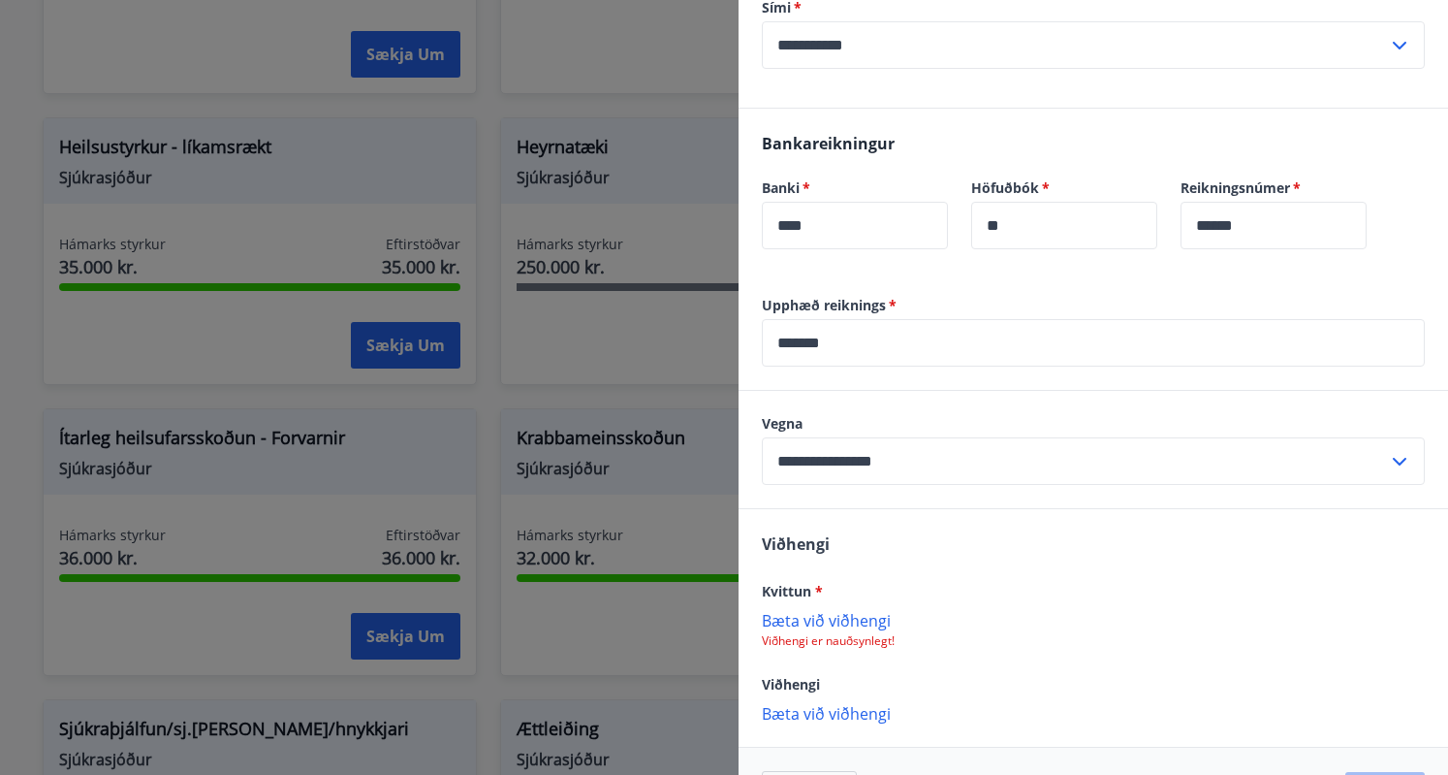
drag, startPoint x: 841, startPoint y: 618, endPoint x: 927, endPoint y: 700, distance: 118.6
click at [927, 700] on div "[PERSON_NAME] * [PERSON_NAME] við viðhengi Viðhengi er nauðsynlegt! Viðhengi [P…" at bounding box center [1094, 627] width 710 height 237
click at [800, 707] on p "Bæta við viðhengi" at bounding box center [1093, 712] width 663 height 19
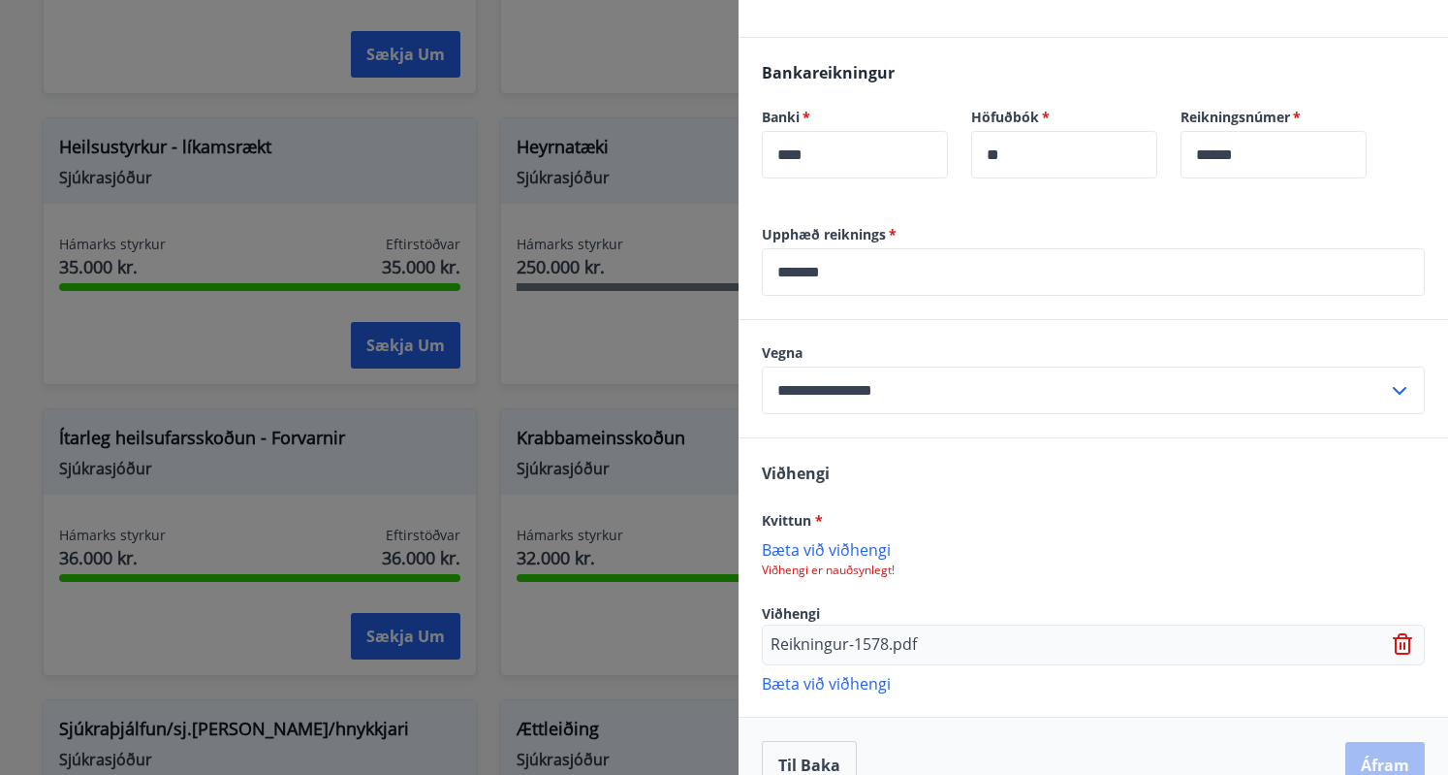
scroll to position [578, 0]
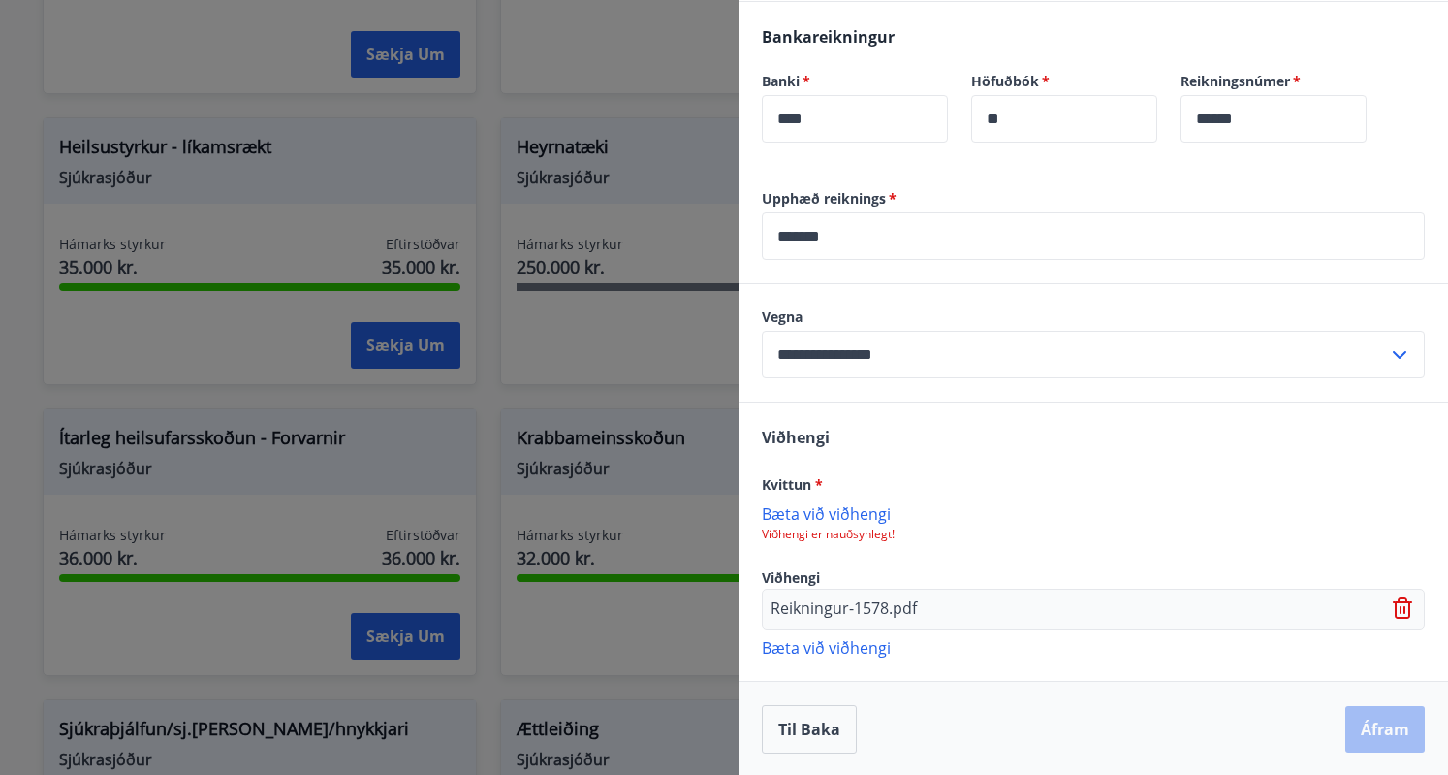
click at [1375, 727] on div "Til baka Áfram" at bounding box center [1093, 729] width 663 height 48
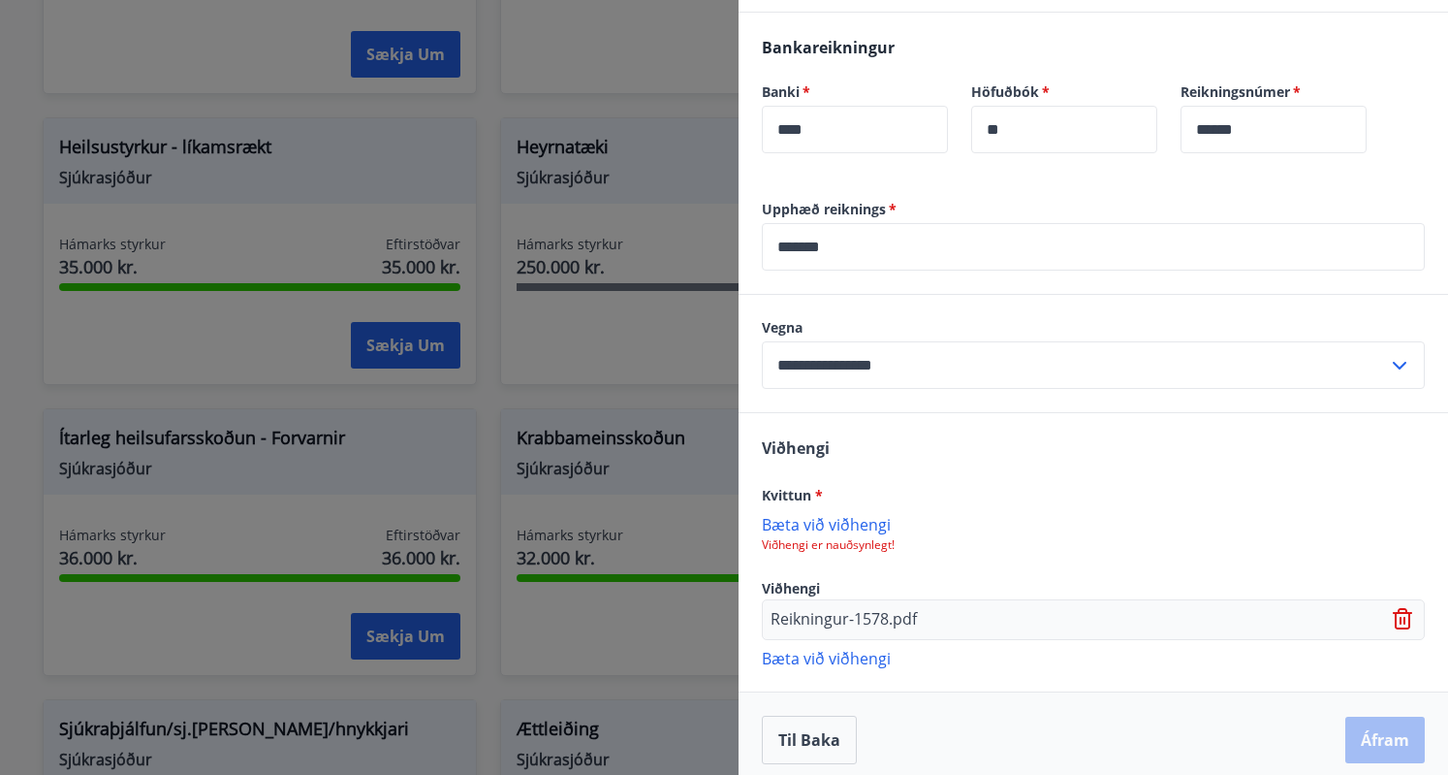
click at [865, 520] on p "Bæta við viðhengi" at bounding box center [1093, 523] width 663 height 19
click at [1400, 619] on icon at bounding box center [1401, 623] width 2 height 8
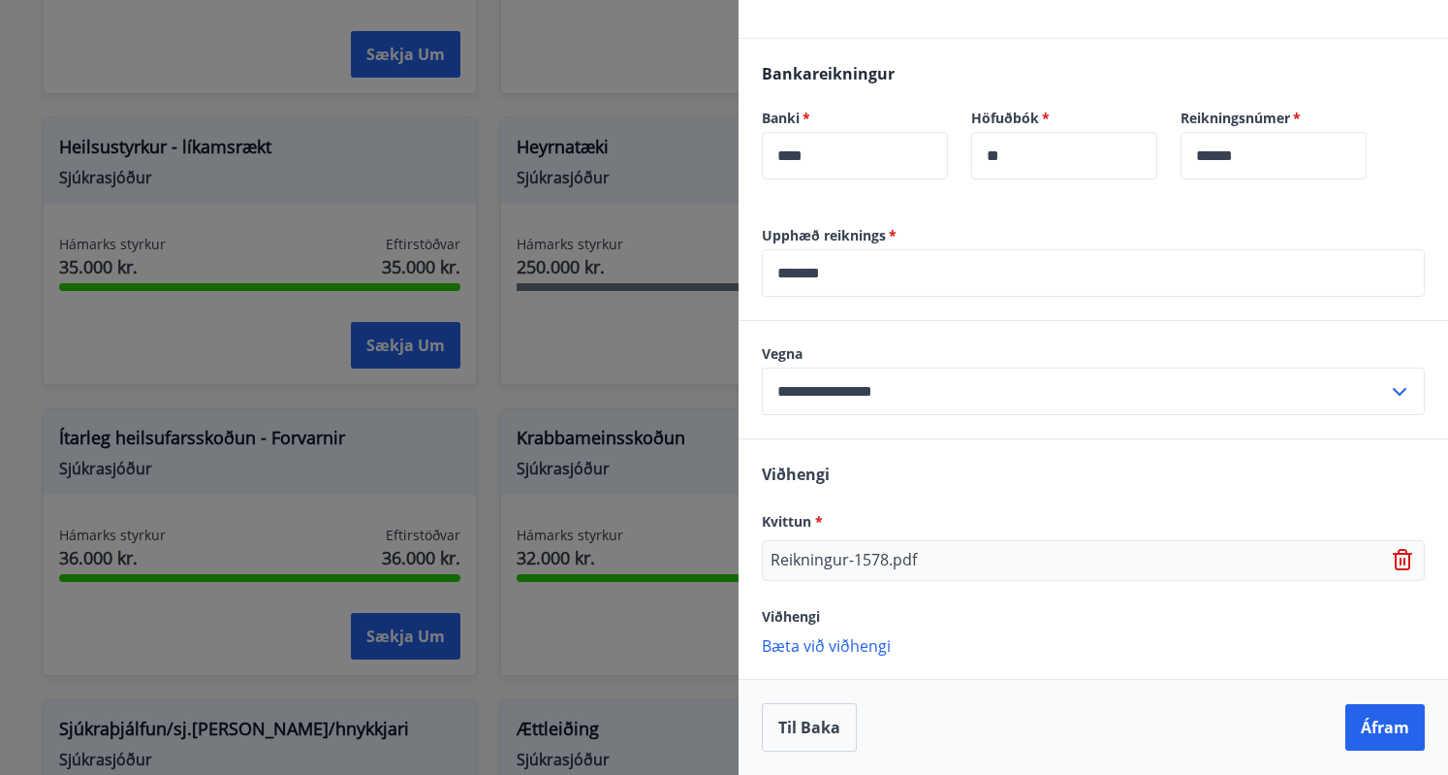
scroll to position [539, 0]
click at [1376, 726] on button "Áfram" at bounding box center [1385, 729] width 79 height 47
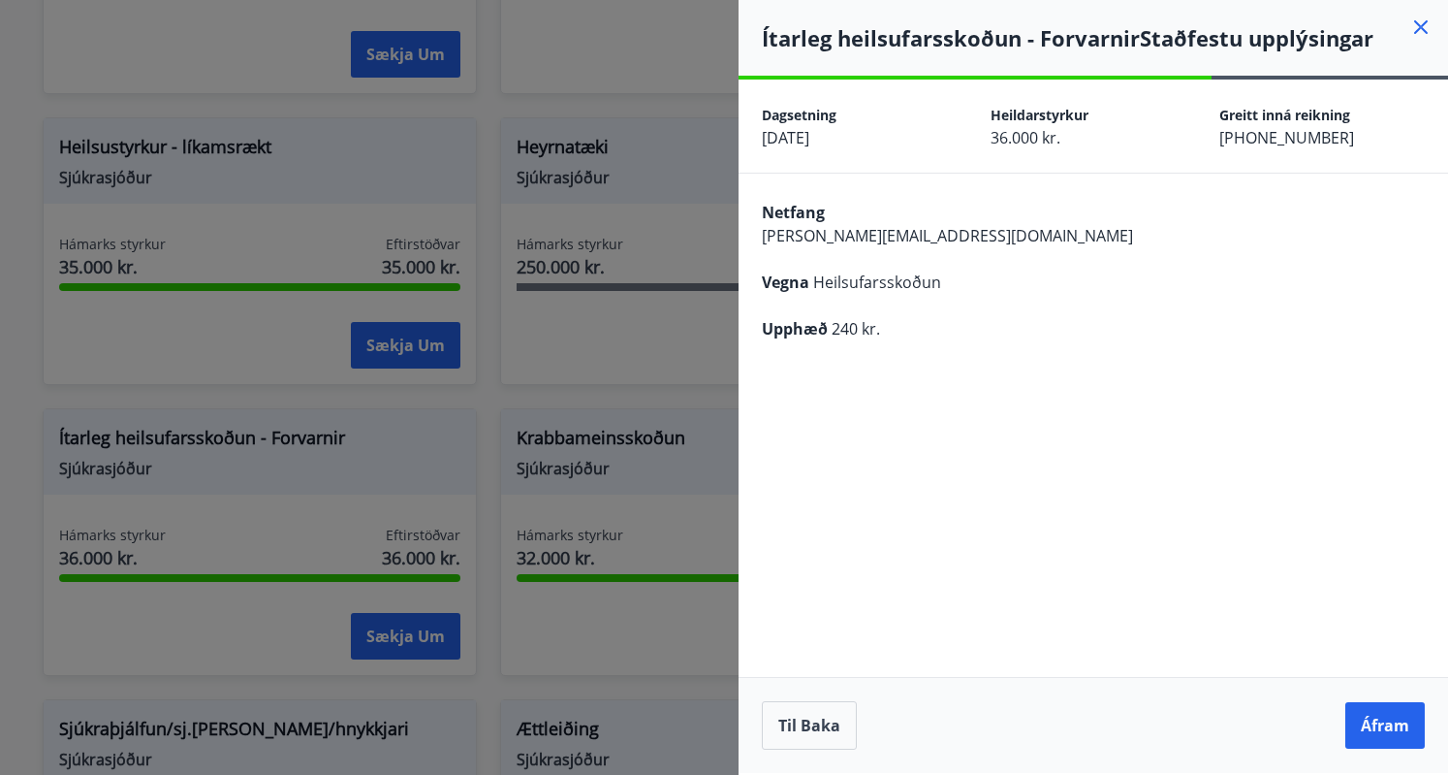
scroll to position [0, 0]
click at [806, 731] on button "Til baka" at bounding box center [809, 725] width 95 height 48
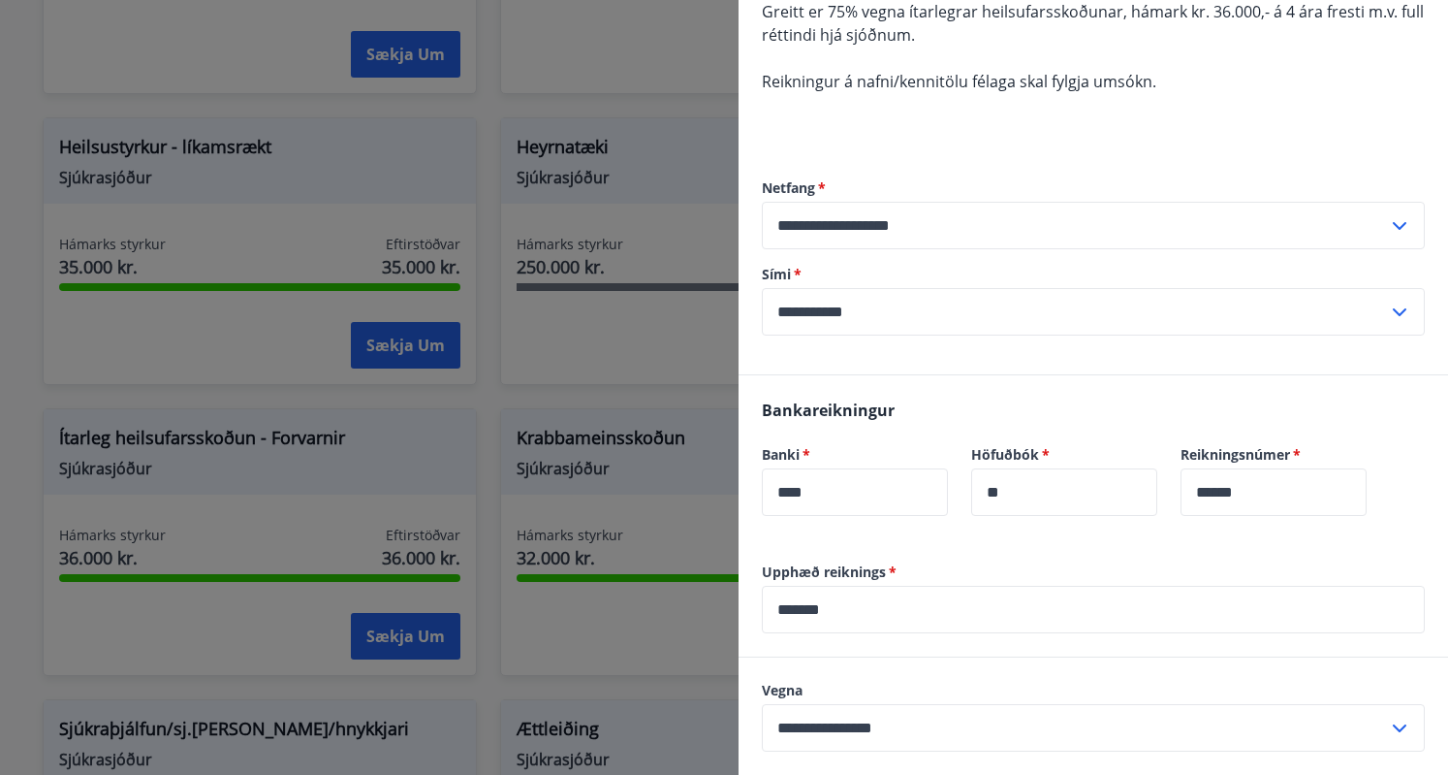
scroll to position [206, 0]
click at [846, 601] on input "*******" at bounding box center [1093, 608] width 663 height 48
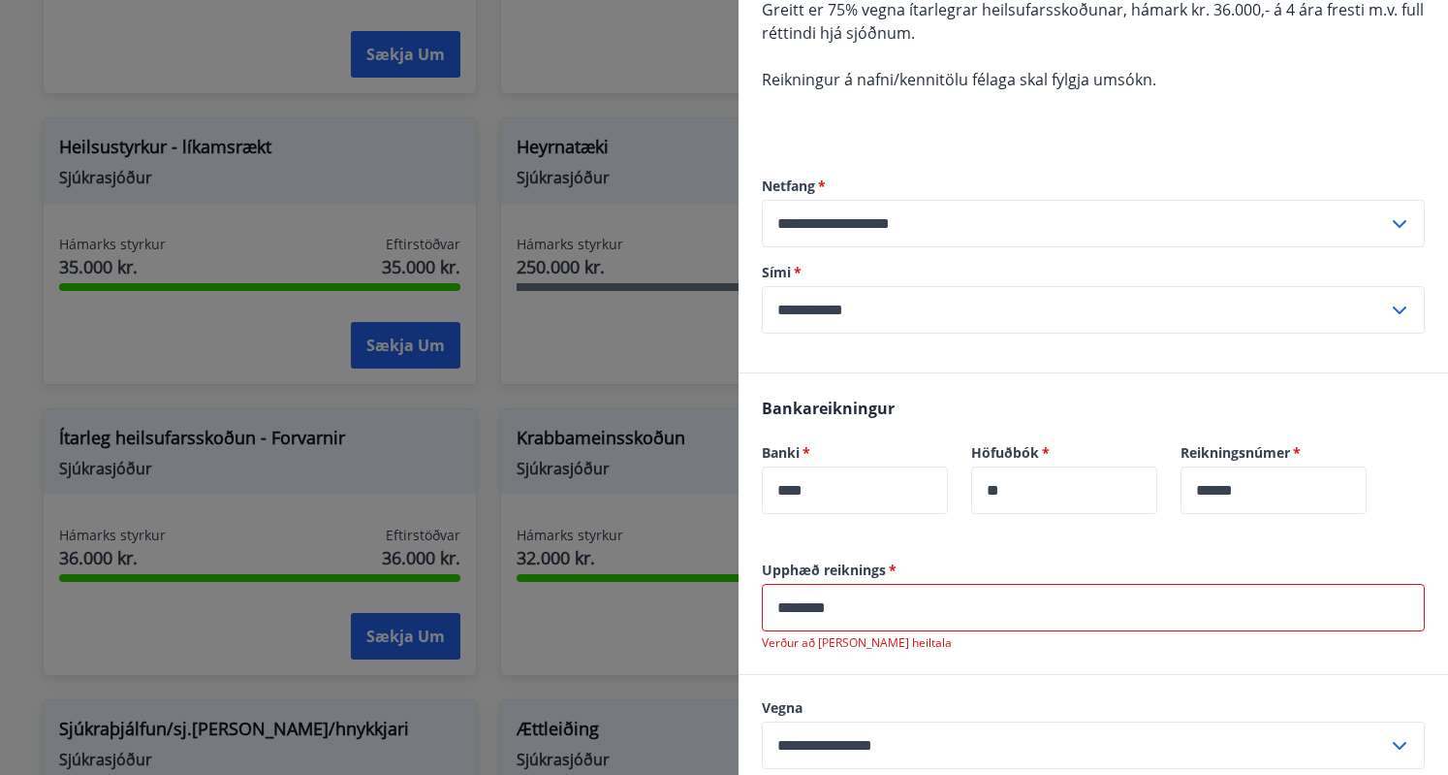
drag, startPoint x: 878, startPoint y: 606, endPoint x: 749, endPoint y: 598, distance: 129.2
click at [749, 598] on div "Upphæð reiknings   * ******** ​ Verður að [PERSON_NAME] heiltala" at bounding box center [1094, 616] width 710 height 113
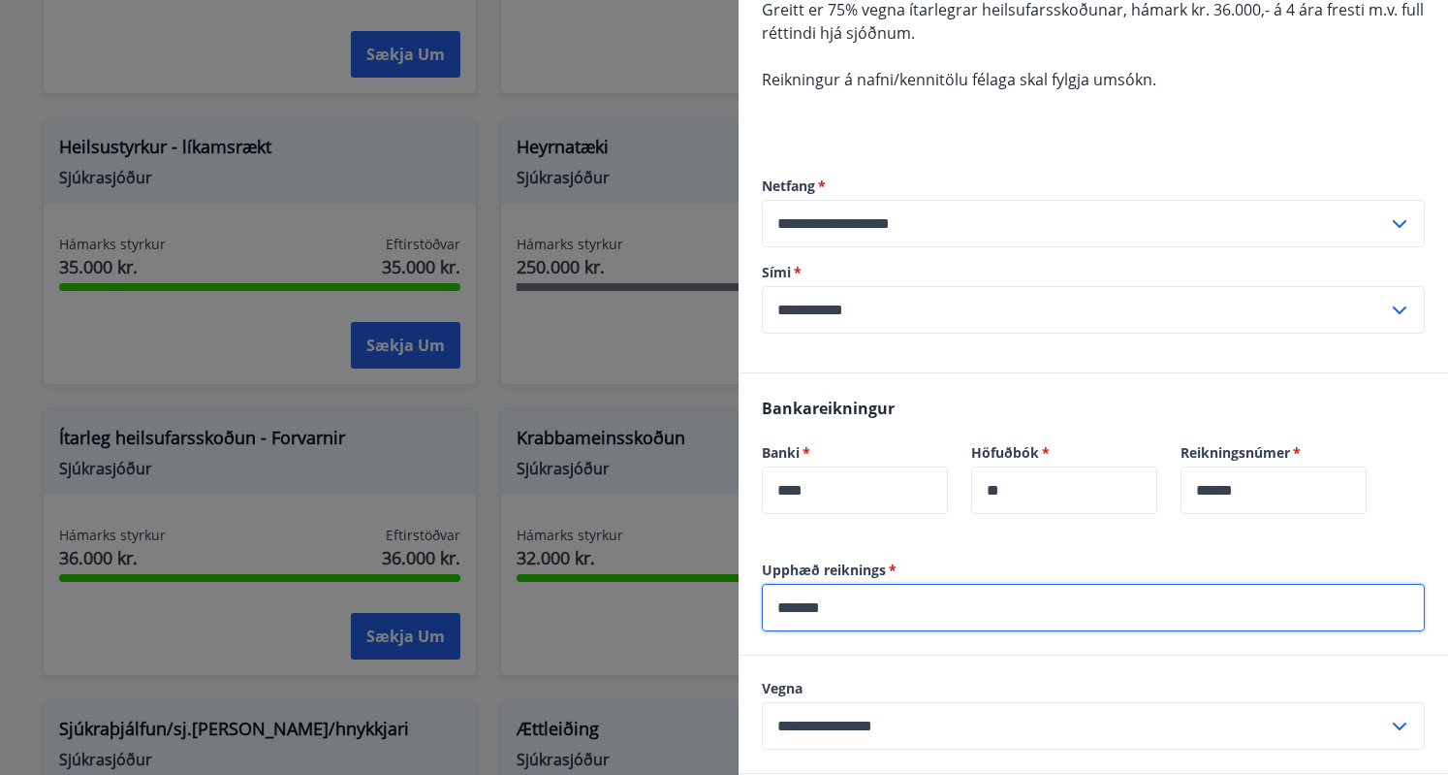
click at [923, 690] on label "Vegna" at bounding box center [1093, 688] width 663 height 19
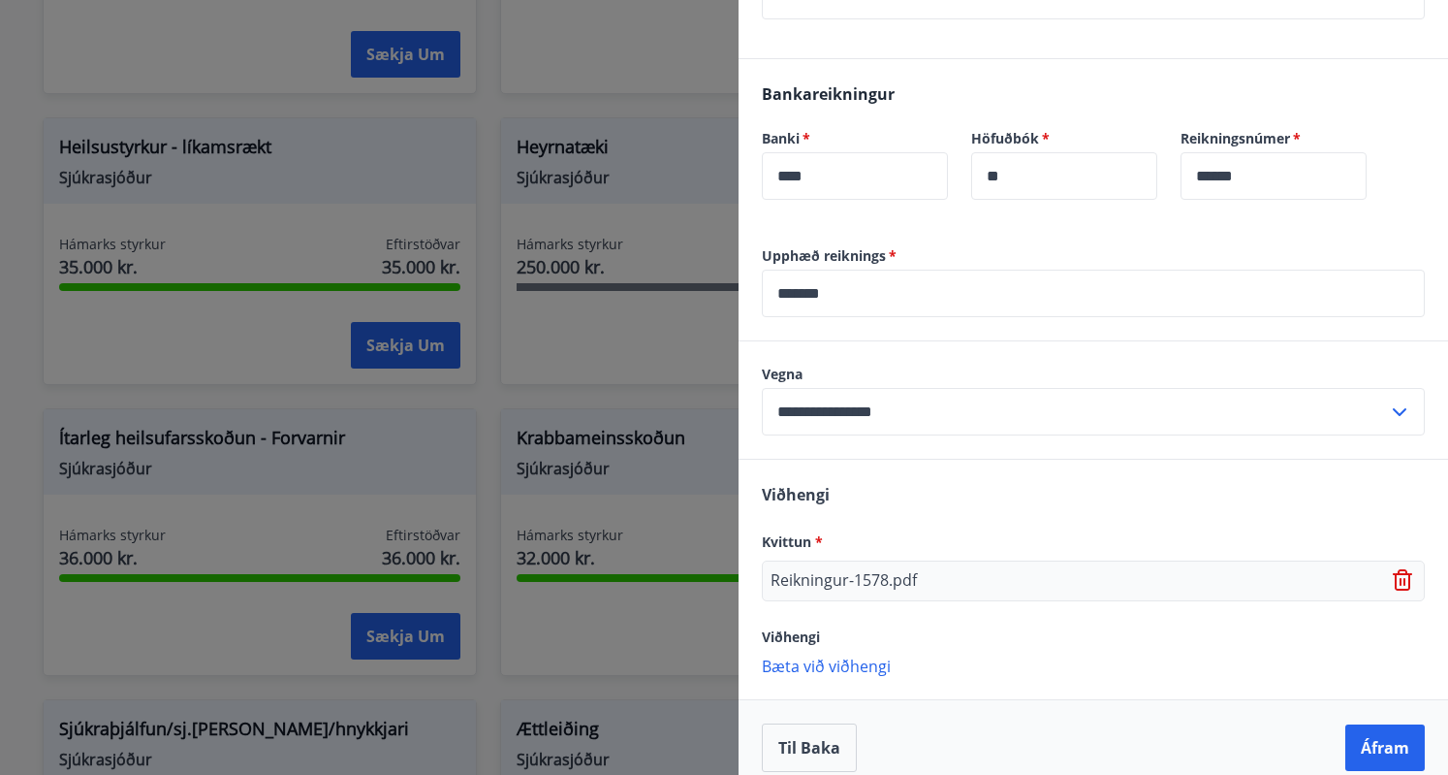
scroll to position [539, 0]
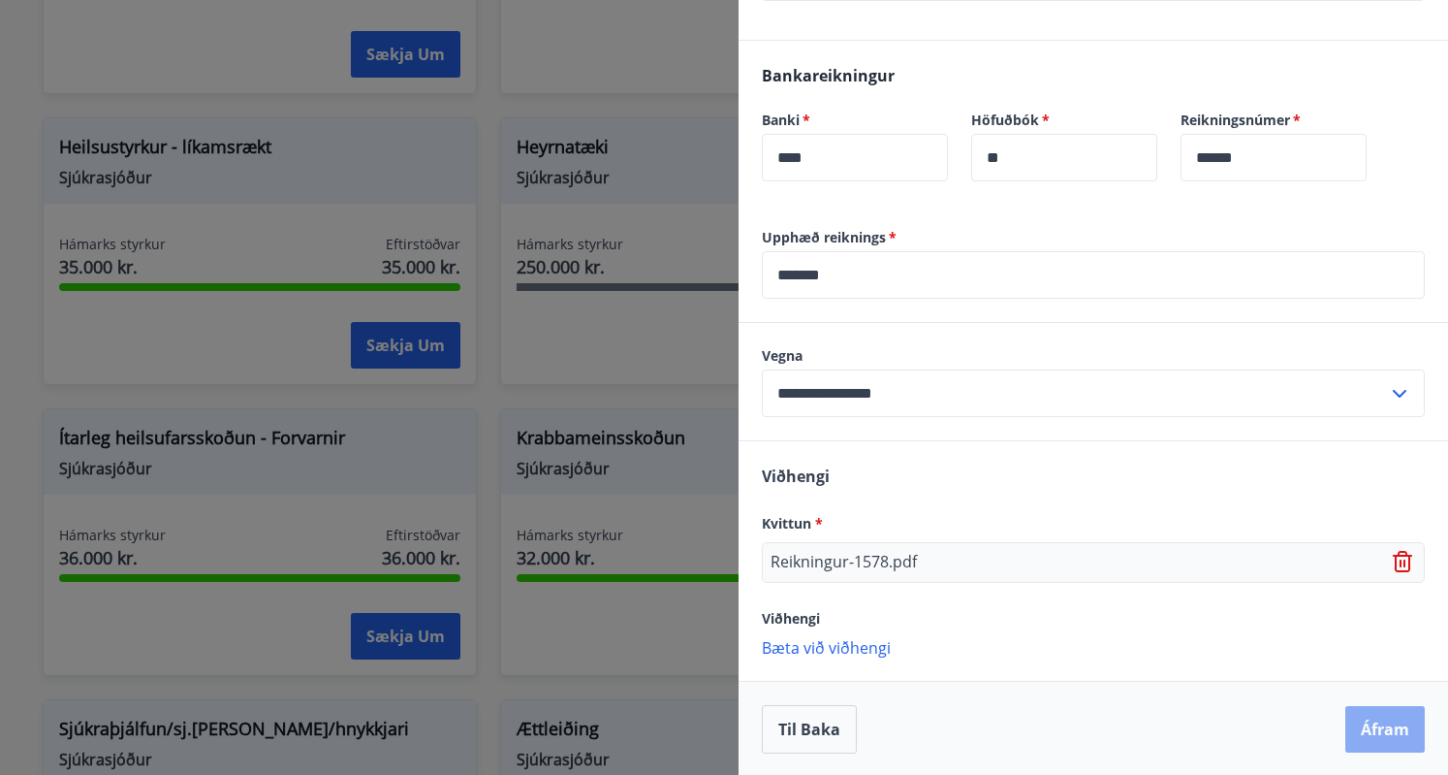
click at [1390, 733] on button "Áfram" at bounding box center [1385, 729] width 79 height 47
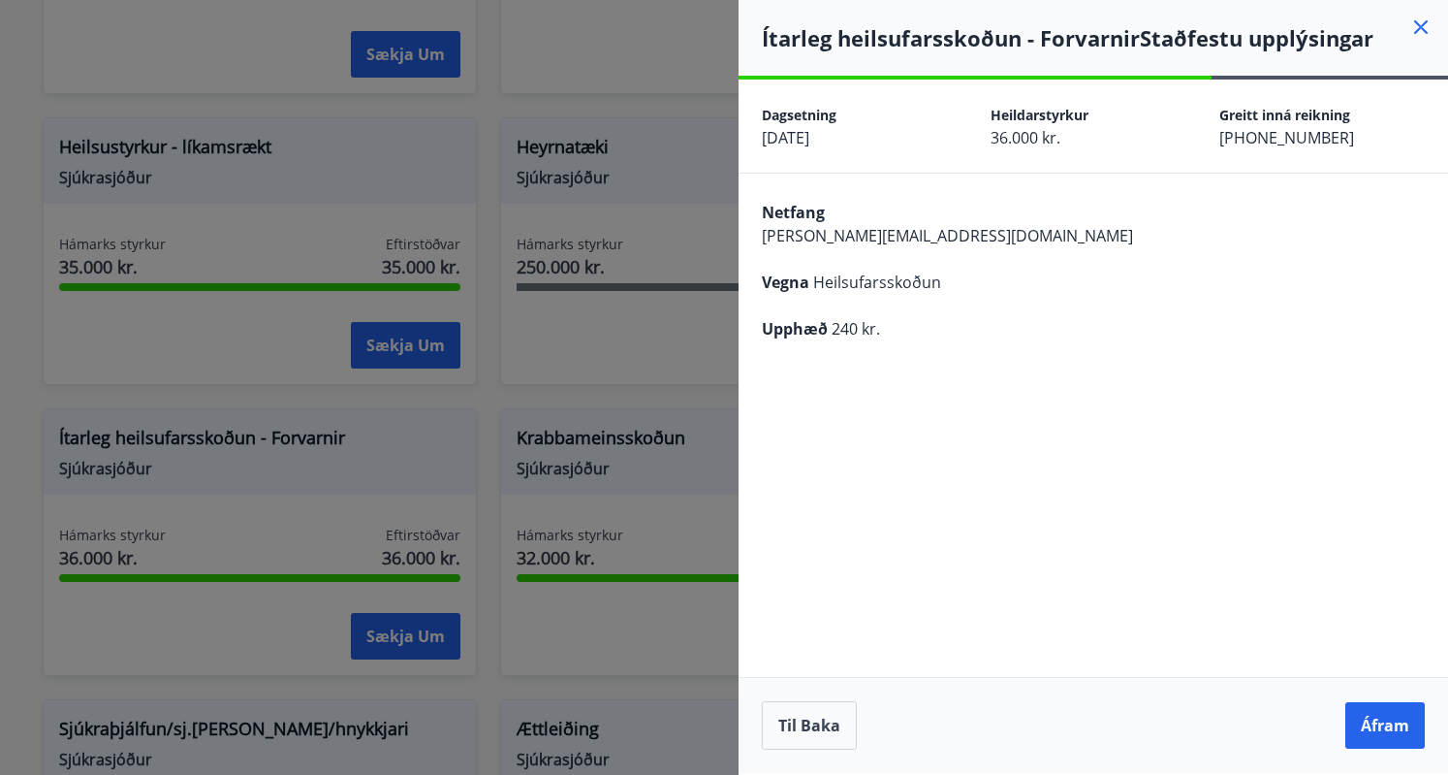
scroll to position [0, 0]
click at [804, 732] on button "Til baka" at bounding box center [809, 725] width 95 height 48
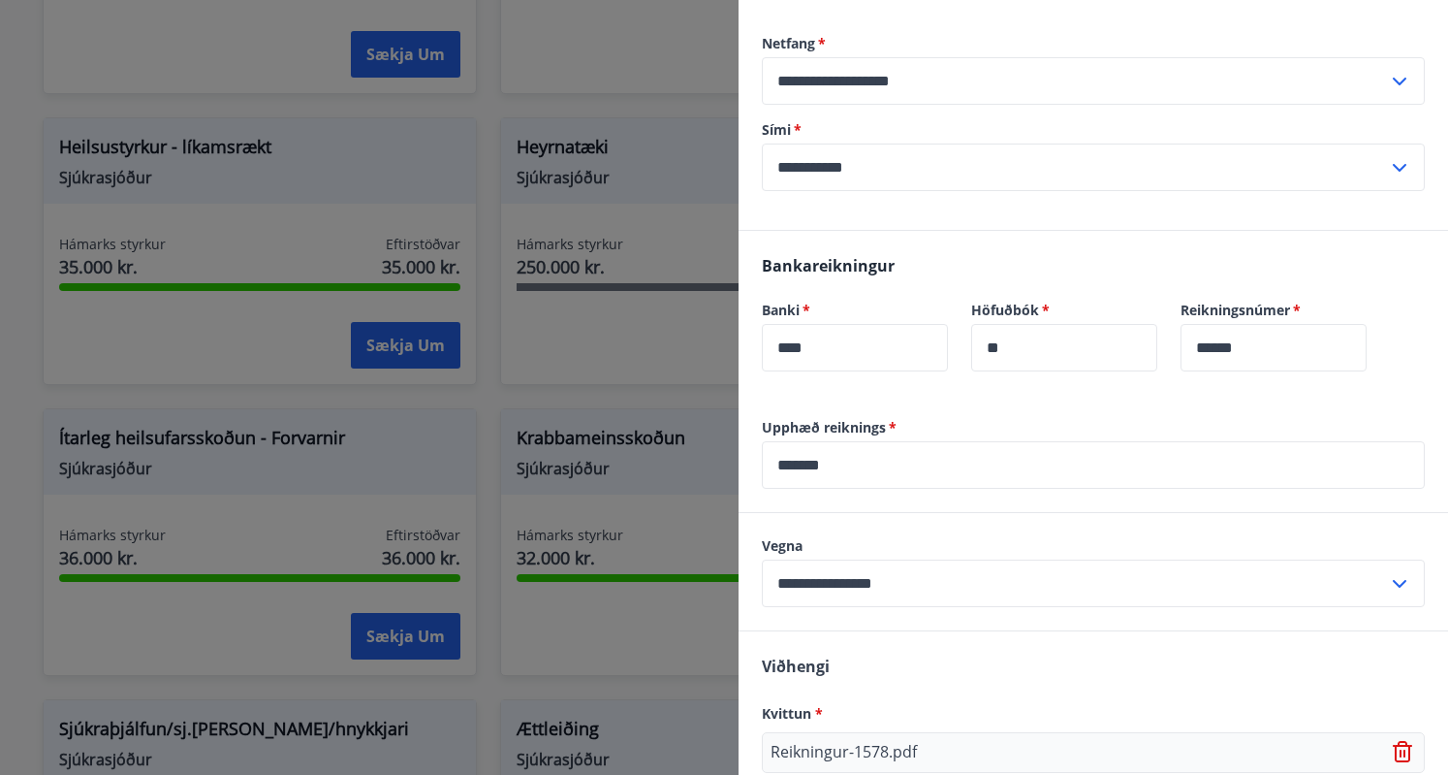
scroll to position [350, 0]
click at [857, 459] on input "*******" at bounding box center [1093, 464] width 663 height 48
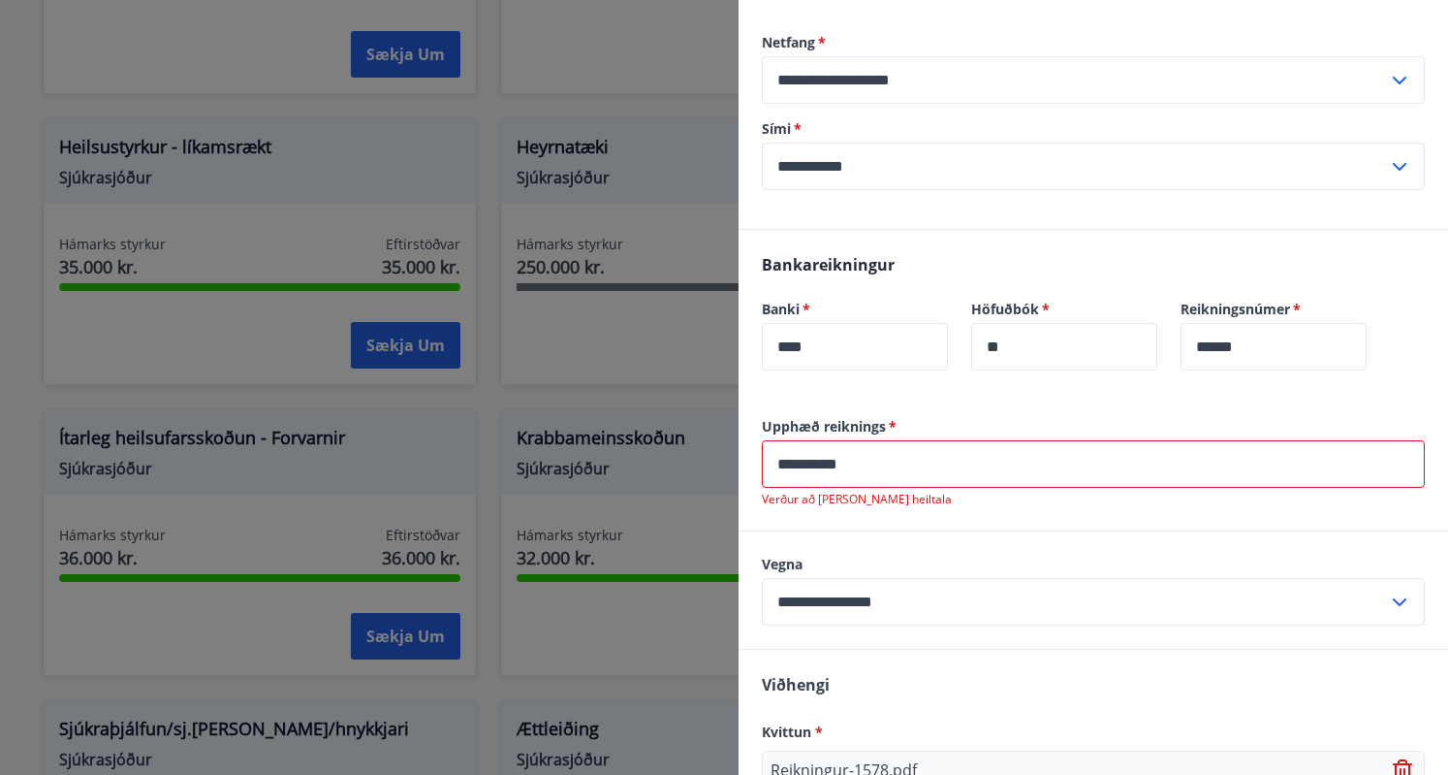
click at [962, 571] on label "Vegna" at bounding box center [1093, 564] width 663 height 19
drag, startPoint x: 875, startPoint y: 464, endPoint x: 711, endPoint y: 453, distance: 165.2
click at [714, 453] on div "**********" at bounding box center [724, 387] width 1448 height 775
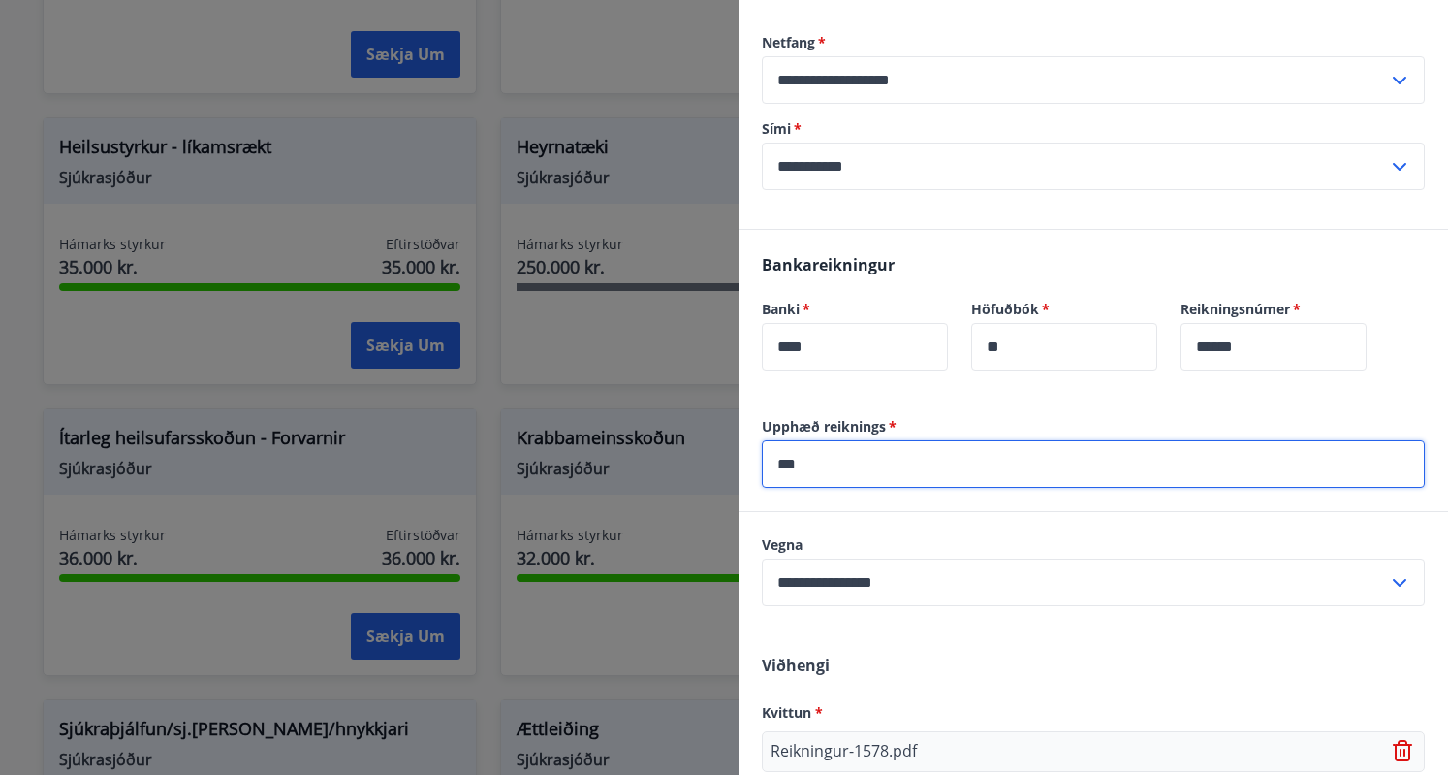
type input "*******"
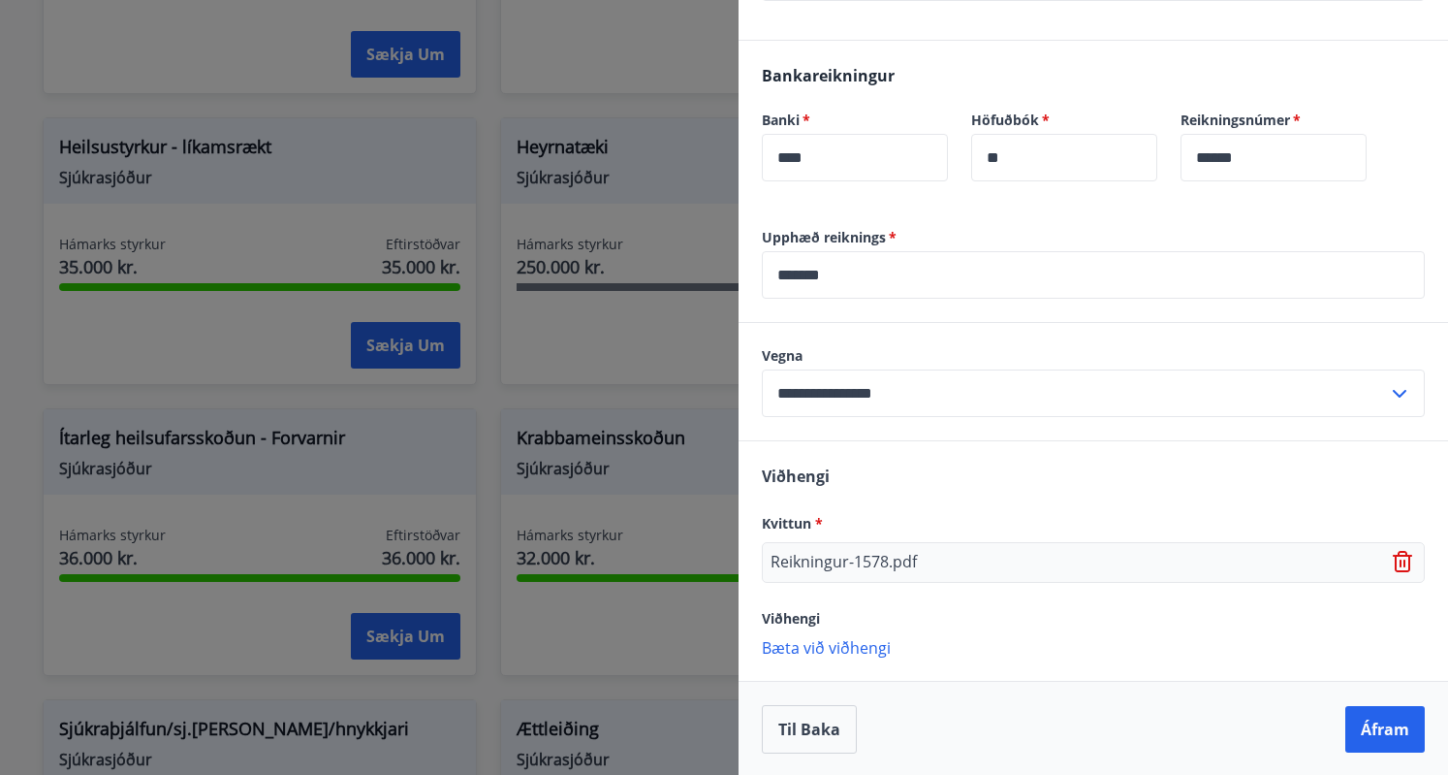
scroll to position [538, 0]
click at [1361, 730] on button "Áfram" at bounding box center [1385, 730] width 79 height 47
